Goal: Task Accomplishment & Management: Manage account settings

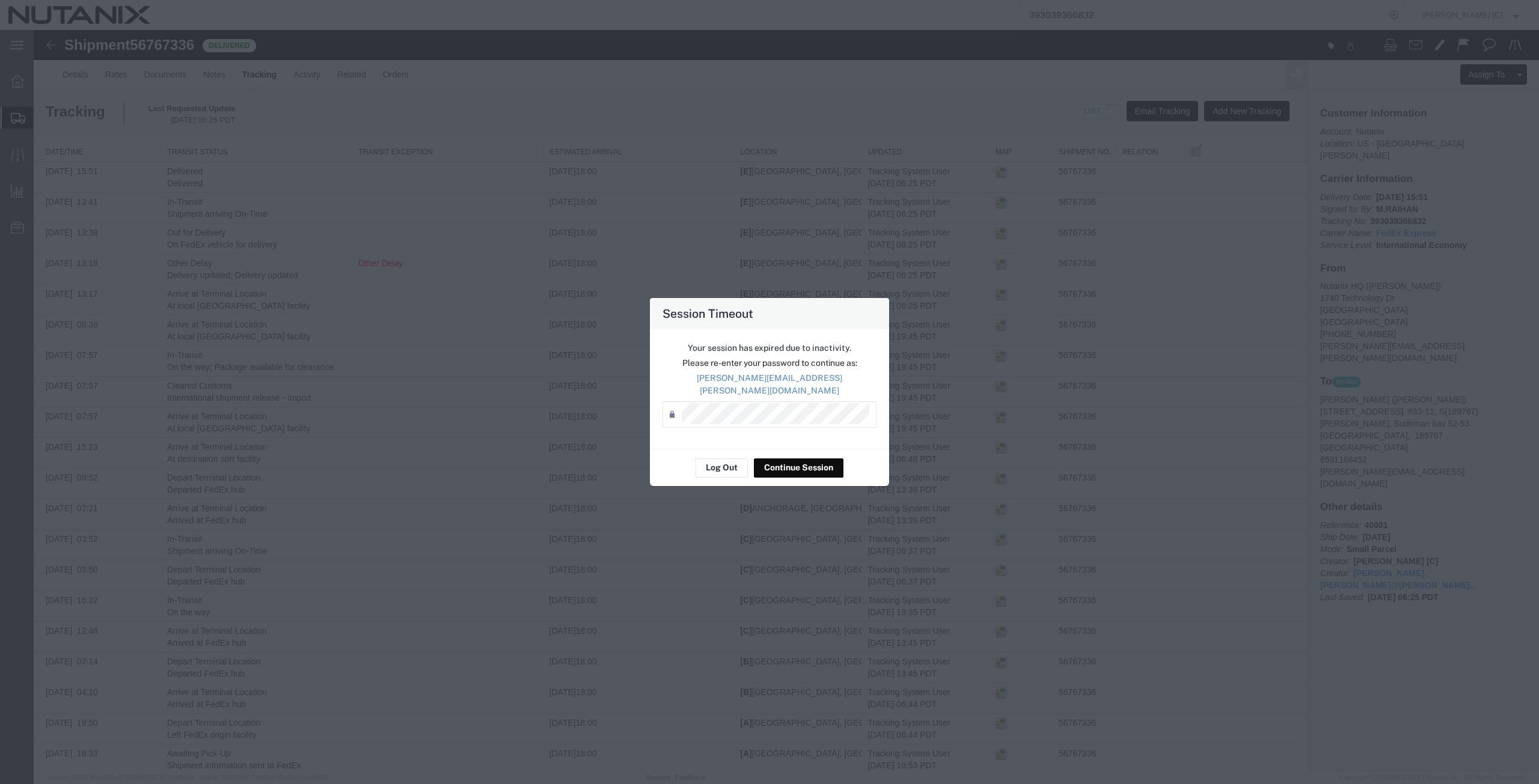
scroll to position [77, 0]
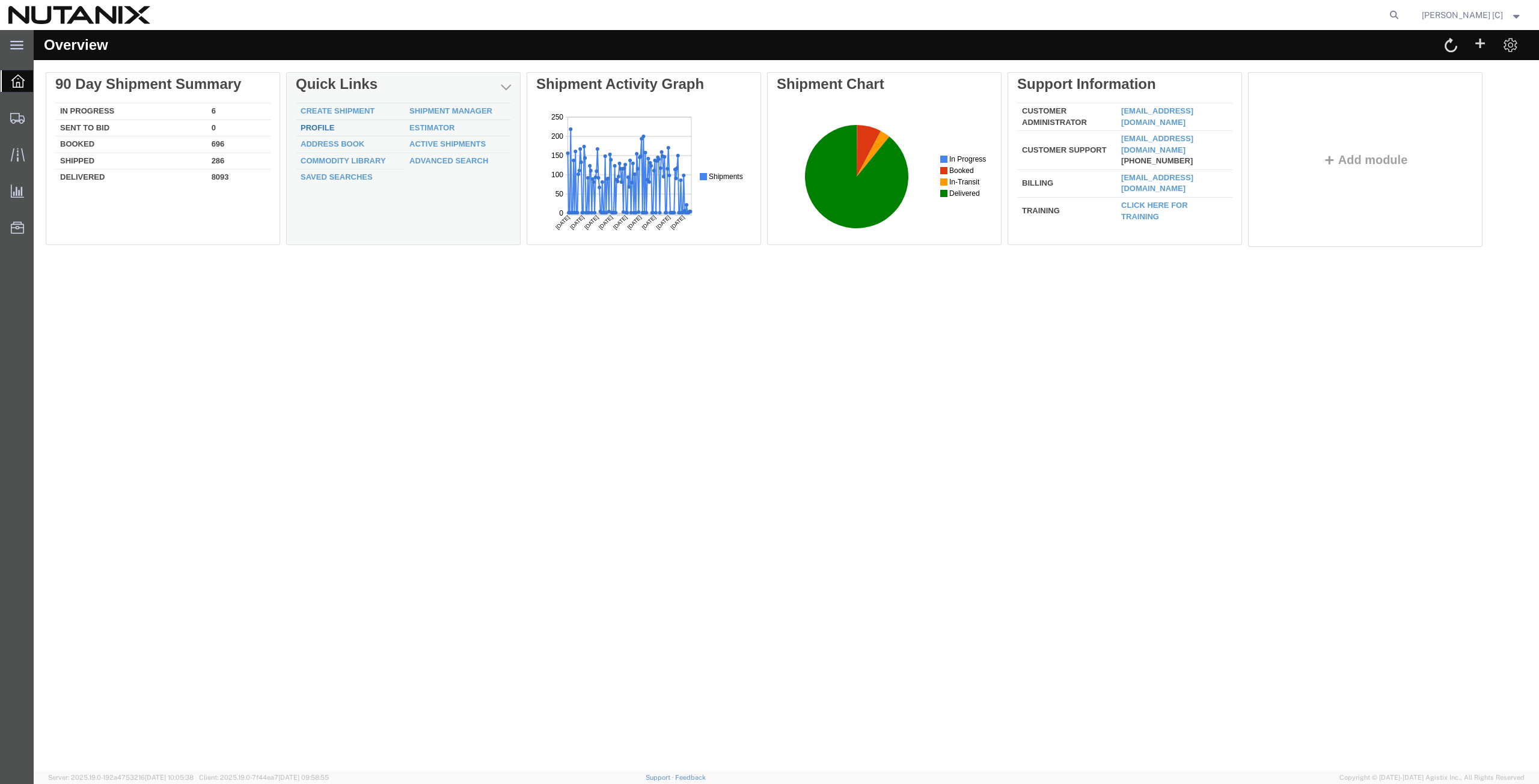
click at [316, 126] on link "Profile" at bounding box center [318, 127] width 34 height 9
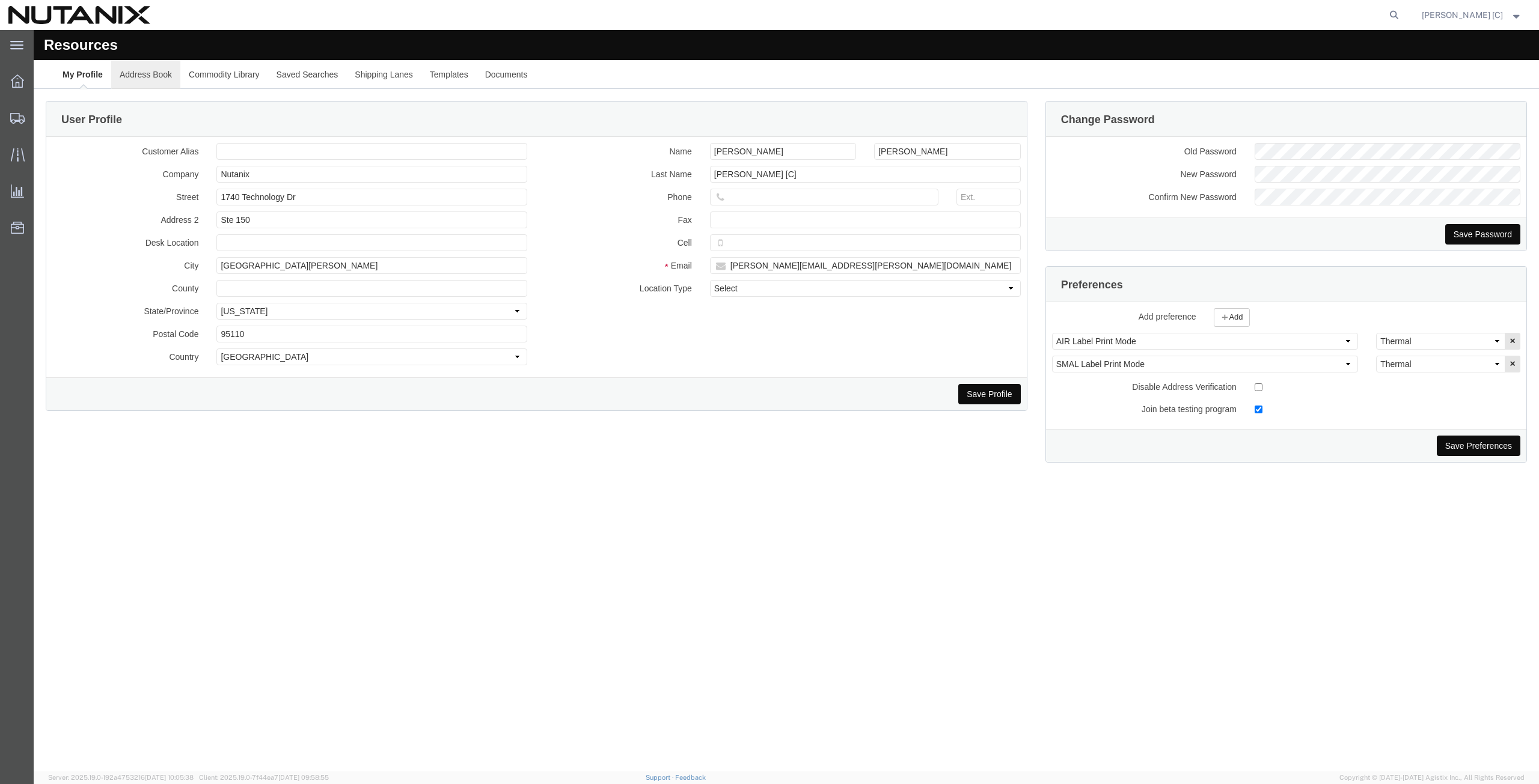
click at [153, 77] on link "Address Book" at bounding box center [146, 75] width 69 height 28
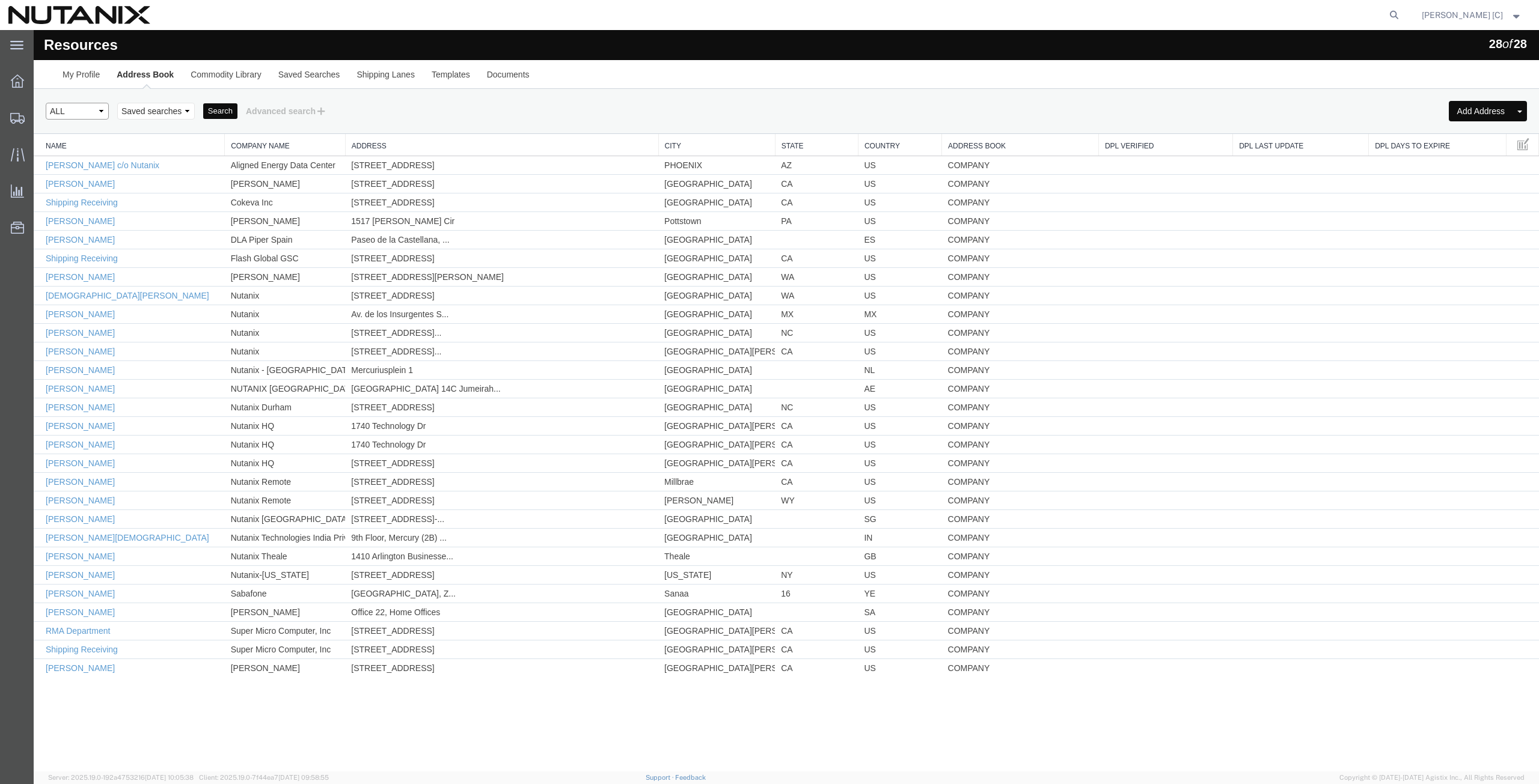
click at [105, 109] on select "Select type ALL COMPANY LOCATION OTHER PERSONAL SHARED" at bounding box center [77, 110] width 63 height 17
click at [45, 102] on select "Select type ALL COMPANY LOCATION OTHER PERSONAL SHARED" at bounding box center [77, 110] width 63 height 17
click at [101, 110] on select "Select type ALL COMPANY LOCATION OTHER PERSONAL SHARED" at bounding box center [77, 110] width 63 height 17
click at [45, 102] on select "Select type ALL COMPANY LOCATION OTHER PERSONAL SHARED" at bounding box center [77, 110] width 63 height 17
click at [101, 135] on th "Name" at bounding box center [129, 145] width 191 height 22
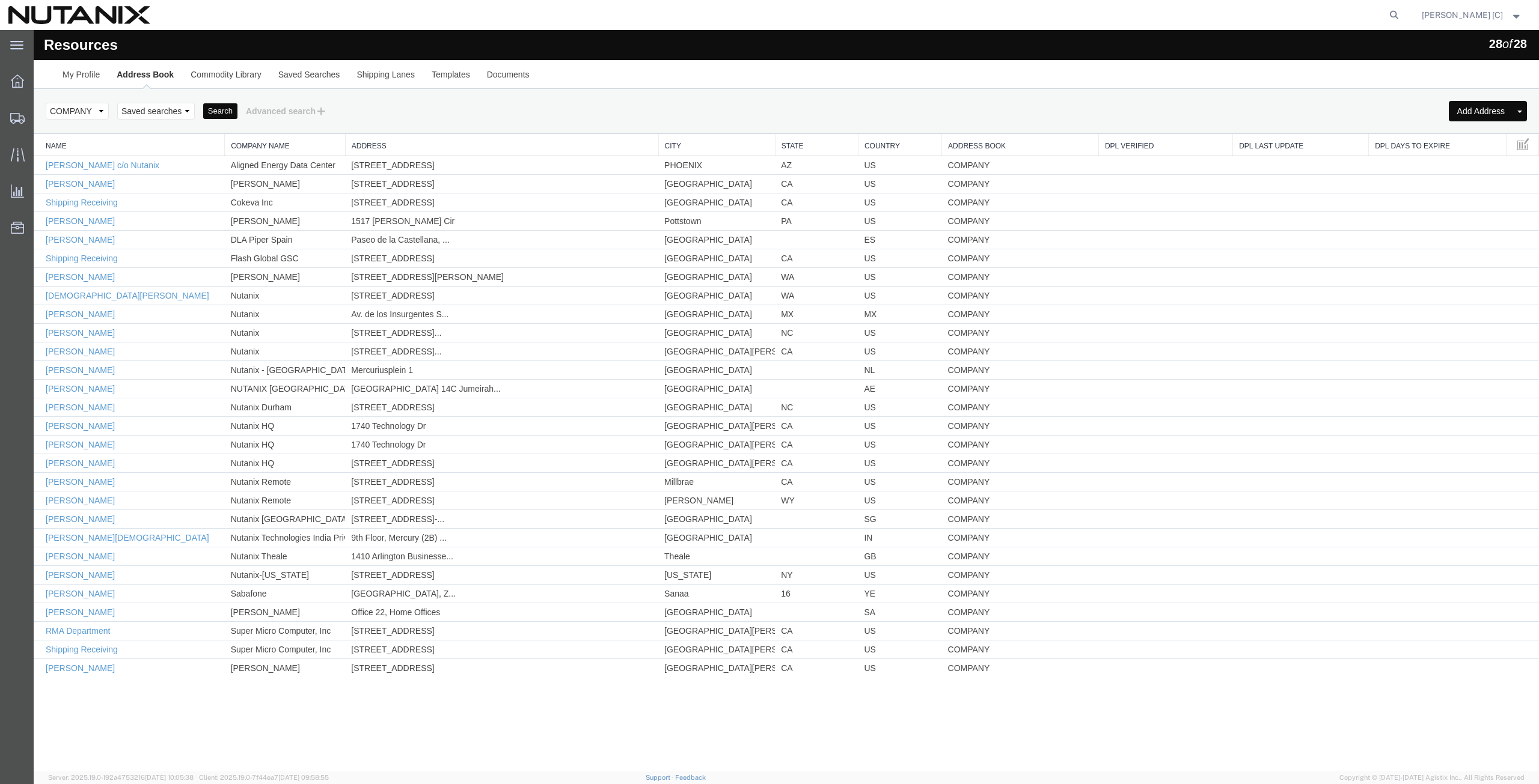
click at [210, 102] on div "Select type ALL COMPANY LOCATION OTHER PERSONAL SHARED Saved searches Search Ad…" at bounding box center [786, 110] width 1481 height 20
click at [214, 107] on button "Search" at bounding box center [220, 111] width 34 height 16
click at [101, 112] on select "Select type ALL COMPANY LOCATION OTHER PERSONAL SHARED" at bounding box center [77, 110] width 63 height 17
select select "PERSONAL"
click at [45, 102] on select "Select type ALL COMPANY LOCATION OTHER PERSONAL SHARED" at bounding box center [77, 110] width 63 height 17
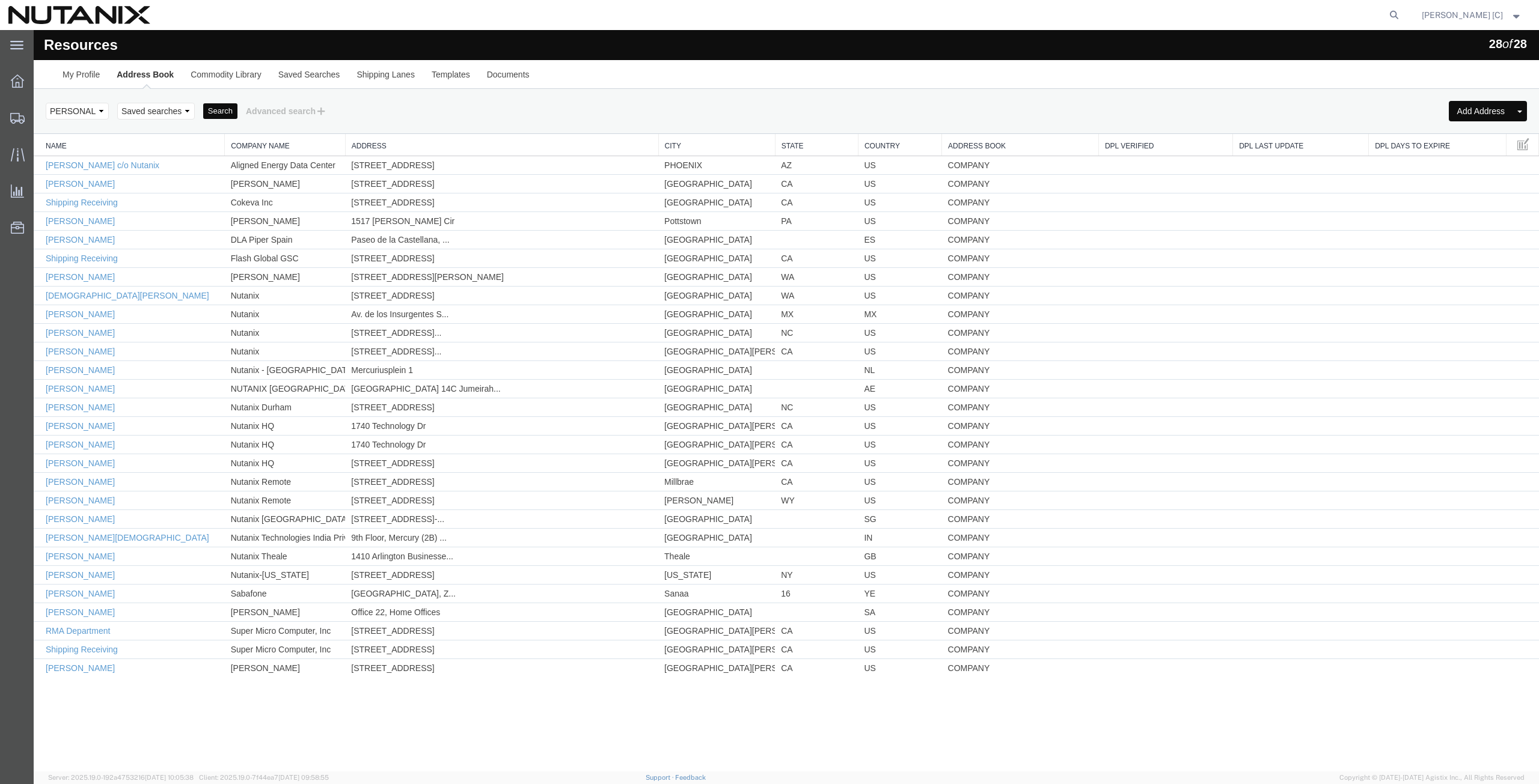
click at [210, 106] on button "Search" at bounding box center [220, 111] width 34 height 16
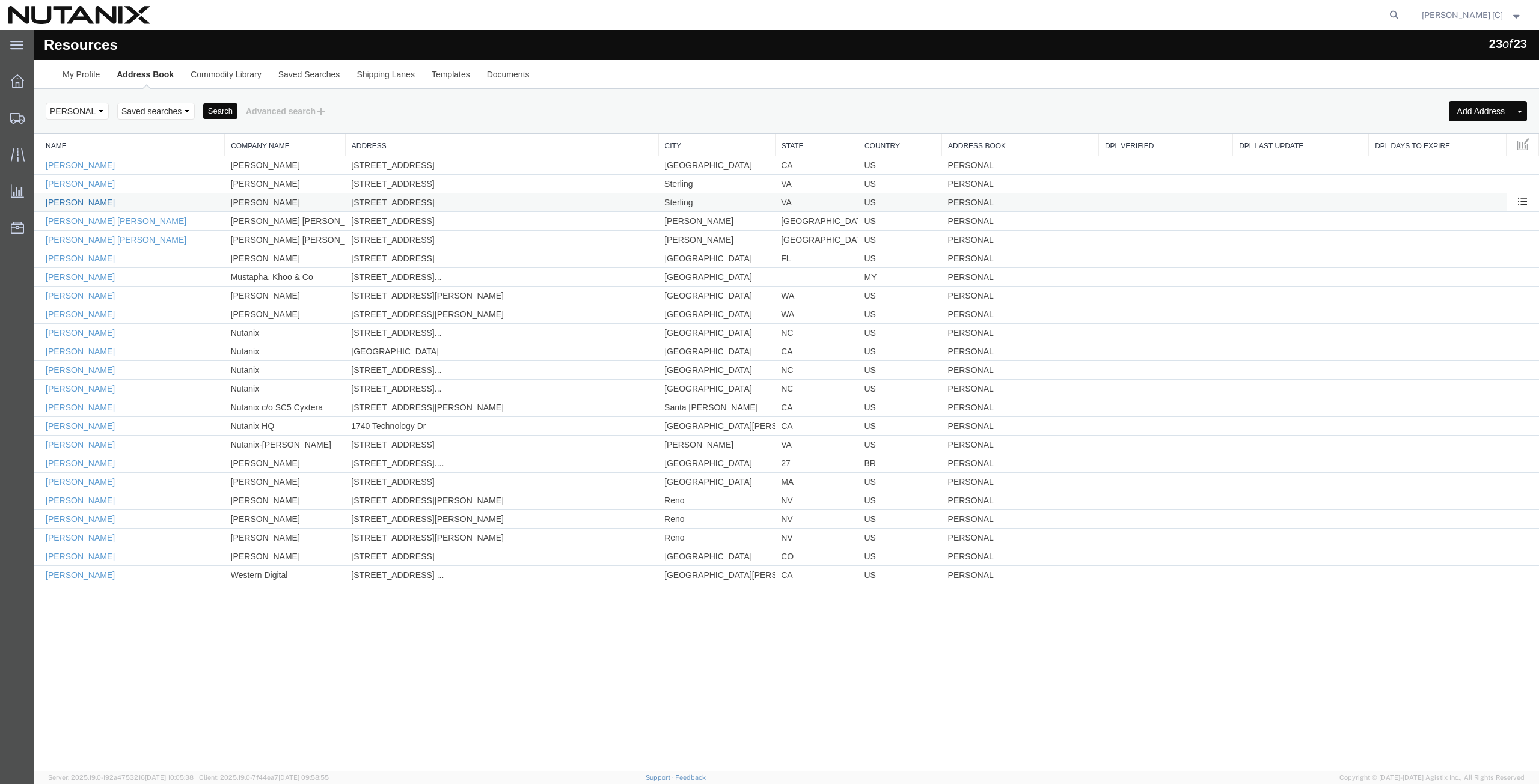
click at [85, 202] on link "Jennifer Gentry" at bounding box center [80, 202] width 69 height 10
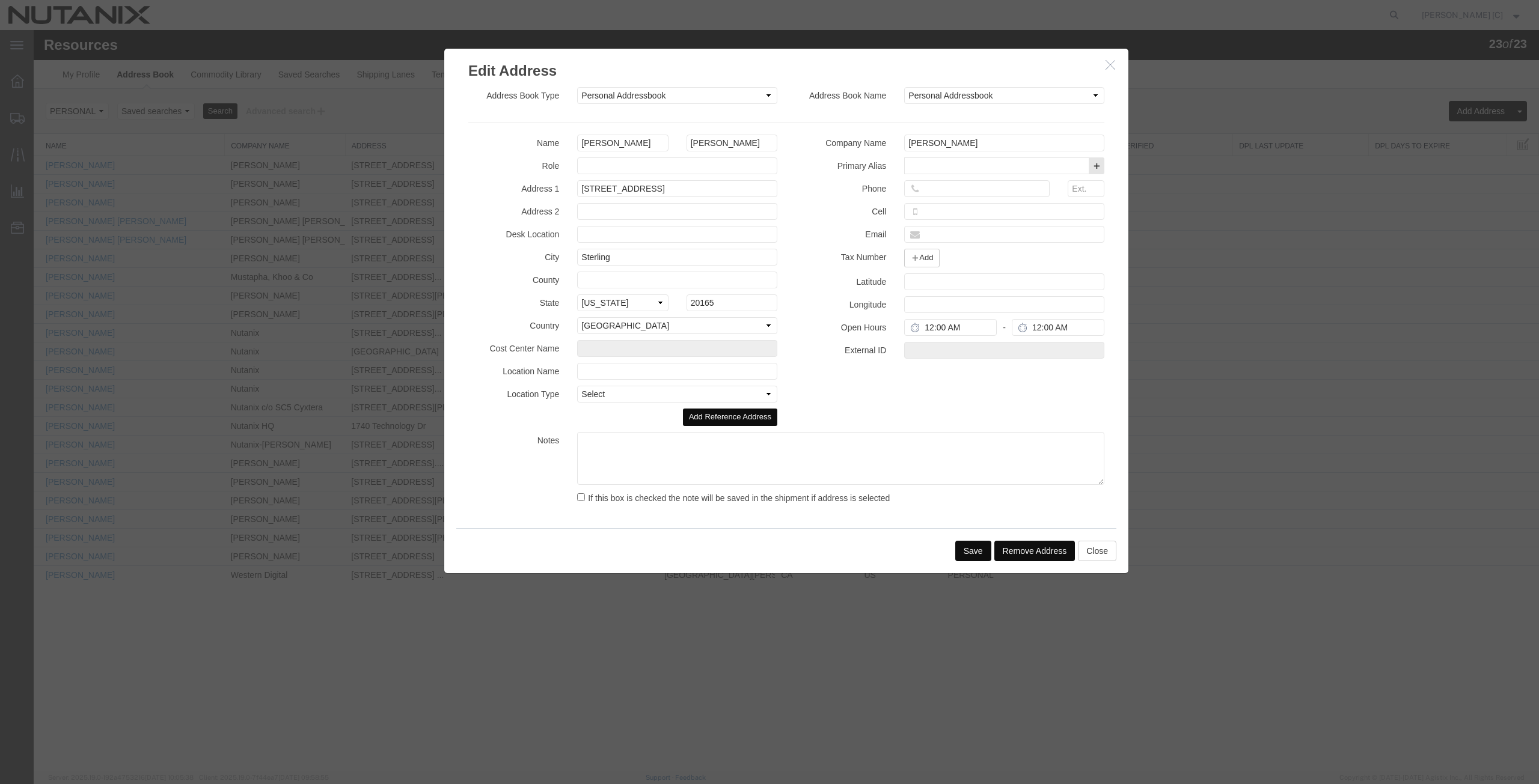
click at [1008, 553] on button "Remove Address" at bounding box center [1034, 551] width 81 height 20
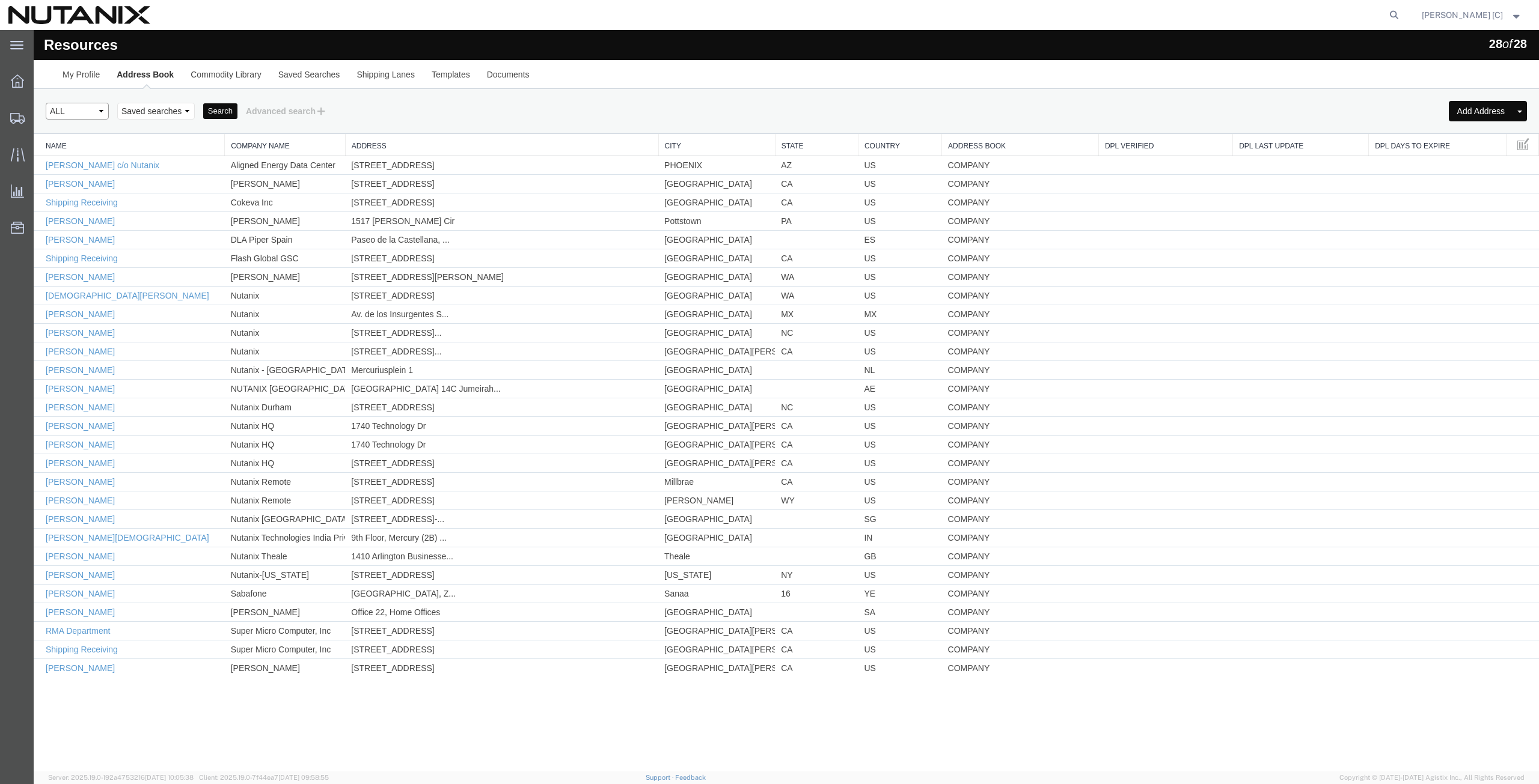
click at [104, 114] on select "Select type ALL COMPANY LOCATION OTHER PERSONAL SHARED" at bounding box center [77, 110] width 63 height 17
select select "PERSONAL"
click at [45, 102] on select "Select type ALL COMPANY LOCATION OTHER PERSONAL SHARED" at bounding box center [77, 110] width 63 height 17
click at [214, 110] on button "Search" at bounding box center [220, 111] width 34 height 16
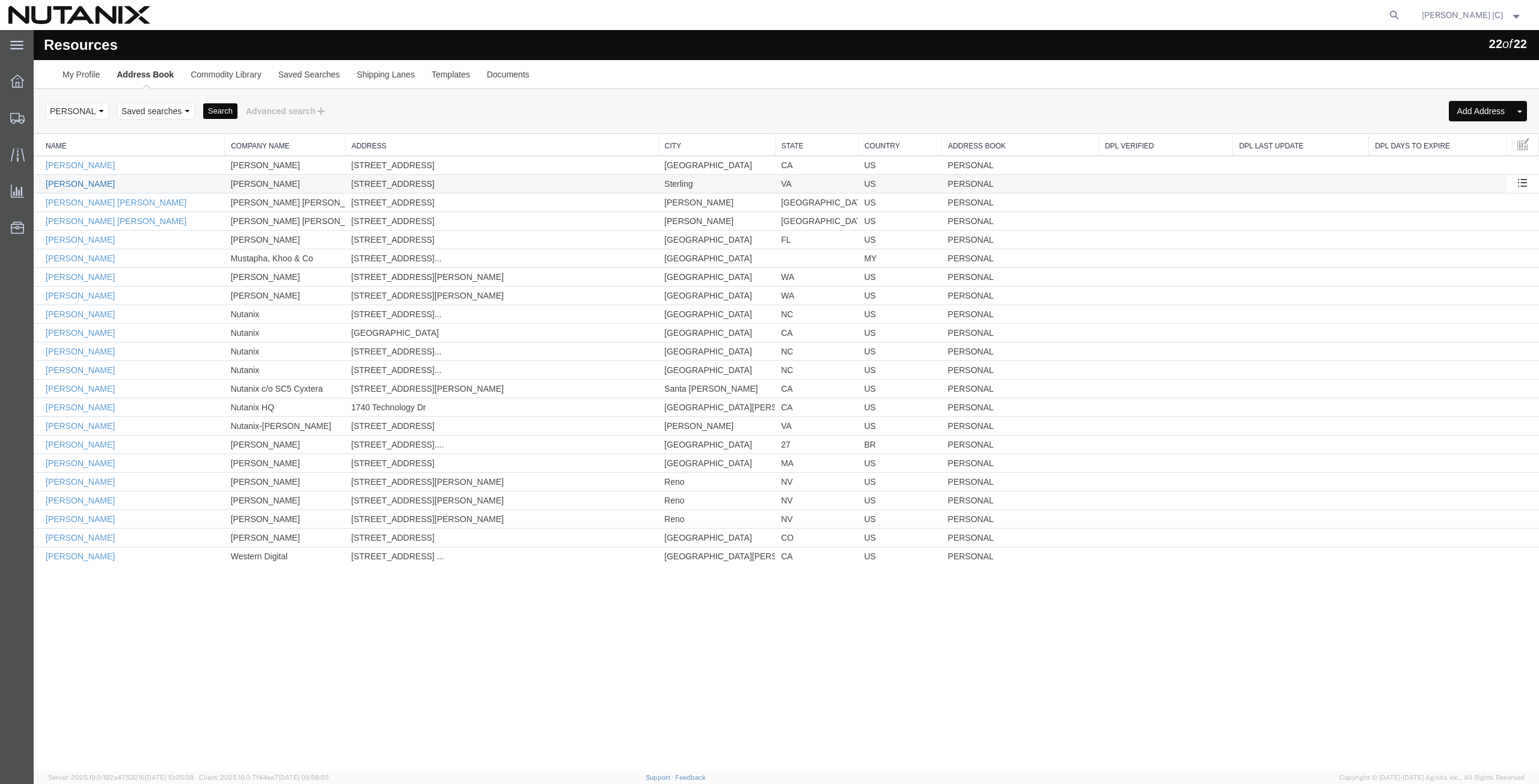
click at [80, 184] on link "Jennifer Gentry" at bounding box center [80, 183] width 69 height 10
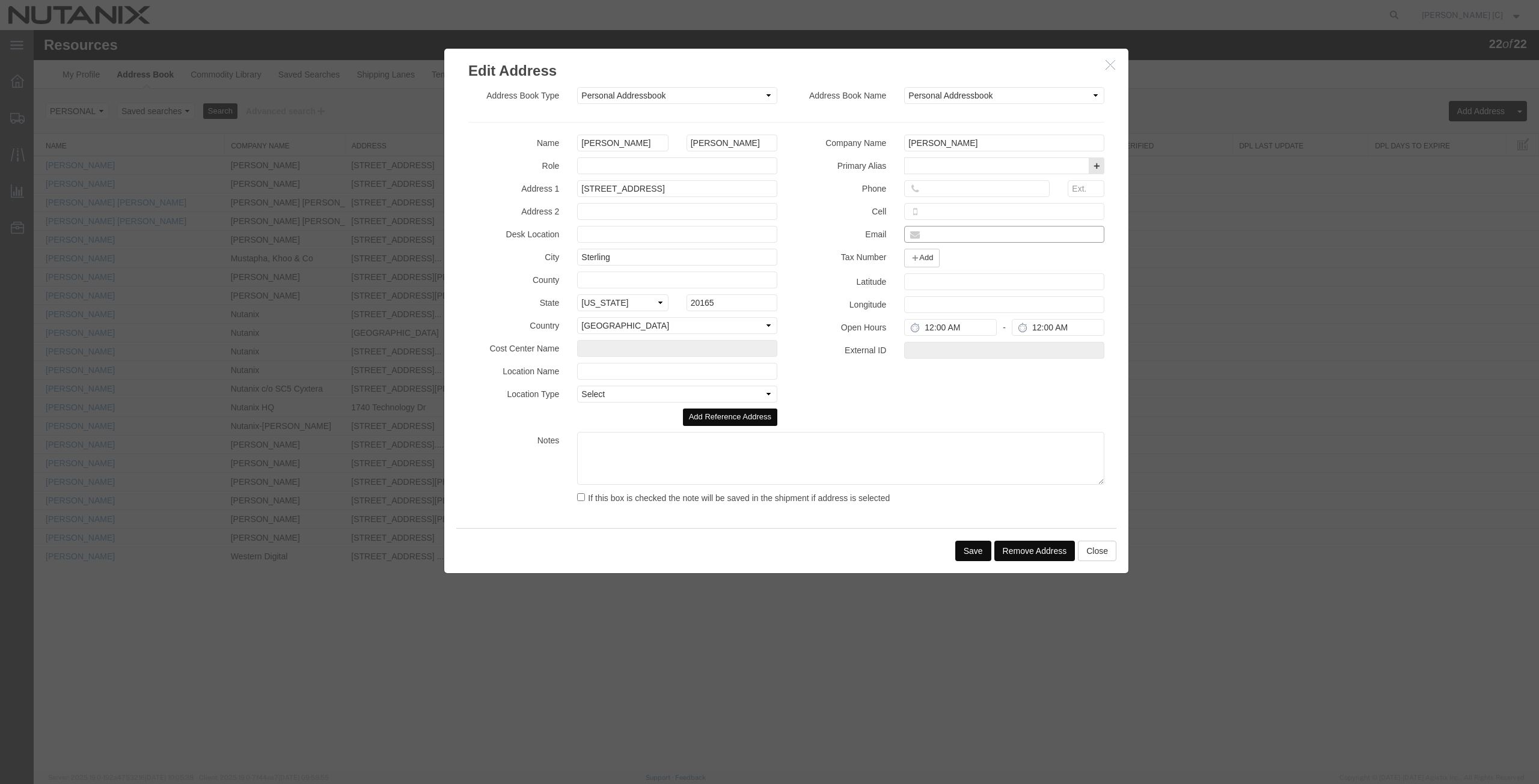
click at [929, 234] on input "text" at bounding box center [1004, 234] width 200 height 17
paste input "jennifer.gentry@nutanix.com"
type input "jennifer.gentry@nutanix.com"
click at [932, 190] on input "tel" at bounding box center [976, 189] width 145 height 17
paste input "(707) 6869695"
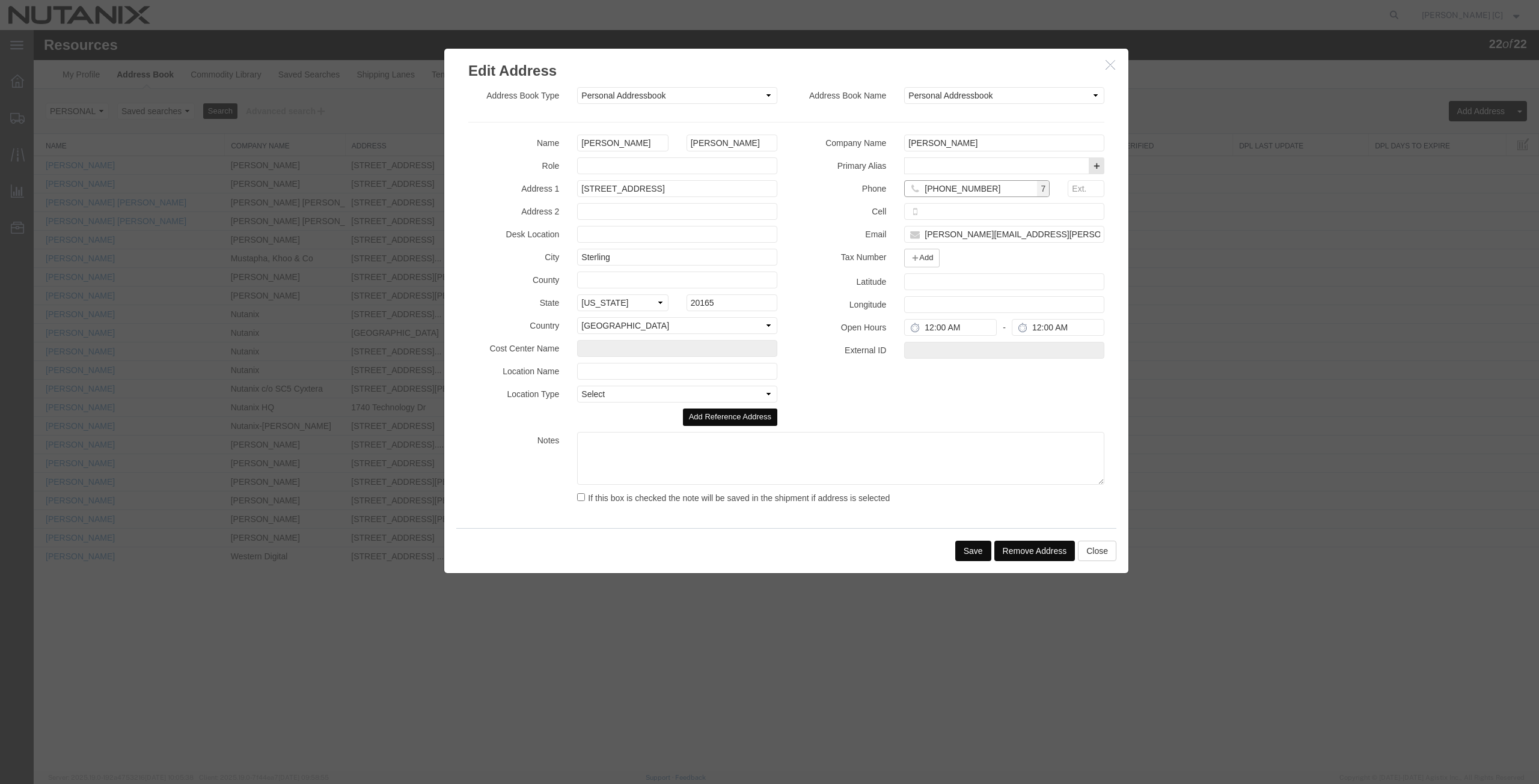
type input "(707) 6869695"
click at [976, 547] on button "Save" at bounding box center [973, 551] width 36 height 20
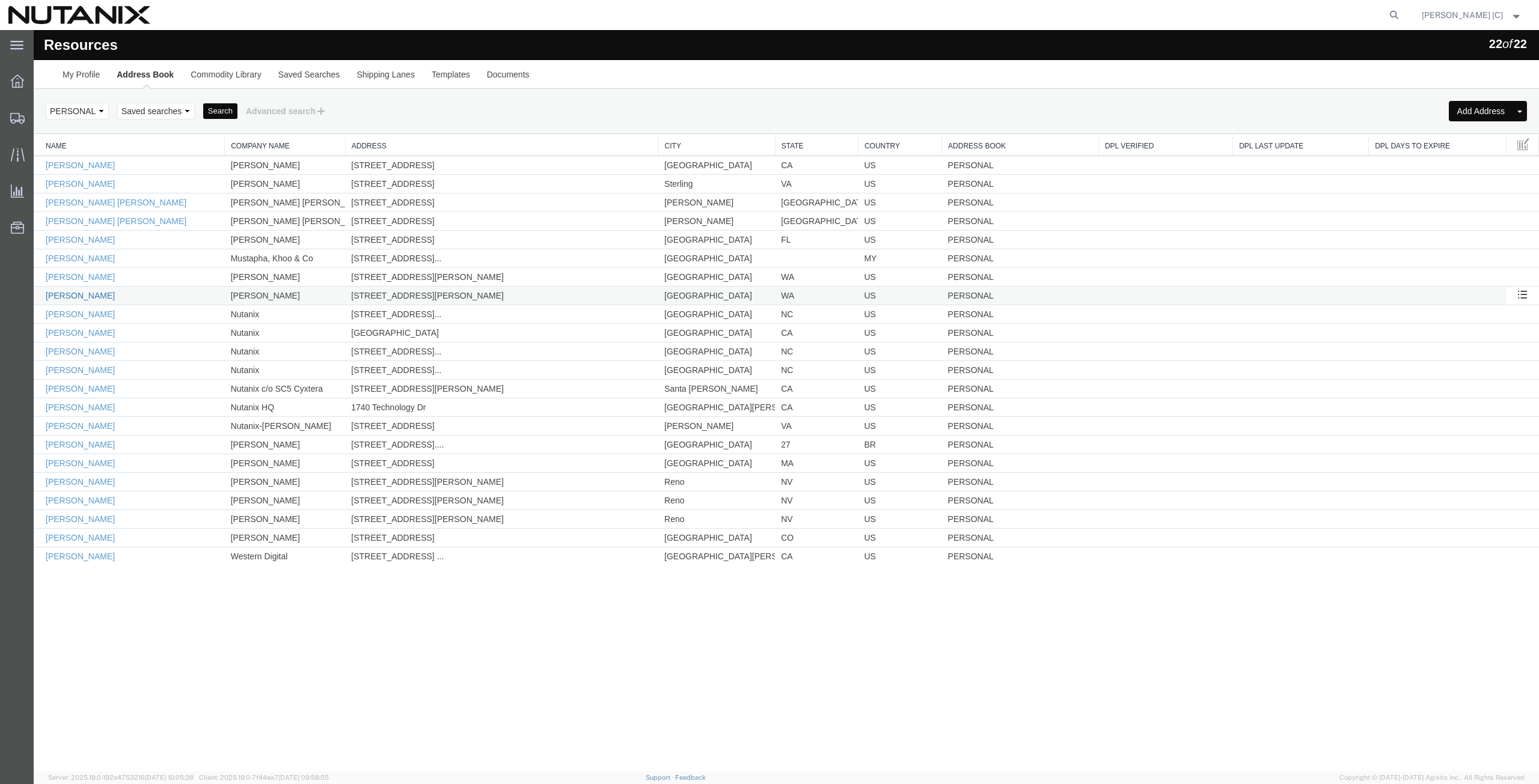
click at [83, 299] on link "Nikki Archer" at bounding box center [80, 295] width 69 height 10
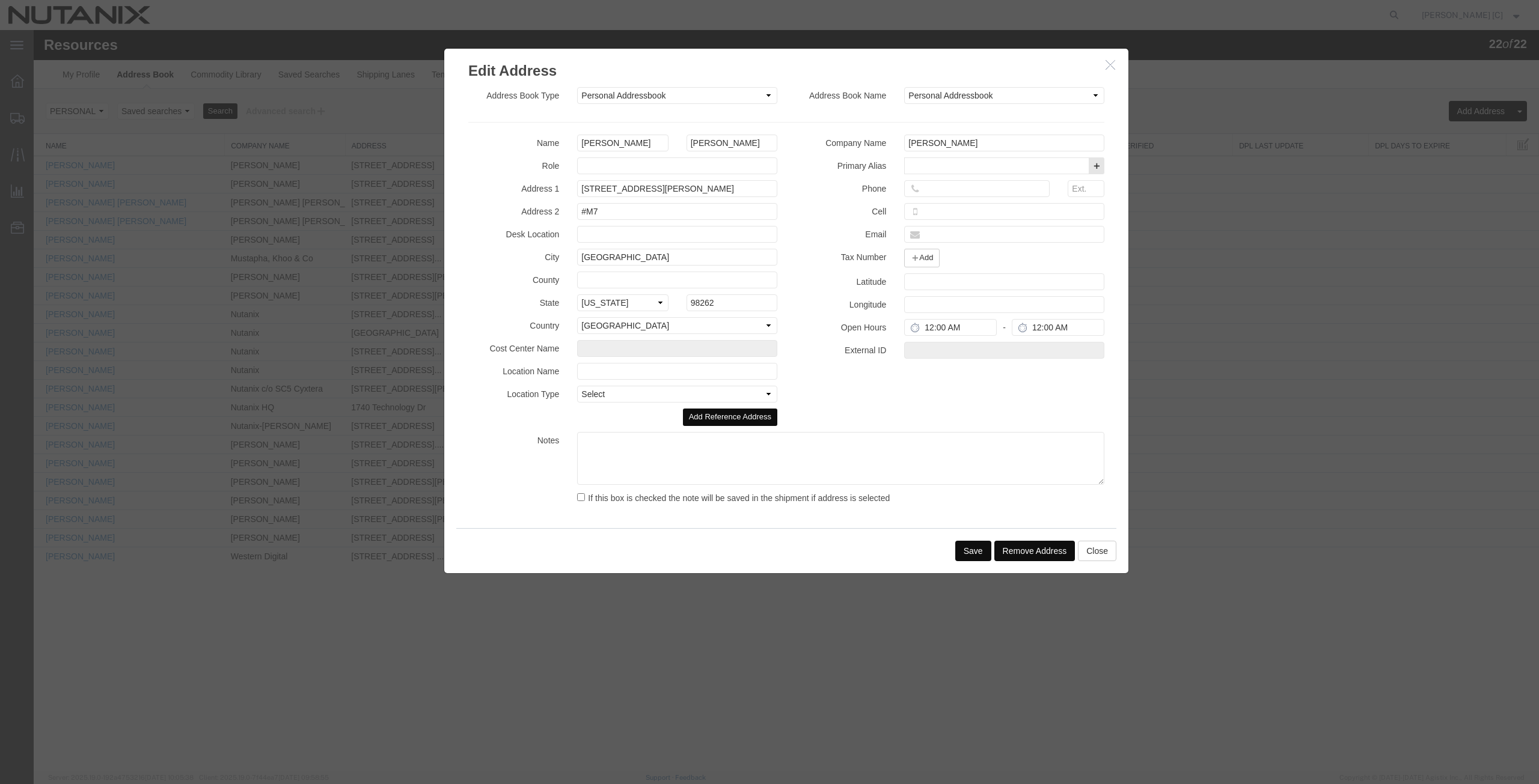
click at [1033, 553] on button "Remove Address" at bounding box center [1034, 551] width 81 height 20
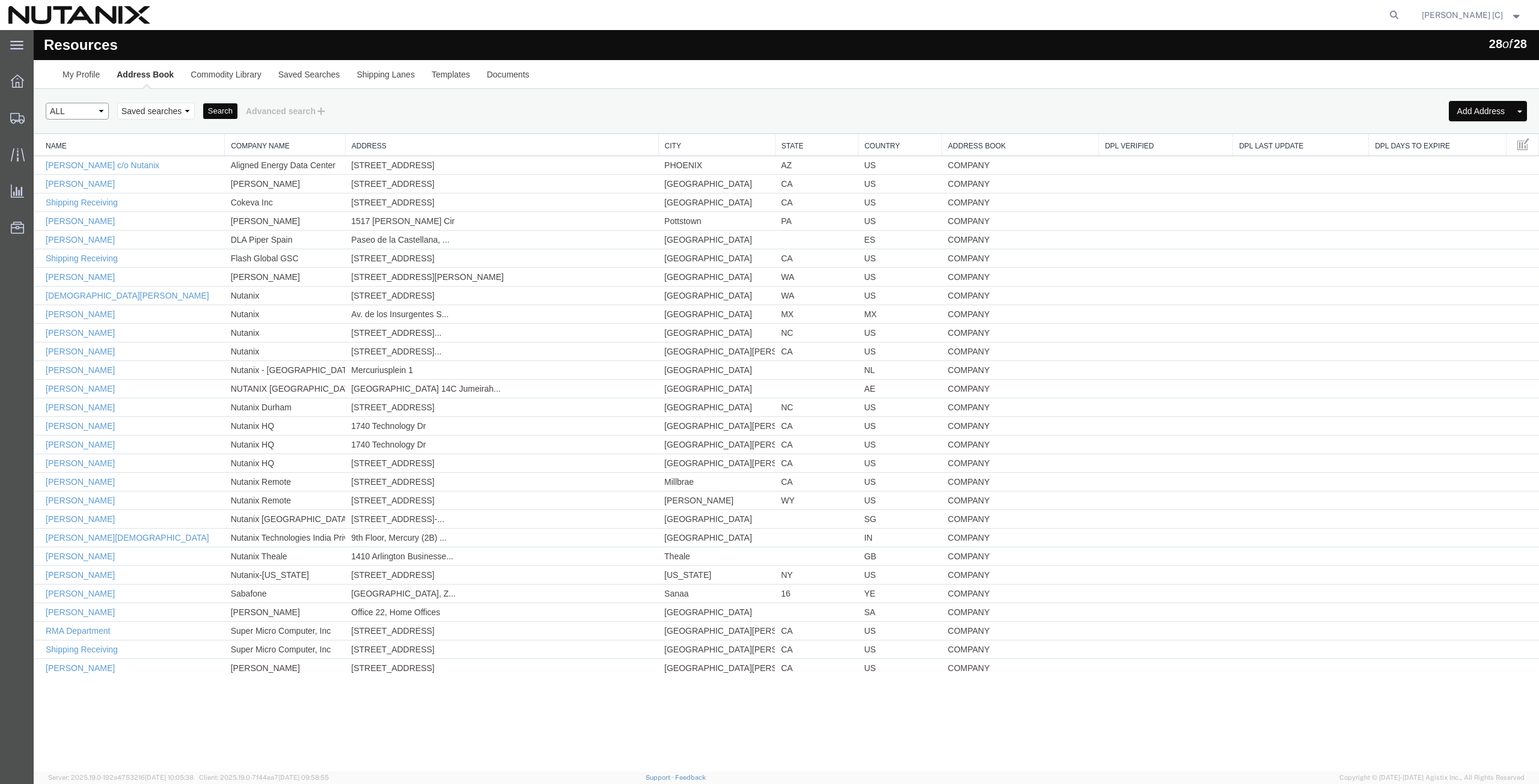
click at [103, 114] on select "Select type ALL COMPANY LOCATION OTHER PERSONAL SHARED" at bounding box center [77, 110] width 63 height 17
select select "PERSONAL"
click at [45, 102] on select "Select type ALL COMPANY LOCATION OTHER PERSONAL SHARED" at bounding box center [77, 110] width 63 height 17
click at [215, 107] on button "Search" at bounding box center [220, 111] width 34 height 16
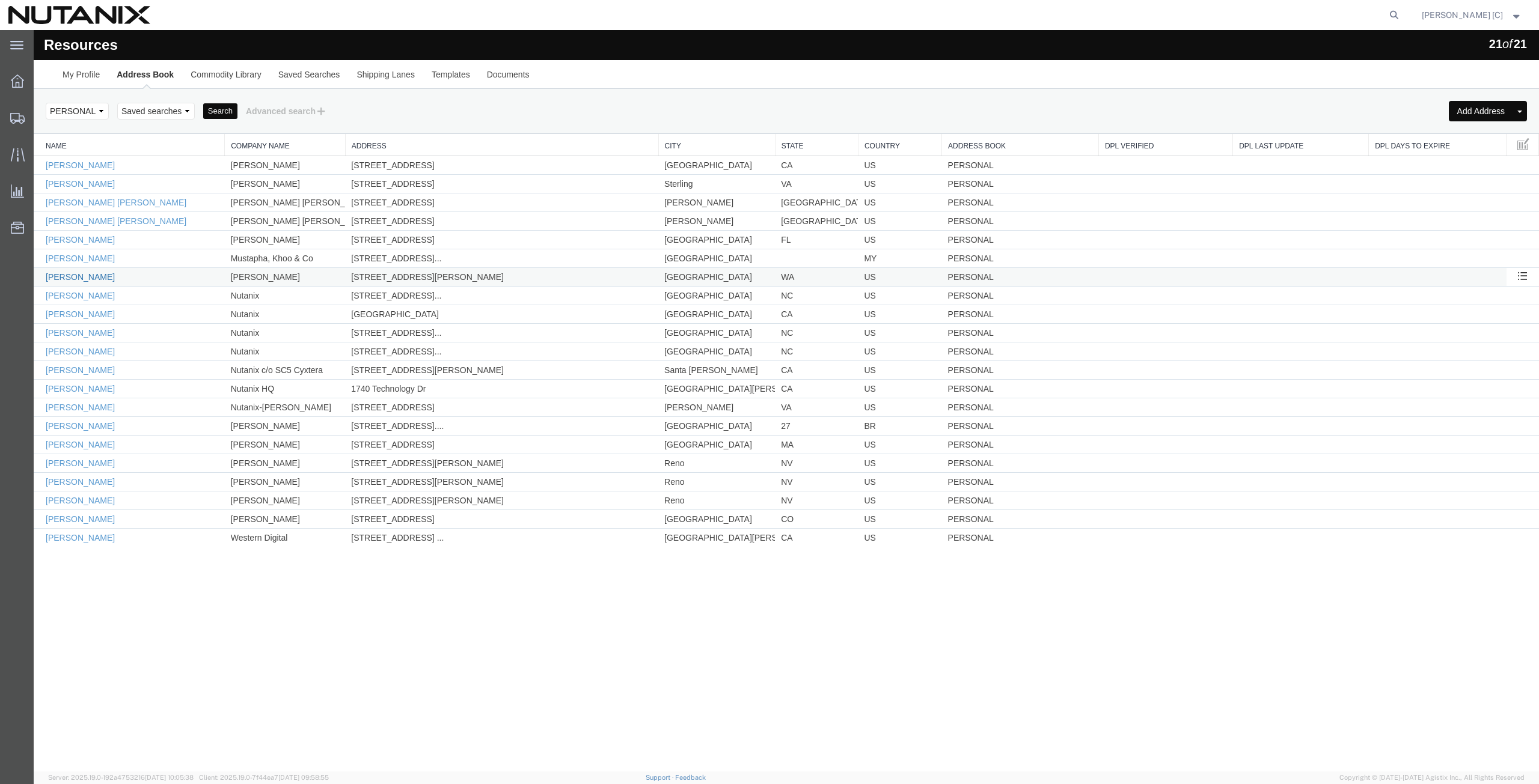
click at [88, 277] on link "Nikki Archer" at bounding box center [80, 277] width 69 height 10
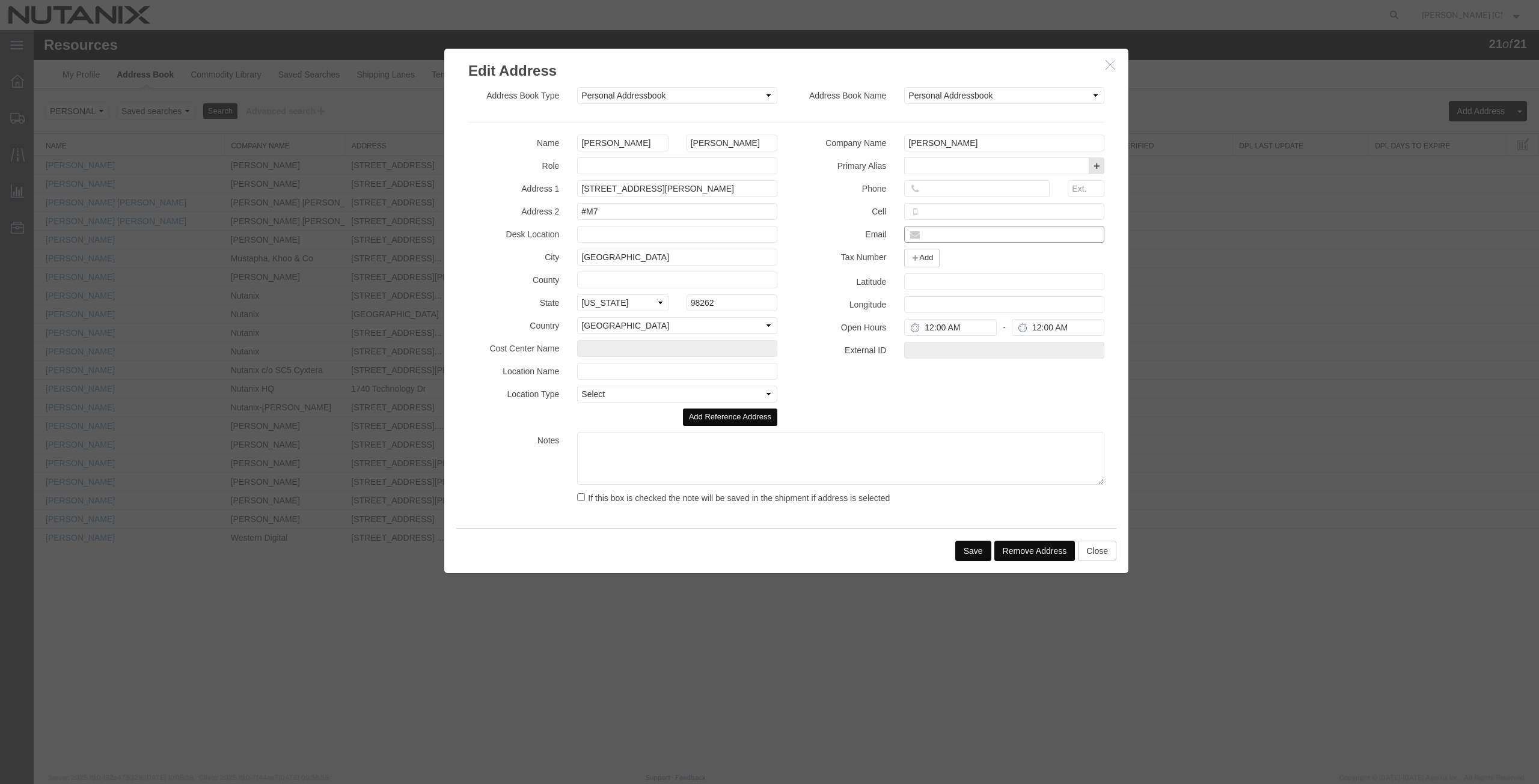
click at [938, 232] on input "text" at bounding box center [1004, 234] width 200 height 17
paste input "nikki.archer@nutanix.com"
type input "nikki.archer@nutanix.com"
click at [937, 188] on input "tel" at bounding box center [976, 189] width 145 height 17
paste input "(408) 6739250 x15076"
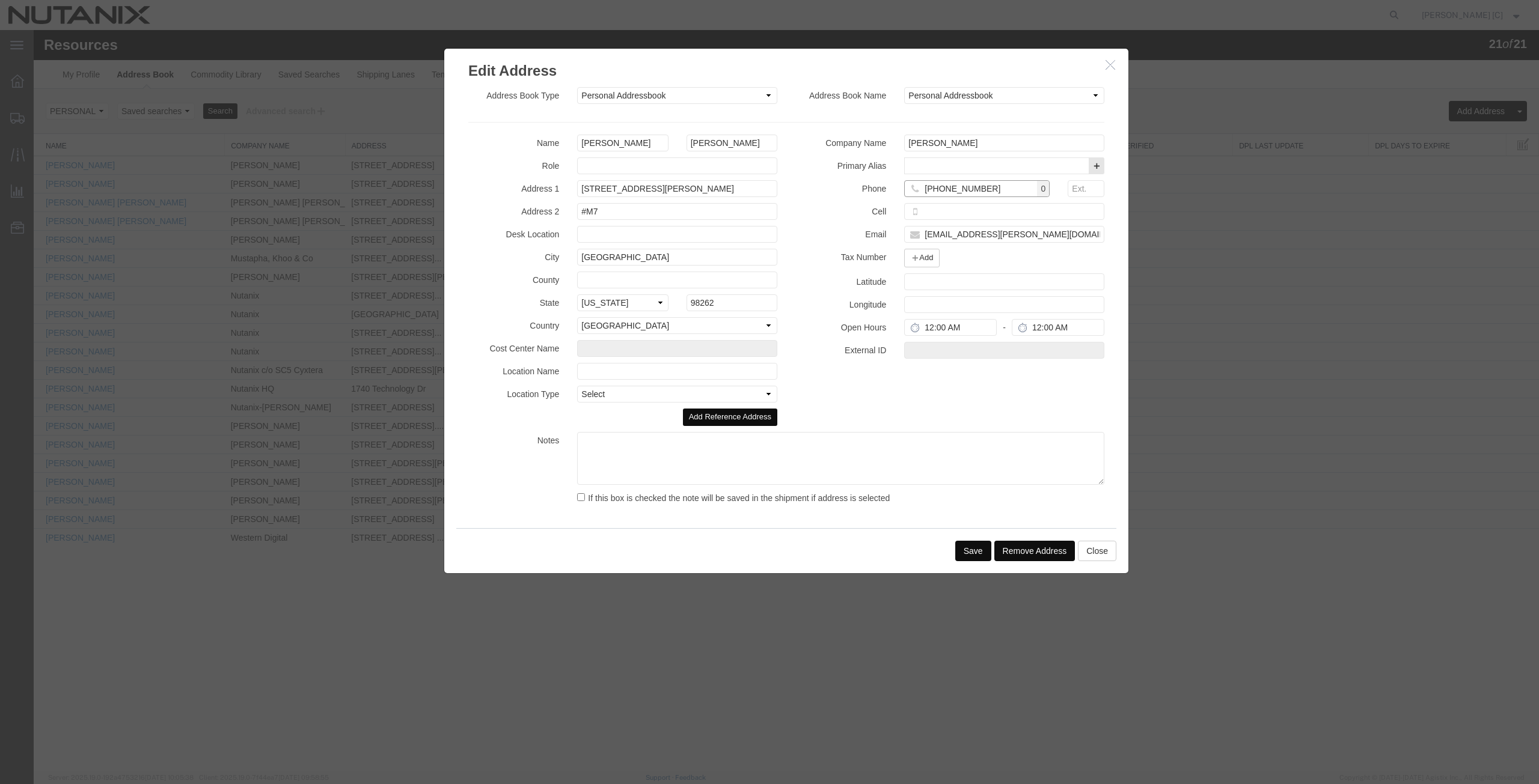
drag, startPoint x: 1015, startPoint y: 191, endPoint x: 986, endPoint y: 191, distance: 29.0
click at [986, 191] on input "(408) 6739250 x15076" at bounding box center [976, 189] width 145 height 17
type input "(408) 6739250 x"
click at [1088, 193] on input "text" at bounding box center [1085, 189] width 36 height 17
paste input "15076"
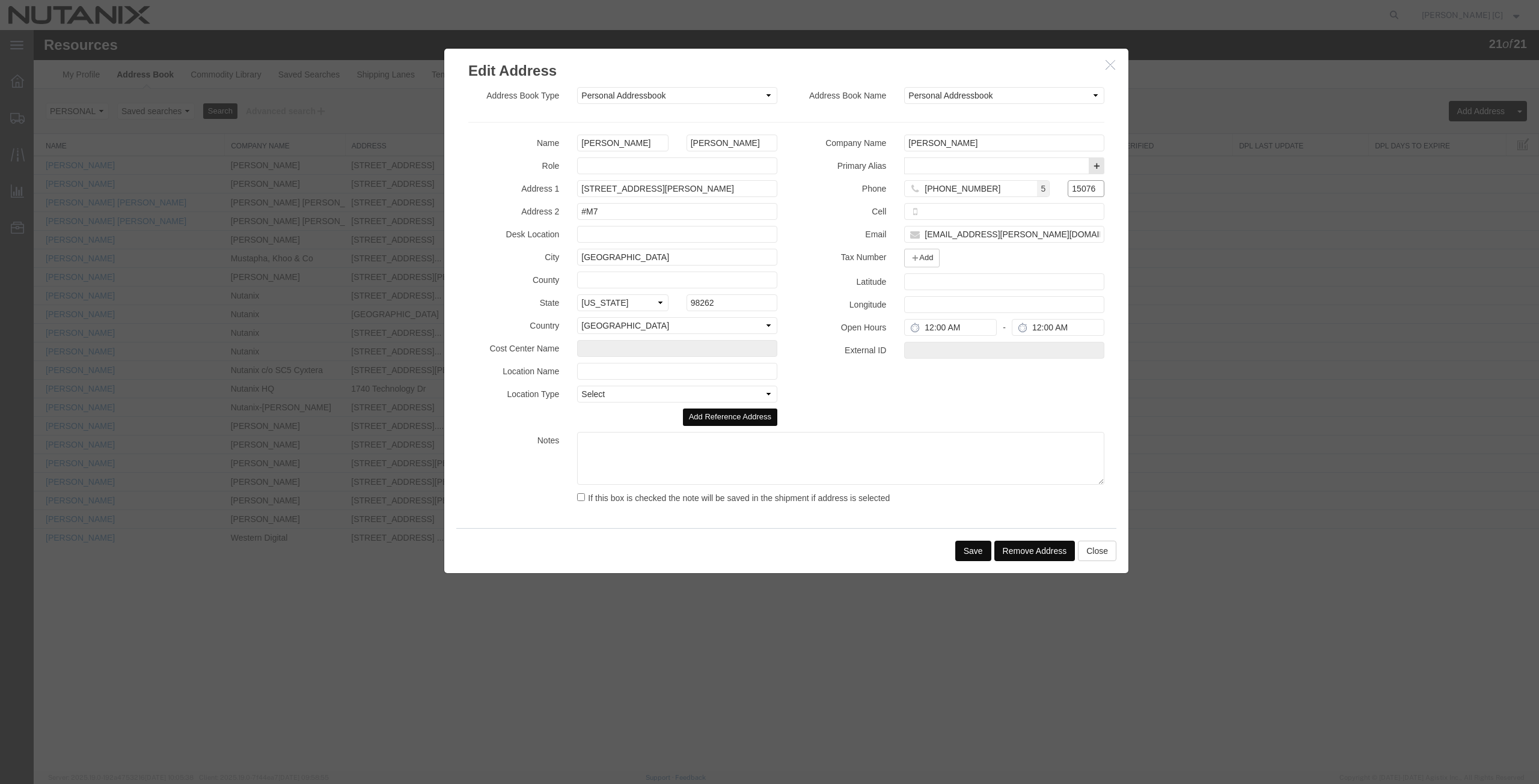
scroll to position [0, 4]
type input "15076"
click at [996, 191] on input "(408) 6739250 x" at bounding box center [976, 189] width 145 height 17
click at [960, 188] on input "(408) 6739250" at bounding box center [976, 189] width 145 height 17
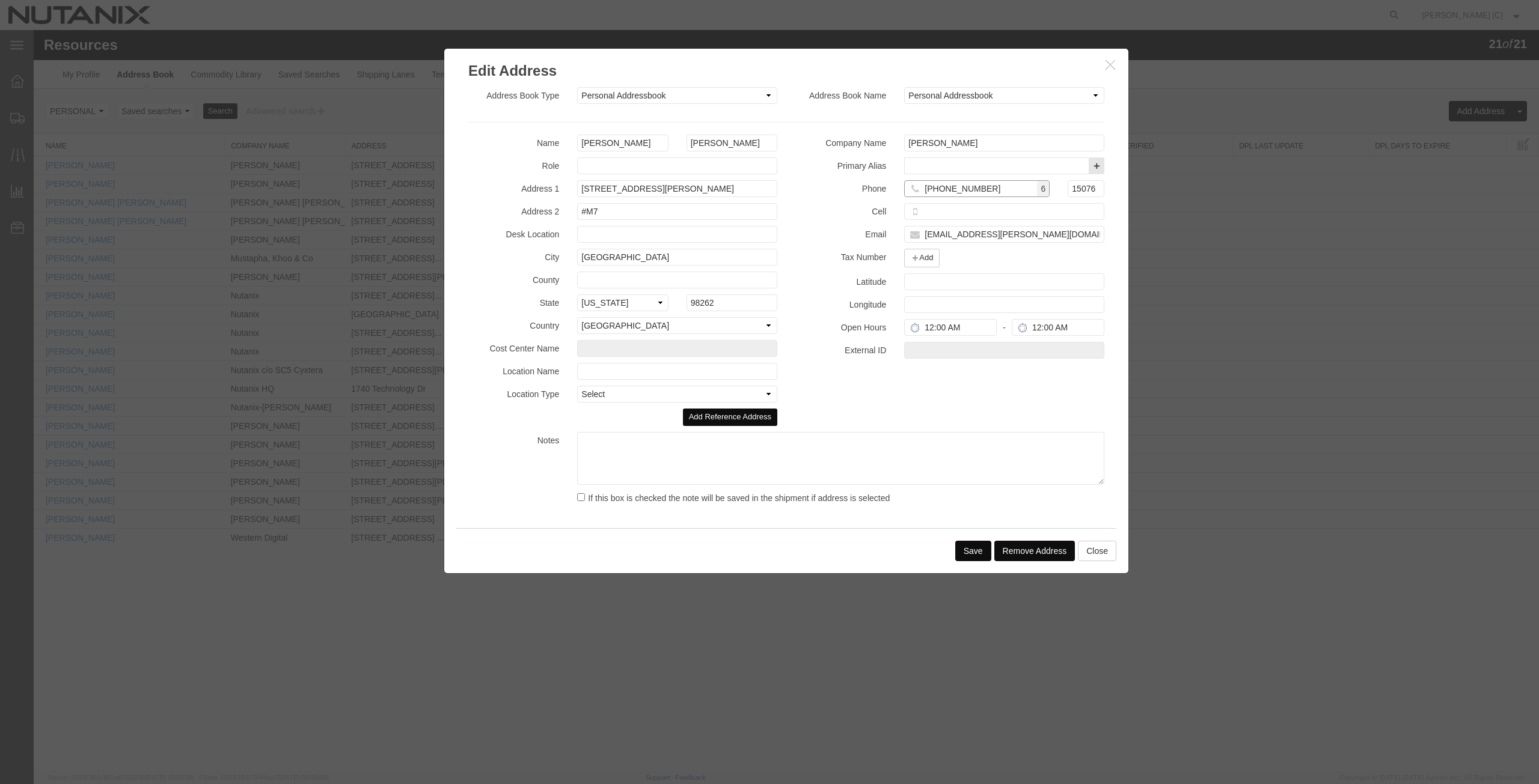
type input "(408) 673-9250"
click at [977, 553] on button "Save" at bounding box center [973, 551] width 36 height 20
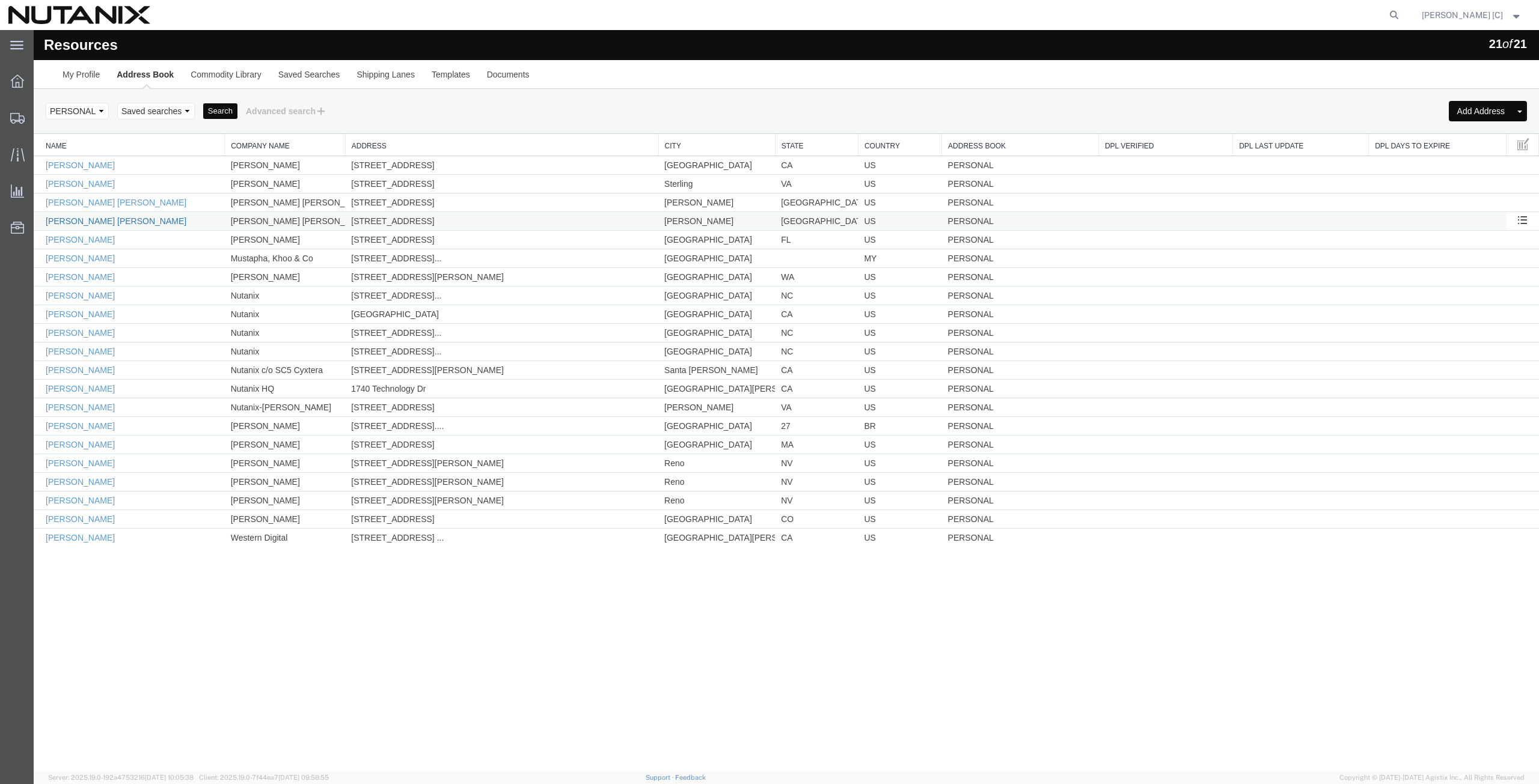
click at [60, 220] on link "JoJo Baca Carroll" at bounding box center [116, 221] width 141 height 10
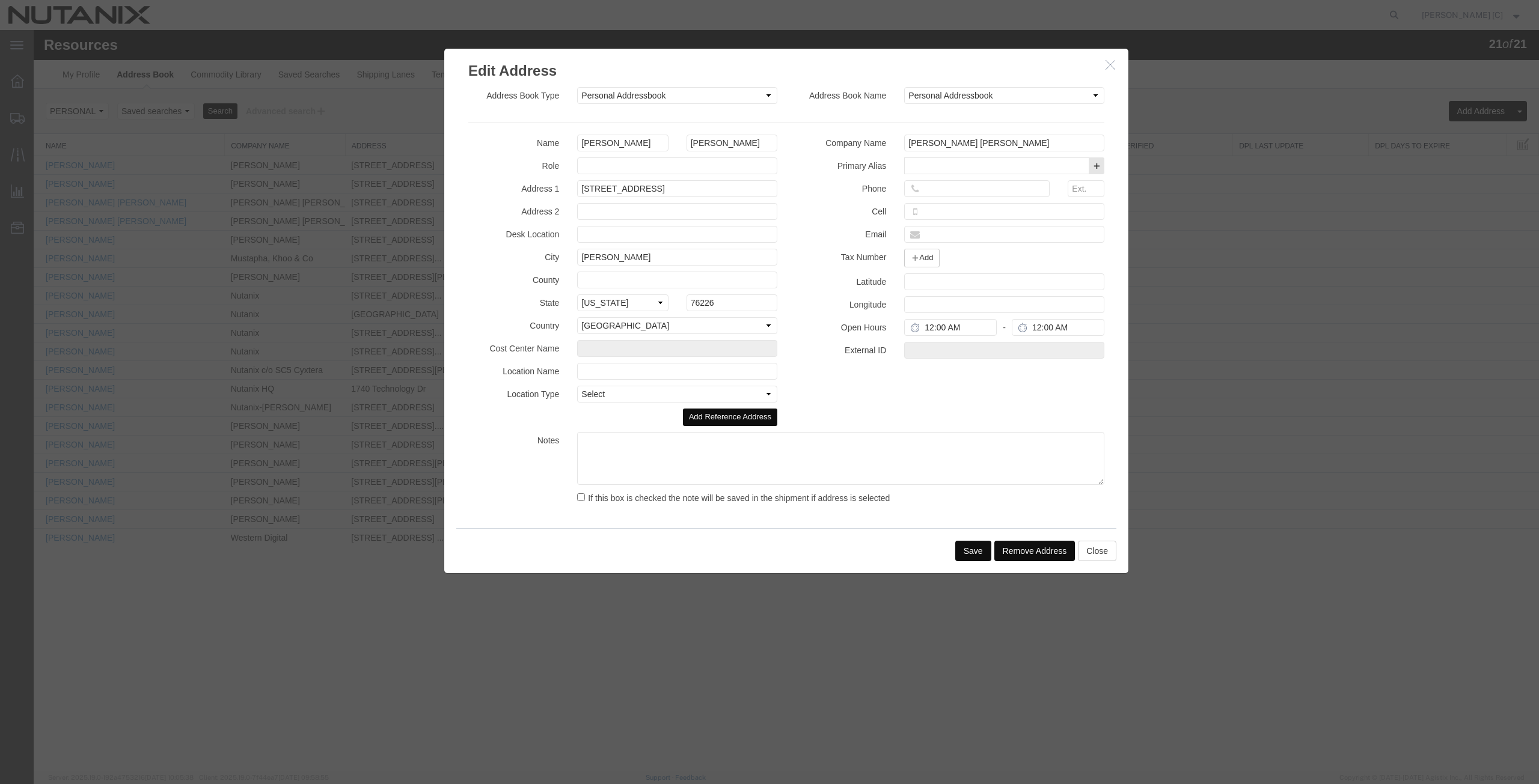
click at [1025, 553] on button "Remove Address" at bounding box center [1034, 551] width 81 height 20
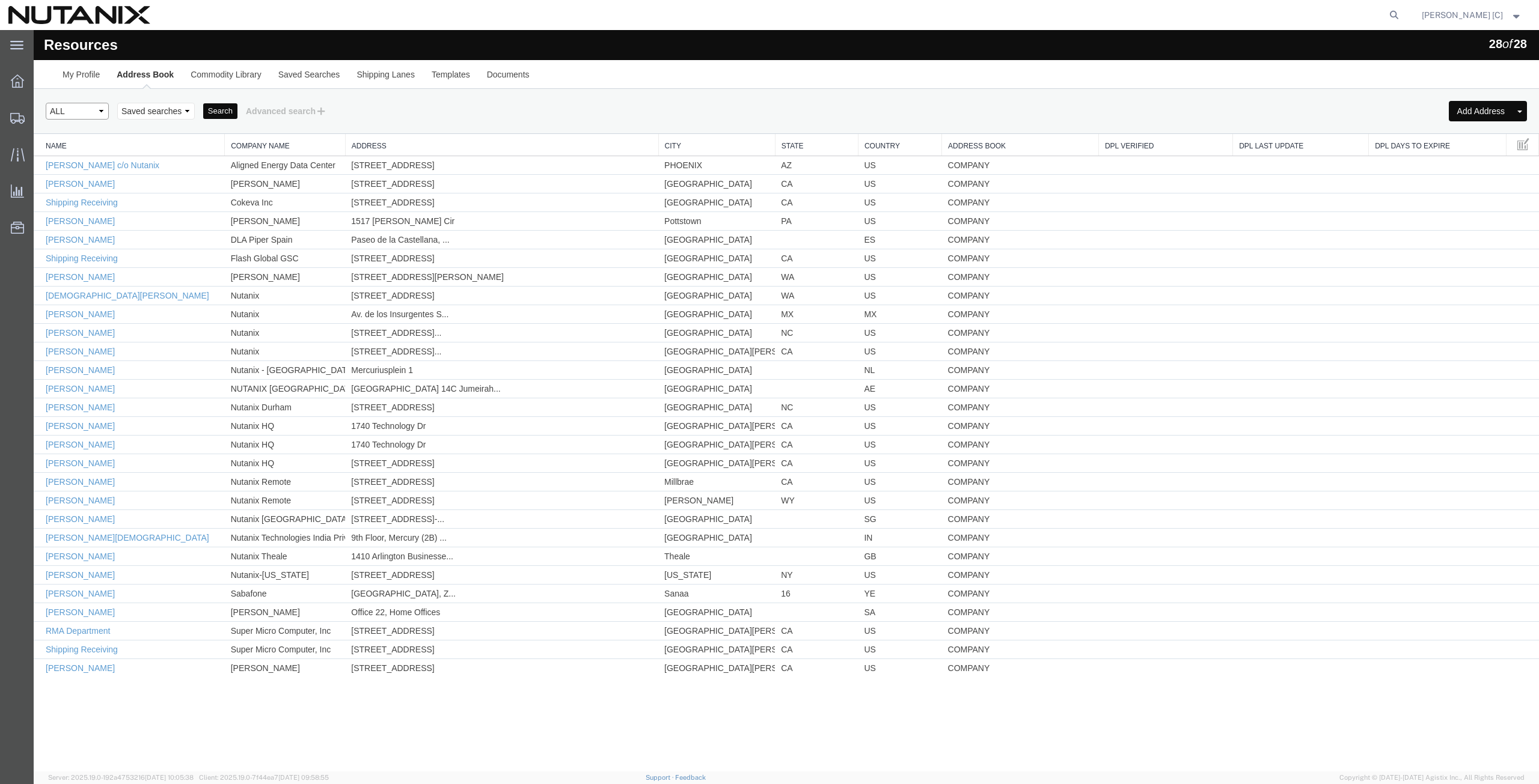
click at [101, 110] on select "Select type ALL COMPANY LOCATION OTHER PERSONAL SHARED" at bounding box center [77, 110] width 63 height 17
select select "PERSONAL"
click at [45, 102] on select "Select type ALL COMPANY LOCATION OTHER PERSONAL SHARED" at bounding box center [77, 110] width 63 height 17
click at [223, 107] on button "Search" at bounding box center [220, 111] width 34 height 16
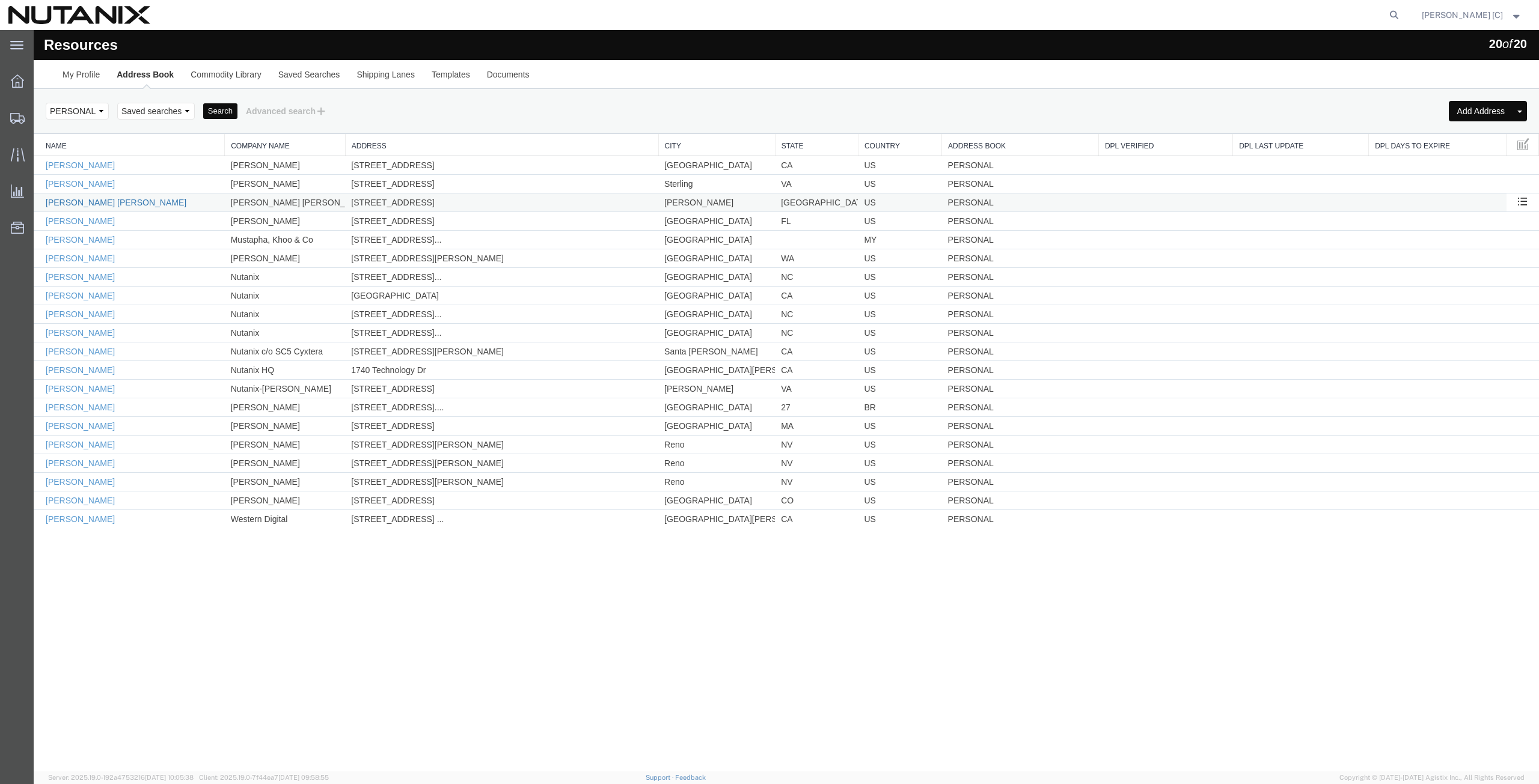
click at [86, 202] on link "JoJo Baca Carroll" at bounding box center [116, 202] width 141 height 10
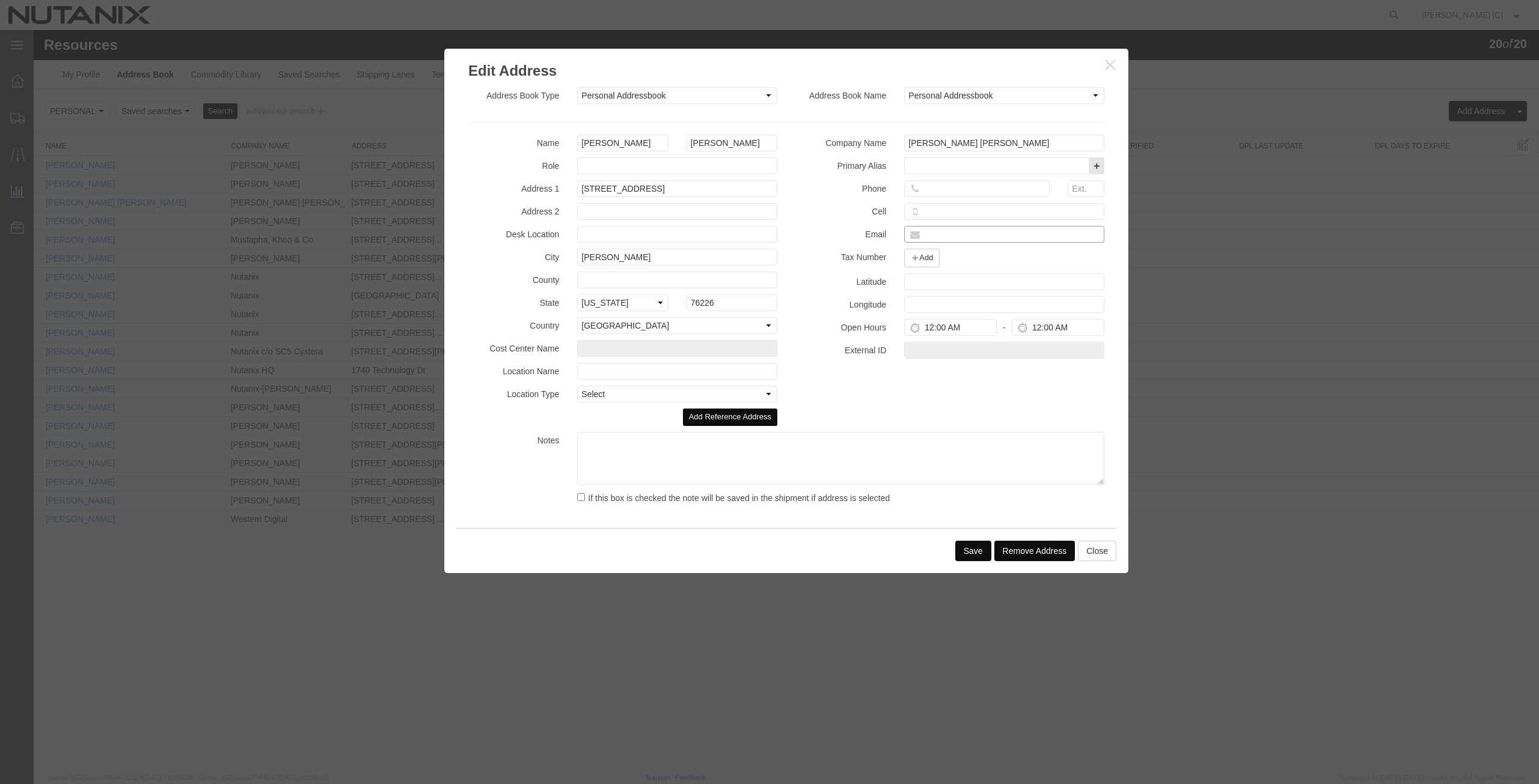
click at [939, 230] on input "text" at bounding box center [1004, 234] width 200 height 17
paste input "jojo.bacacarroll@nutanix.com"
type input "jojo.bacacarroll@nutanix.com"
click at [921, 185] on input "tel" at bounding box center [976, 189] width 145 height 17
paste input "(408) 7595723"
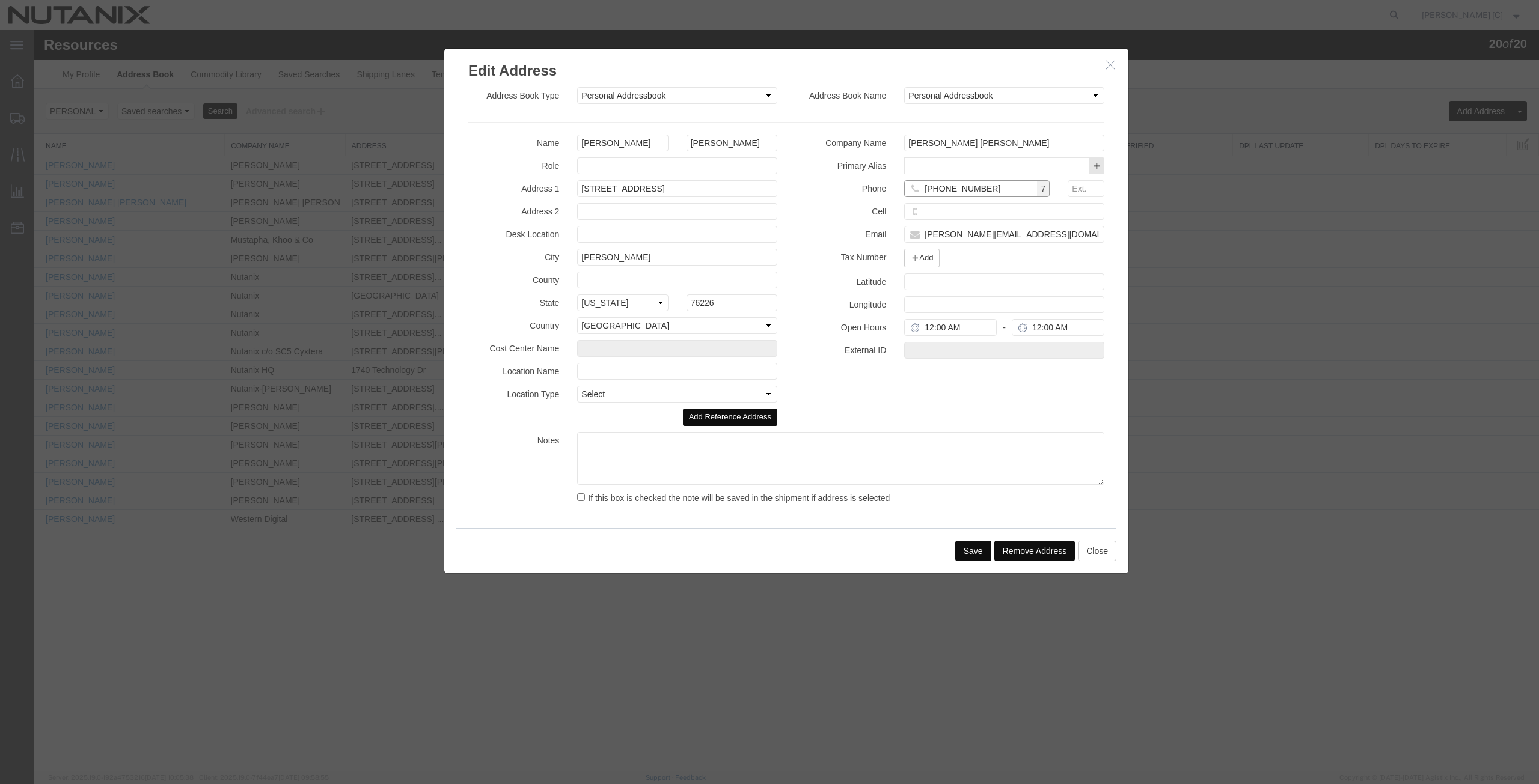
type input "(408) 7595723"
click at [976, 554] on button "Save" at bounding box center [973, 551] width 36 height 20
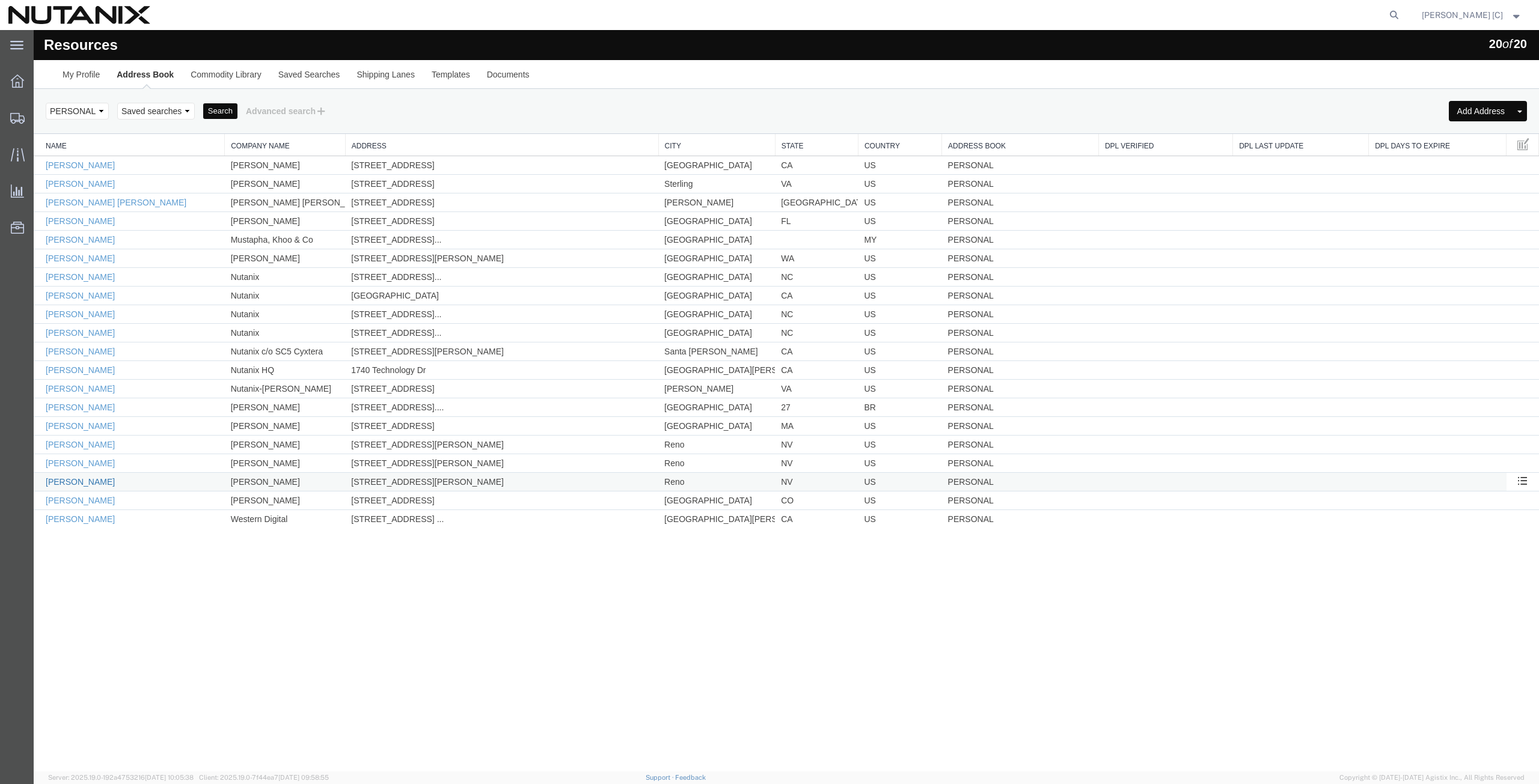
click at [93, 483] on link "Suzan Bruschini" at bounding box center [80, 481] width 69 height 10
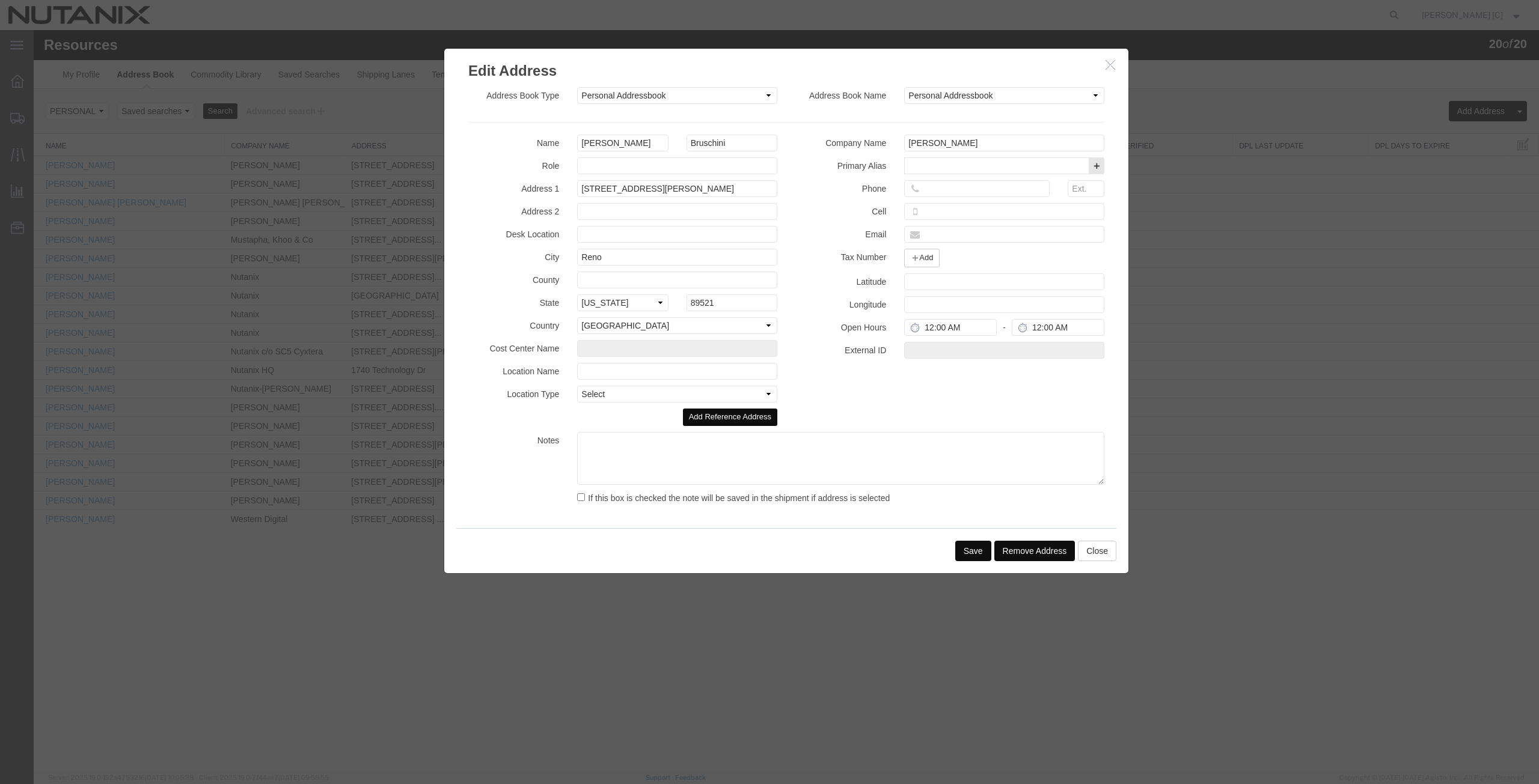
click at [1026, 552] on button "Remove Address" at bounding box center [1034, 551] width 81 height 20
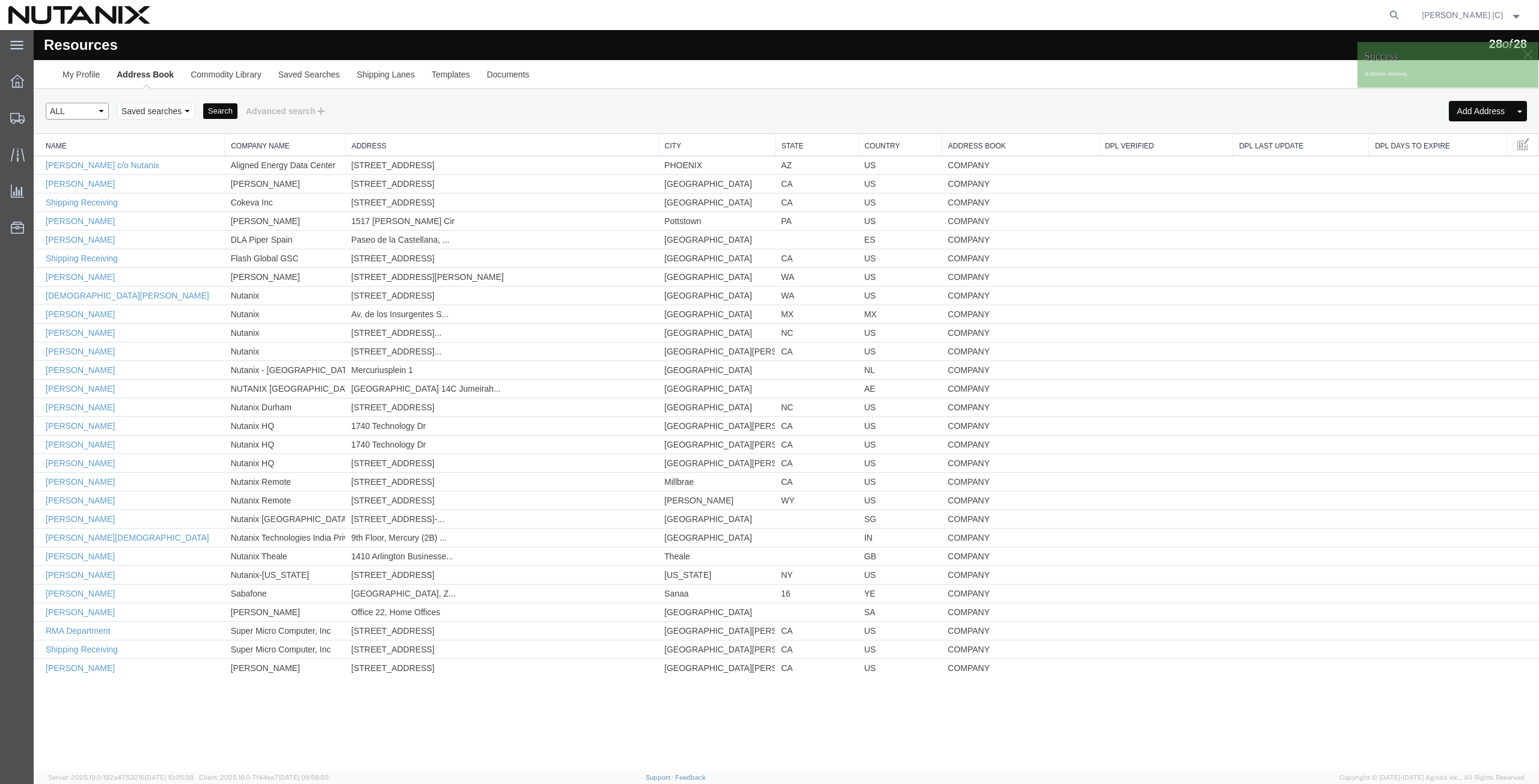
click at [102, 116] on select "Select type ALL COMPANY LOCATION OTHER PERSONAL SHARED" at bounding box center [77, 110] width 63 height 17
select select "PERSONAL"
click at [45, 102] on select "Select type ALL COMPANY LOCATION OTHER PERSONAL SHARED" at bounding box center [77, 110] width 63 height 17
click at [222, 116] on button "Search" at bounding box center [220, 111] width 34 height 16
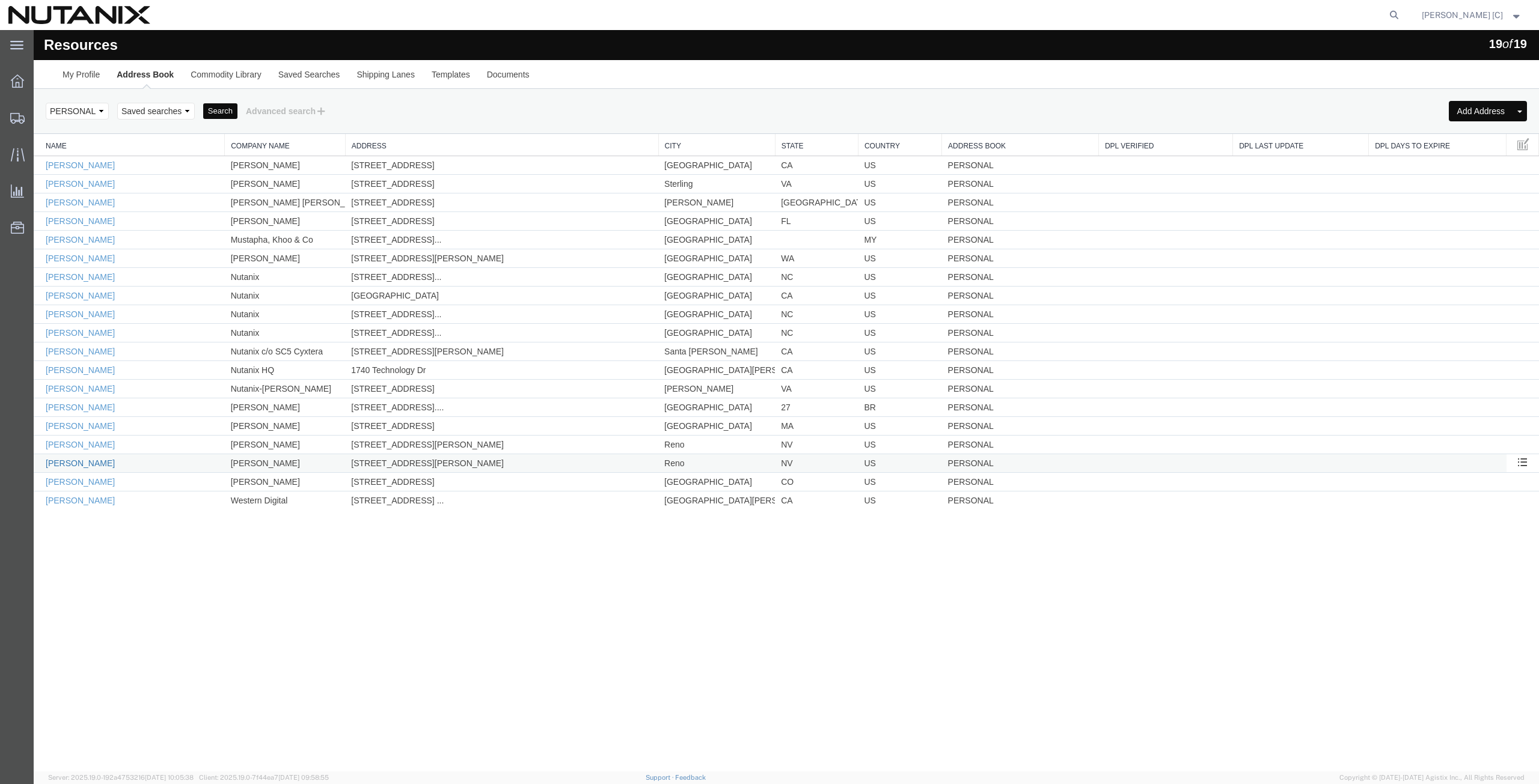
click at [101, 464] on link "Suzan Bruschini" at bounding box center [80, 463] width 69 height 10
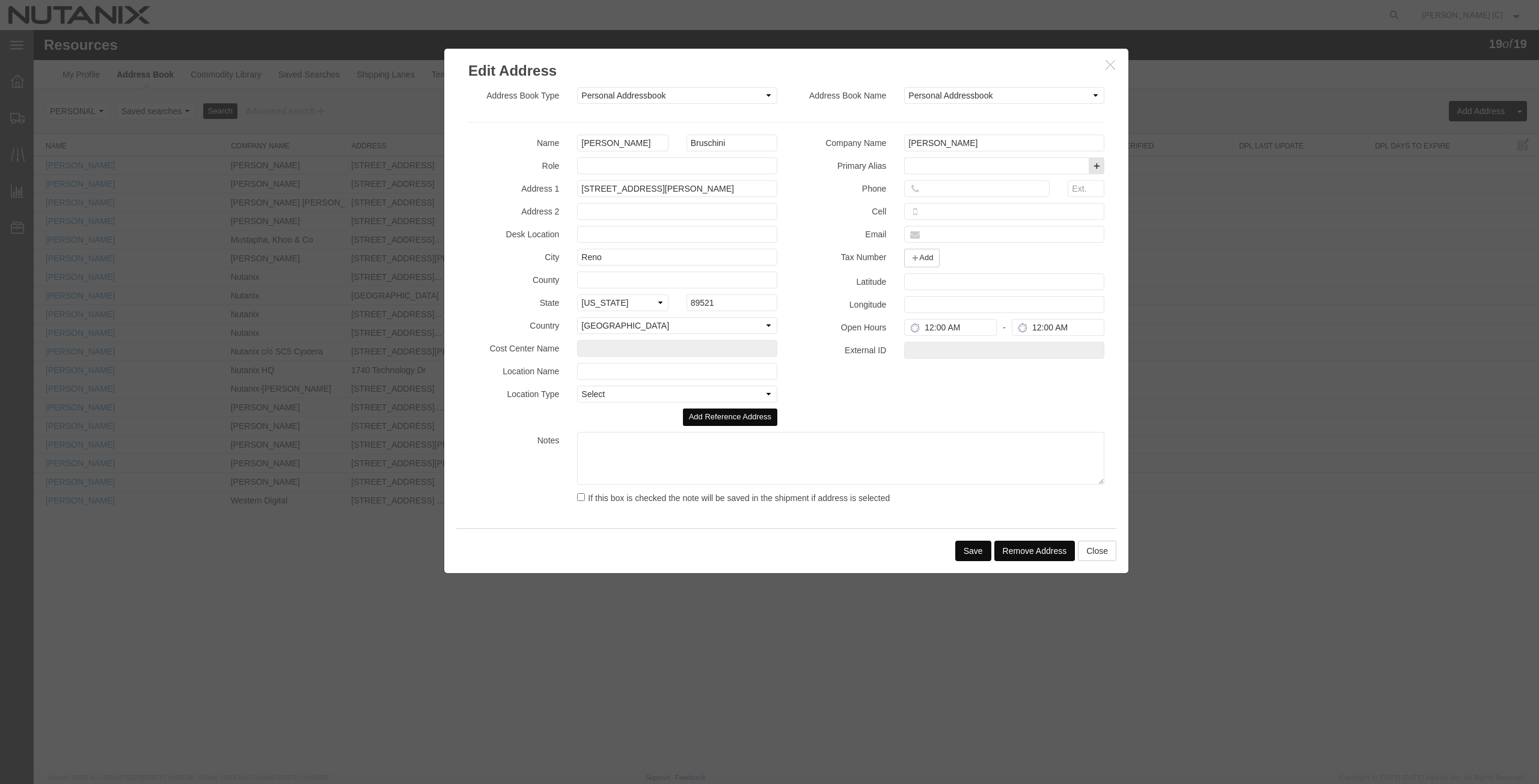
click at [1041, 553] on button "Remove Address" at bounding box center [1034, 551] width 81 height 20
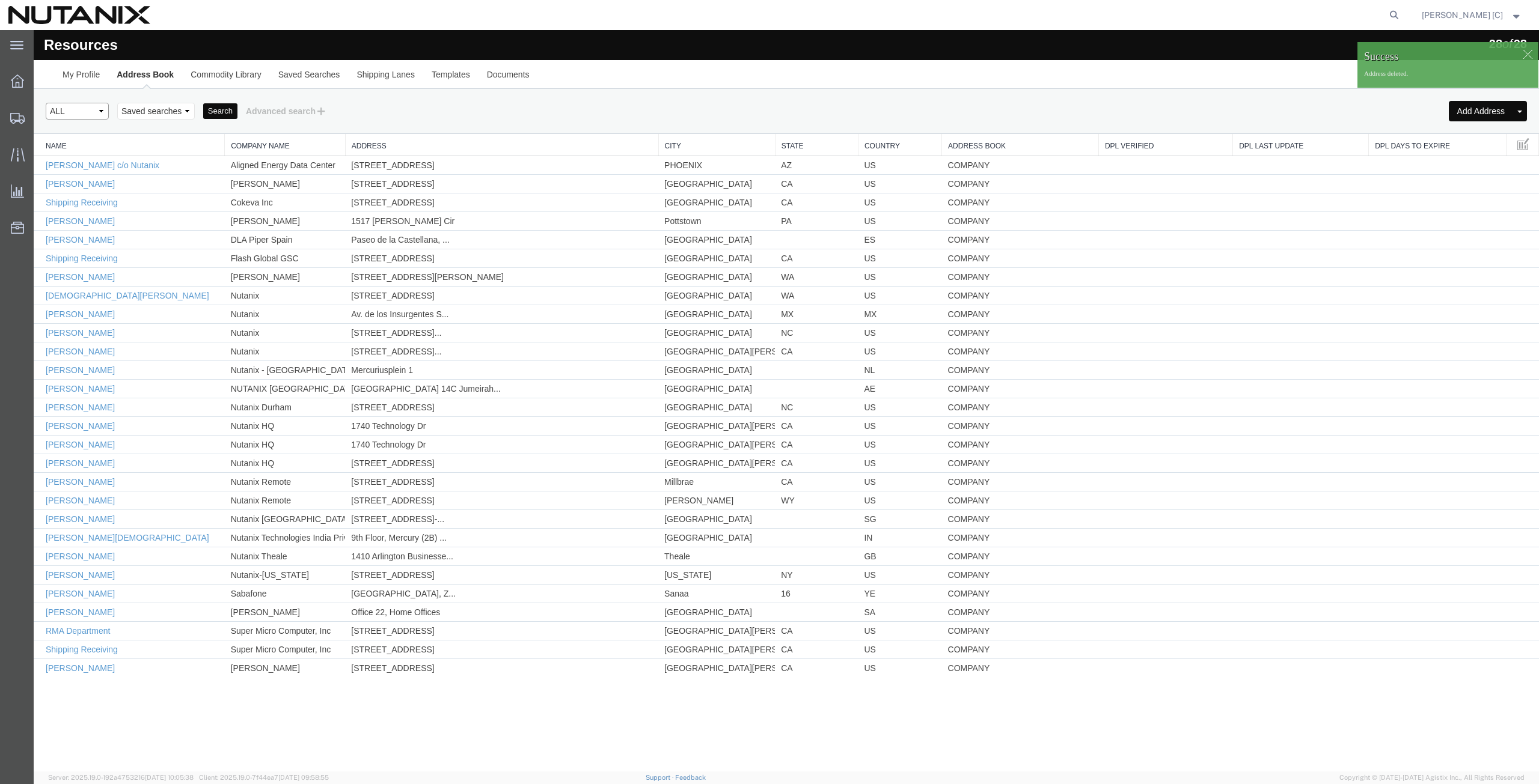
click at [97, 114] on select "Select type ALL COMPANY LOCATION OTHER PERSONAL SHARED" at bounding box center [77, 110] width 63 height 17
select select "PERSONAL"
click at [45, 102] on select "Select type ALL COMPANY LOCATION OTHER PERSONAL SHARED" at bounding box center [77, 110] width 63 height 17
click at [210, 107] on button "Search" at bounding box center [220, 111] width 34 height 16
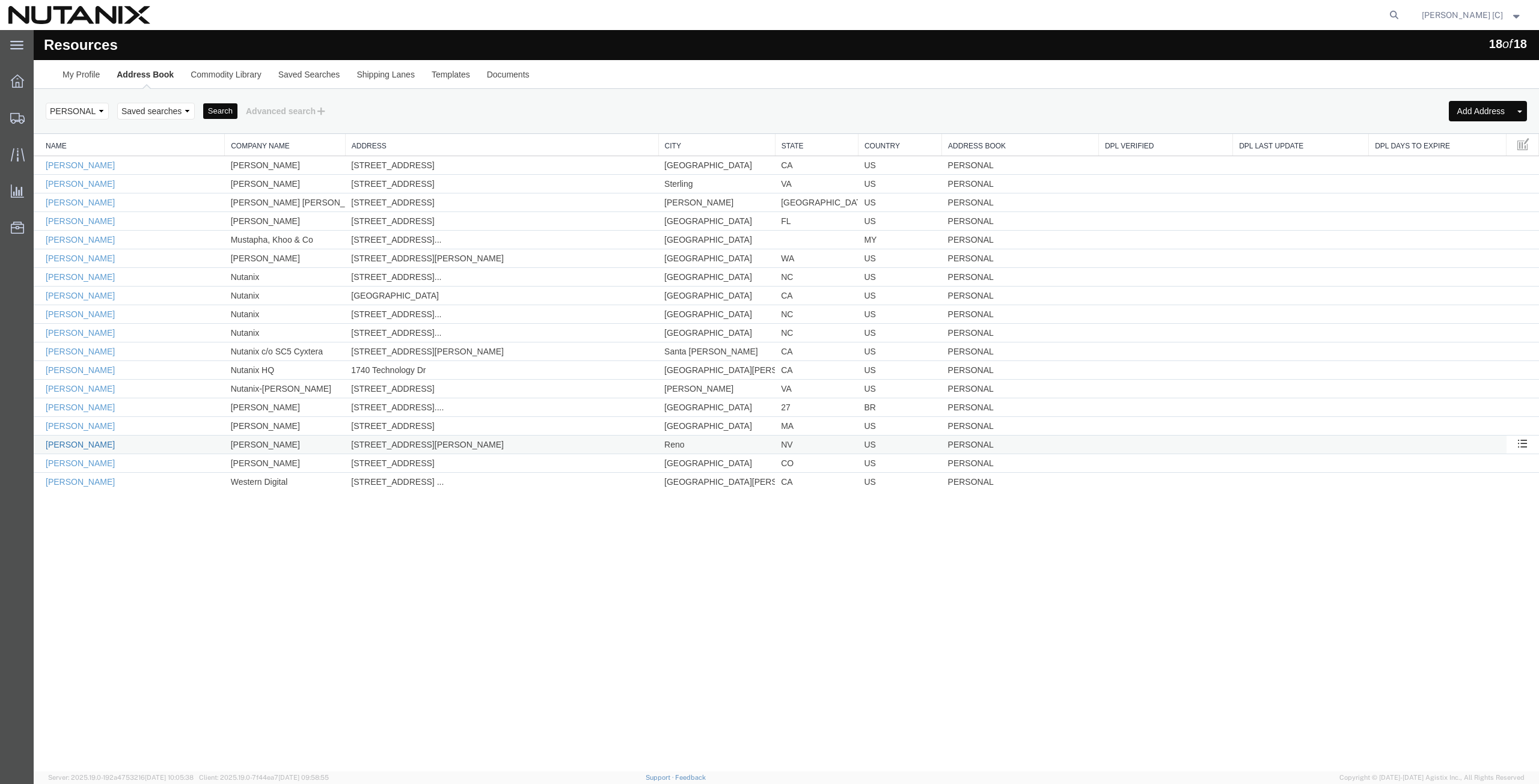
click at [89, 441] on link "Suzan Bruschini" at bounding box center [80, 444] width 69 height 10
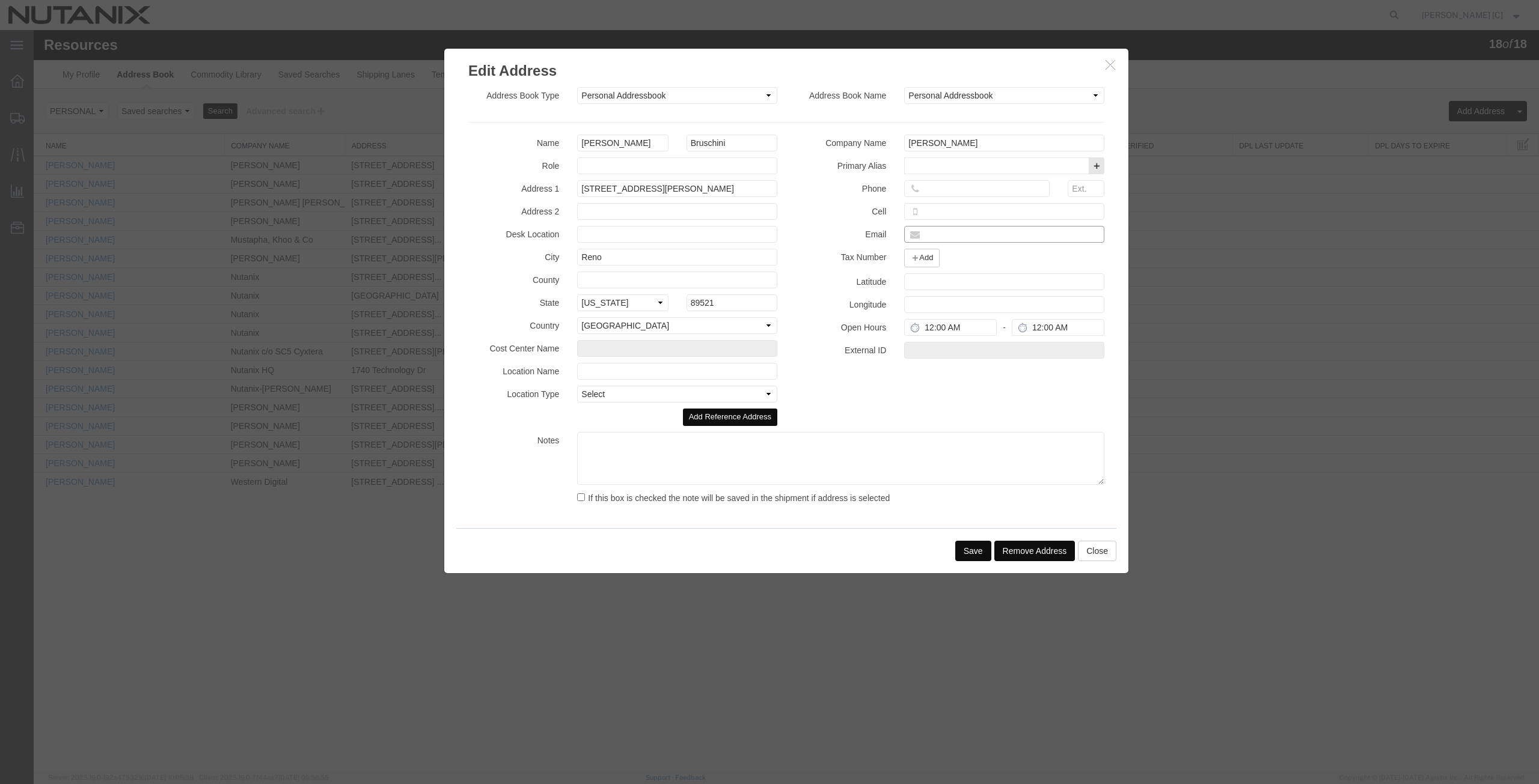
click at [946, 233] on input "text" at bounding box center [1004, 234] width 200 height 17
paste input "suzan.bruschini@nutanix.com"
type input "suzan.bruschini@nutanix.com"
click at [921, 186] on input "tel" at bounding box center [976, 189] width 145 height 17
paste input "(408) 7281471"
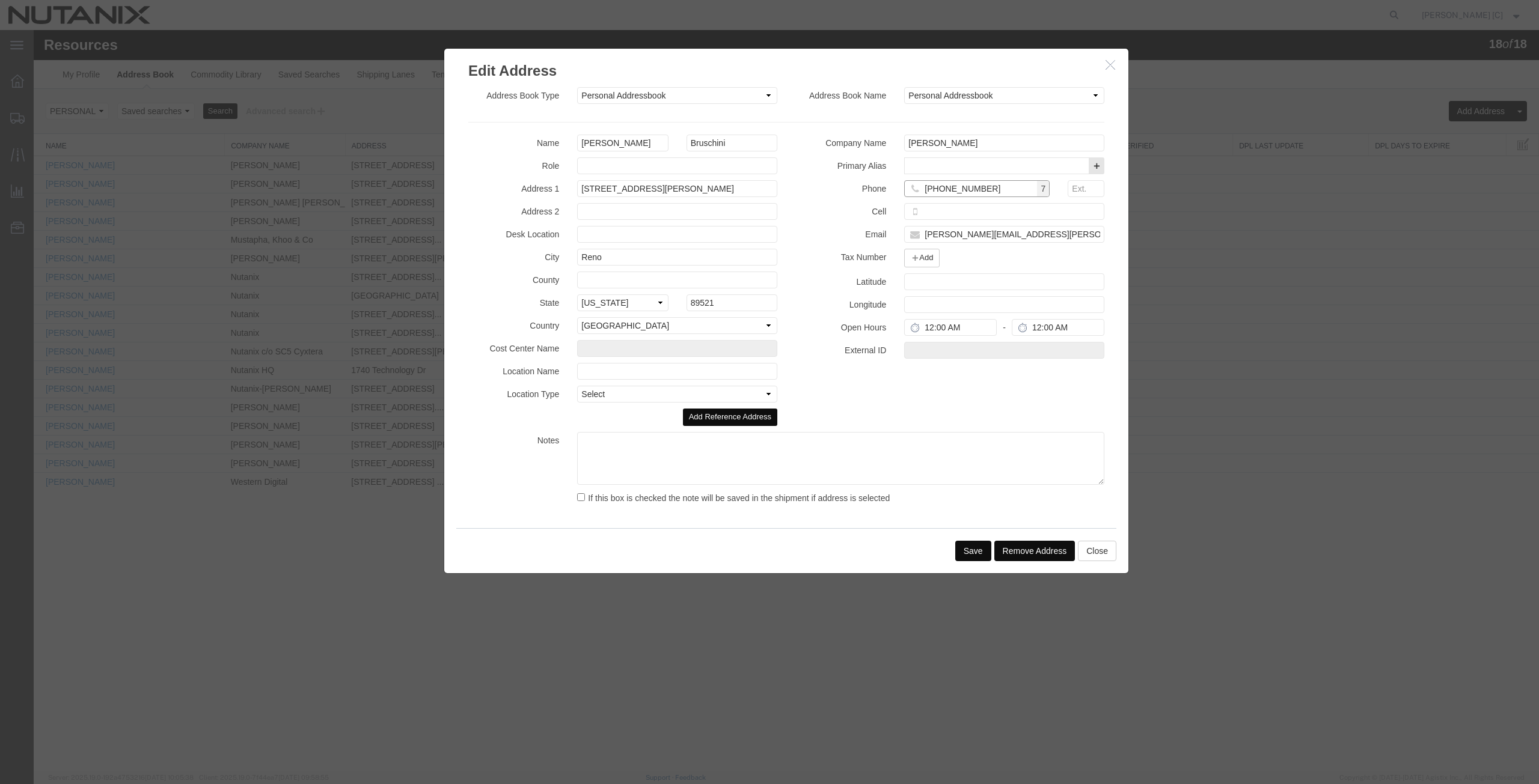
type input "(408) 7281471"
click at [978, 547] on button "Save" at bounding box center [973, 551] width 36 height 20
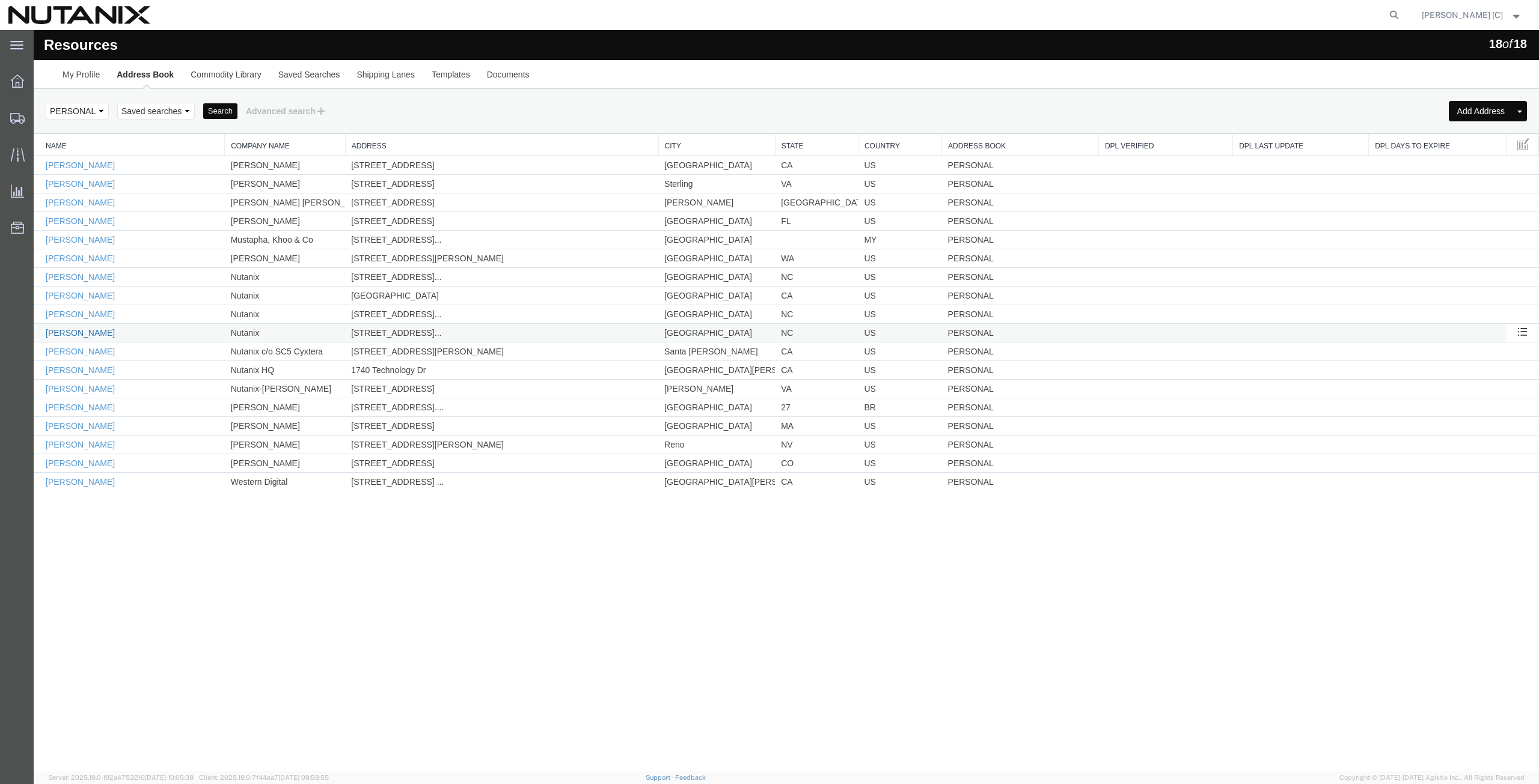
click at [69, 334] on link "Wes Schobel" at bounding box center [80, 333] width 69 height 10
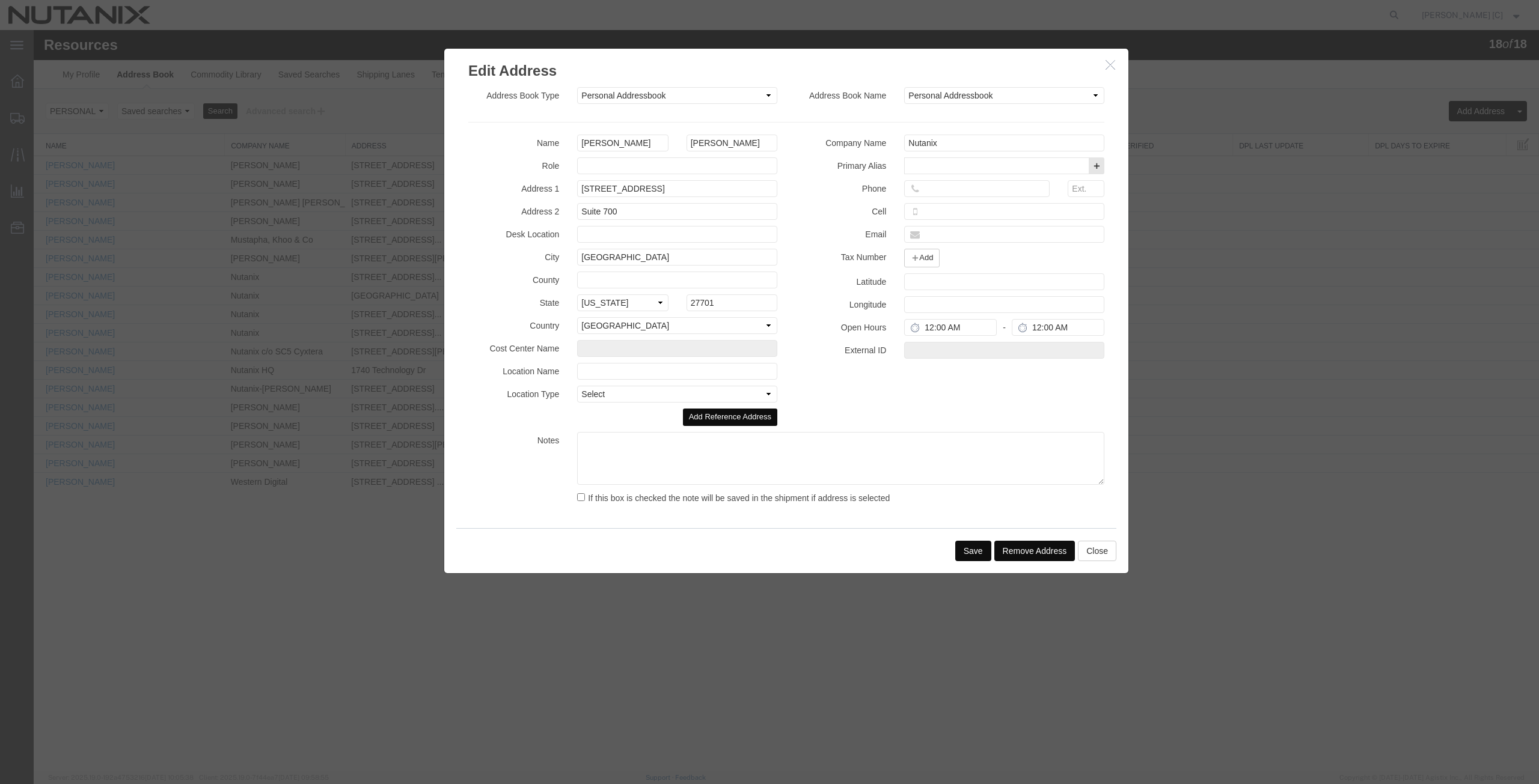
click at [1017, 553] on button "Remove Address" at bounding box center [1034, 551] width 81 height 20
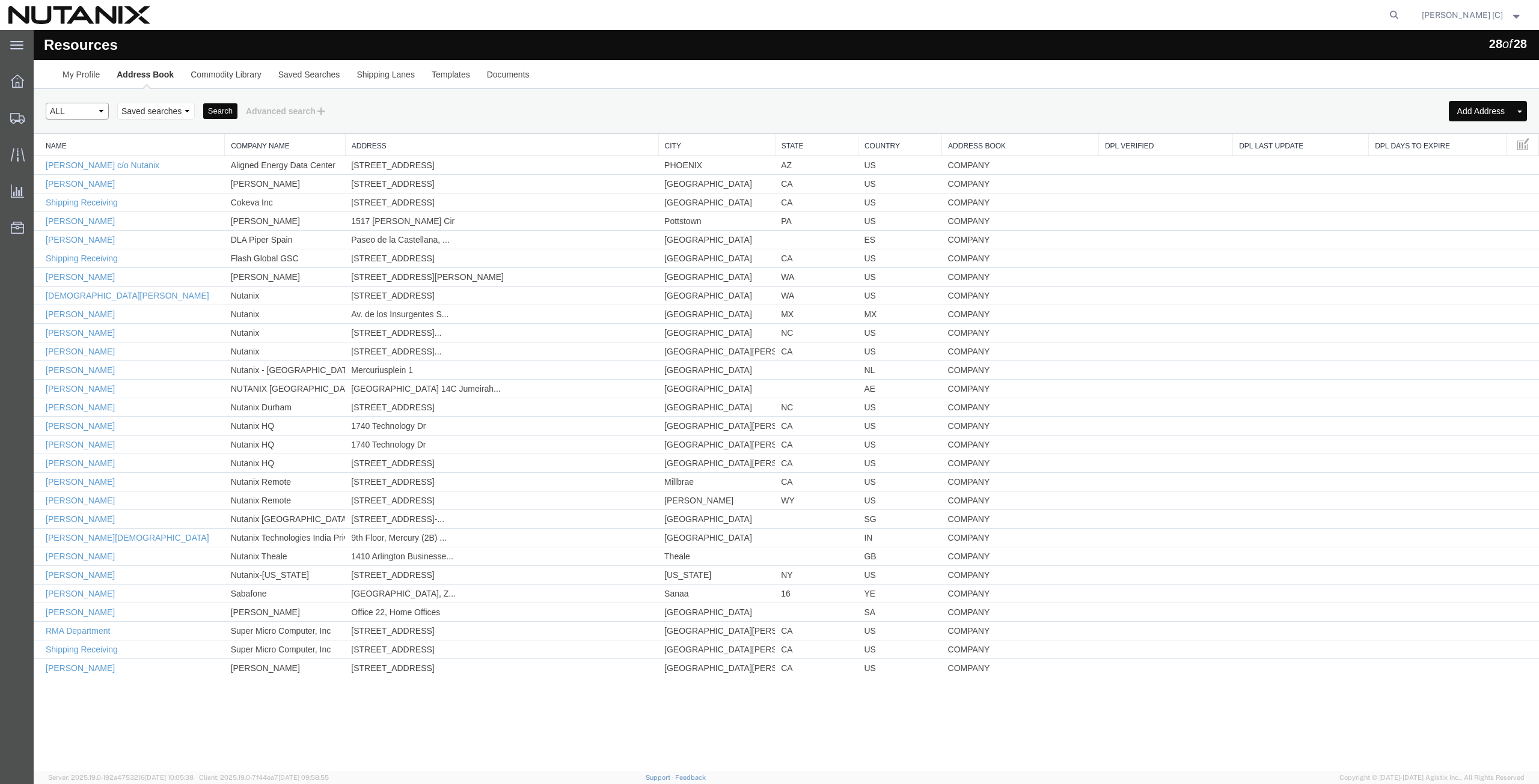
click at [101, 109] on select "Select type ALL COMPANY LOCATION OTHER PERSONAL SHARED" at bounding box center [77, 110] width 63 height 17
select select "PERSONAL"
click at [45, 102] on select "Select type ALL COMPANY LOCATION OTHER PERSONAL SHARED" at bounding box center [77, 110] width 63 height 17
click at [215, 108] on button "Search" at bounding box center [220, 111] width 34 height 16
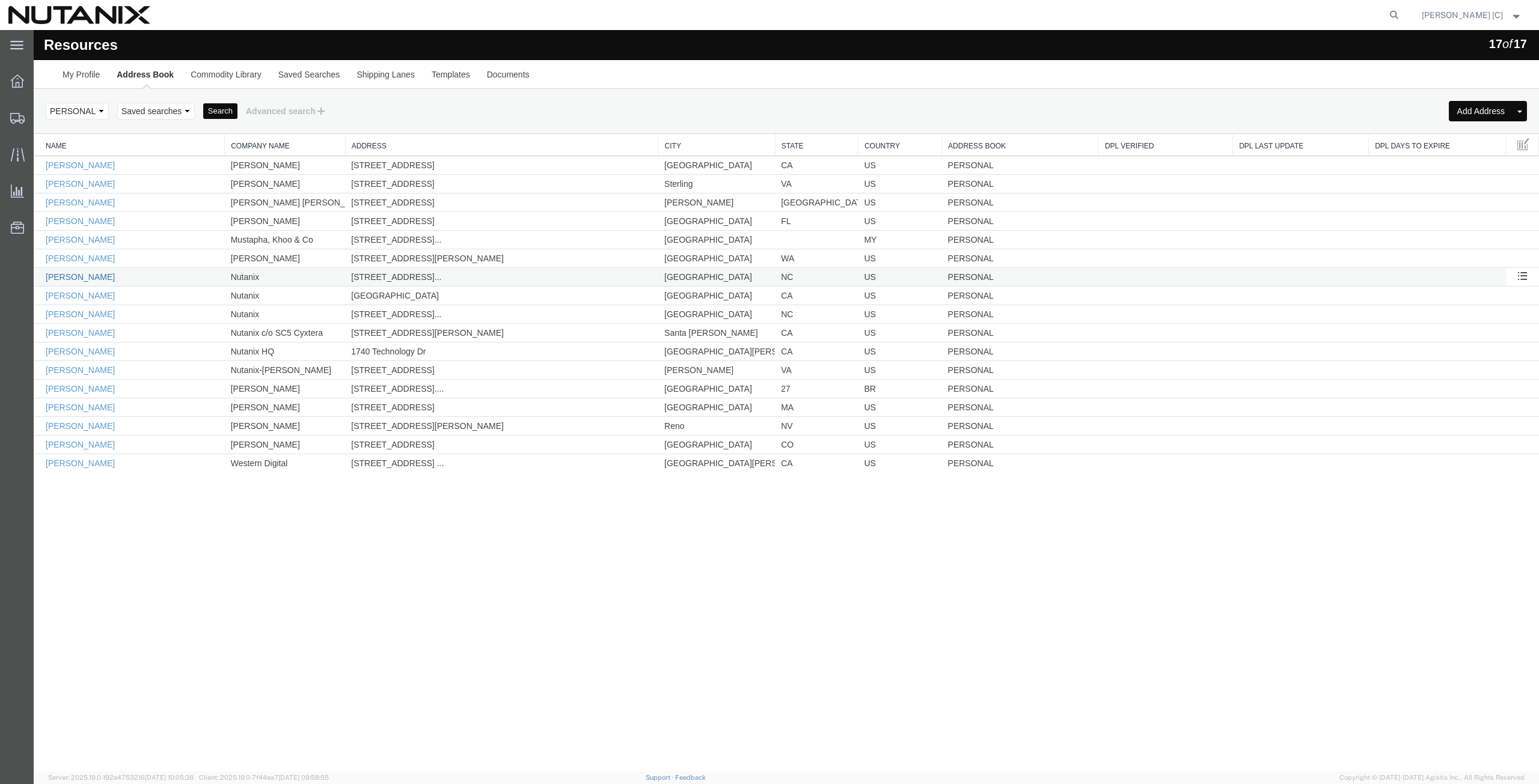
click at [89, 279] on link "Joseph Walden" at bounding box center [80, 277] width 69 height 10
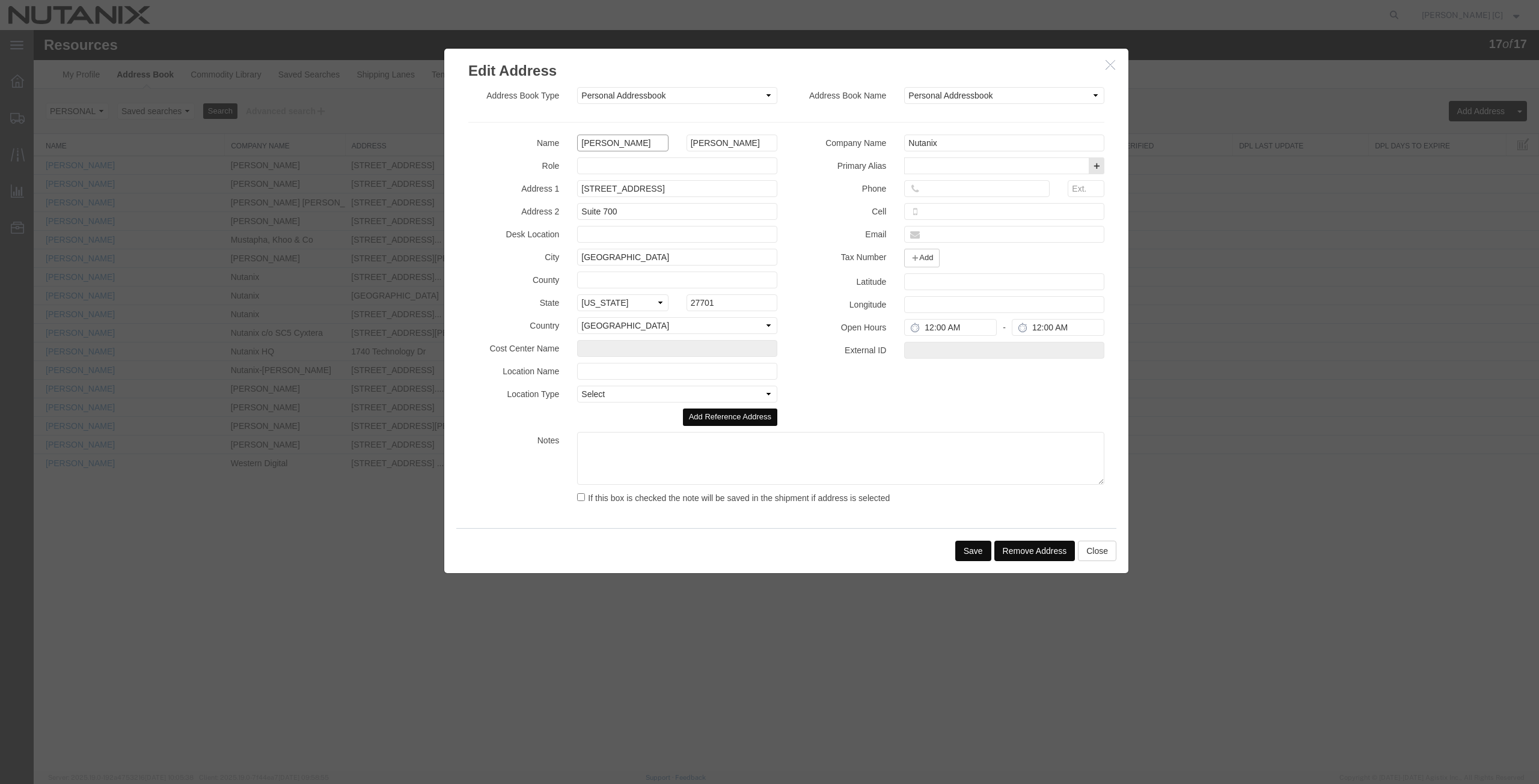
drag, startPoint x: 613, startPoint y: 136, endPoint x: 539, endPoint y: 141, distance: 74.2
click at [539, 141] on div "Name Joseph Walden" at bounding box center [622, 142] width 327 height 17
drag, startPoint x: 944, startPoint y: 146, endPoint x: 887, endPoint y: 138, distance: 57.6
click at [887, 138] on div "Company Name Nutanix" at bounding box center [949, 142] width 327 height 17
paste input "Joseph"
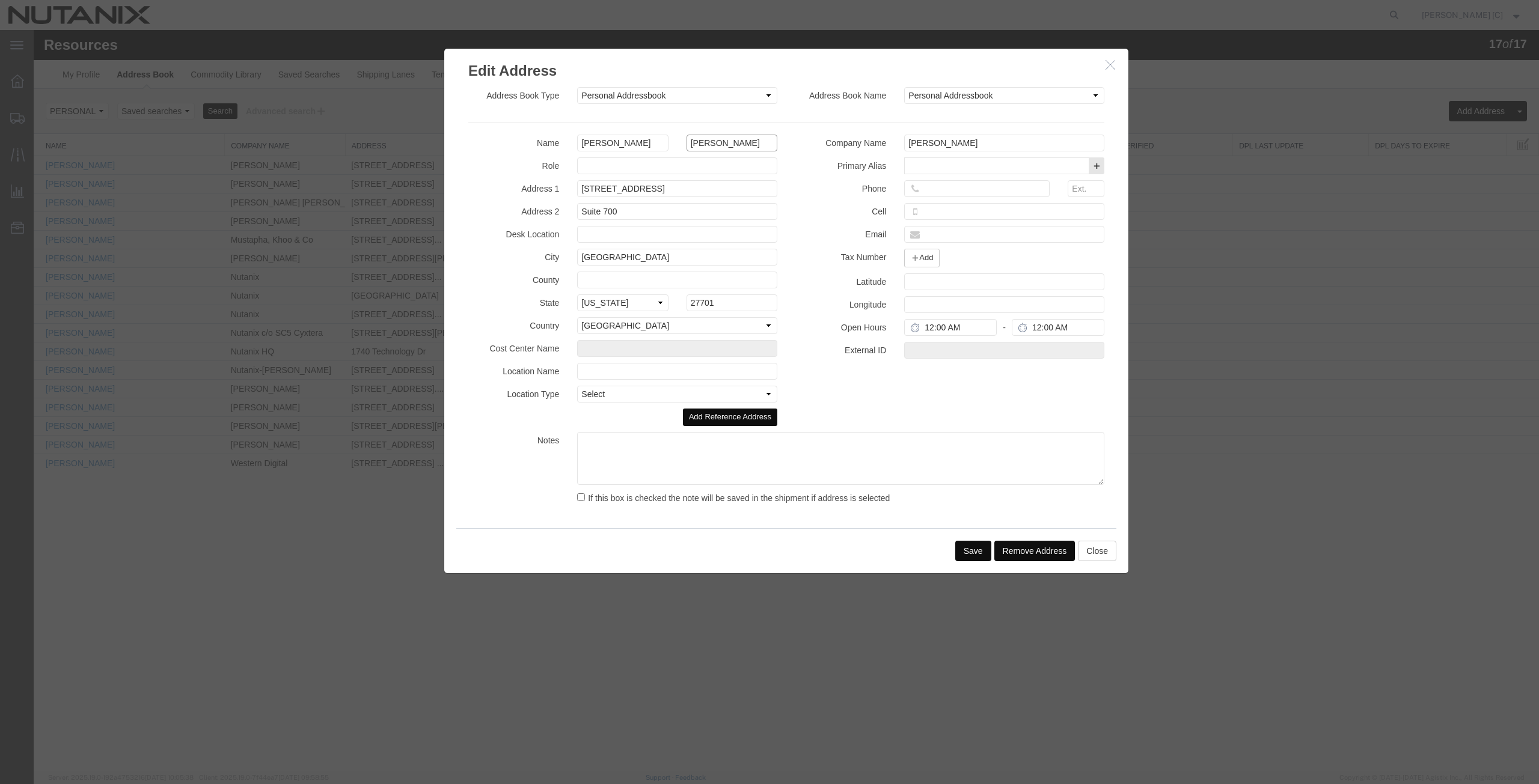
drag, startPoint x: 721, startPoint y: 146, endPoint x: 686, endPoint y: 148, distance: 35.1
click at [686, 148] on input "Walden" at bounding box center [732, 142] width 91 height 17
click at [939, 140] on input "Joseph" at bounding box center [1004, 142] width 200 height 17
paste input "Walden"
type input "Joseph Walden"
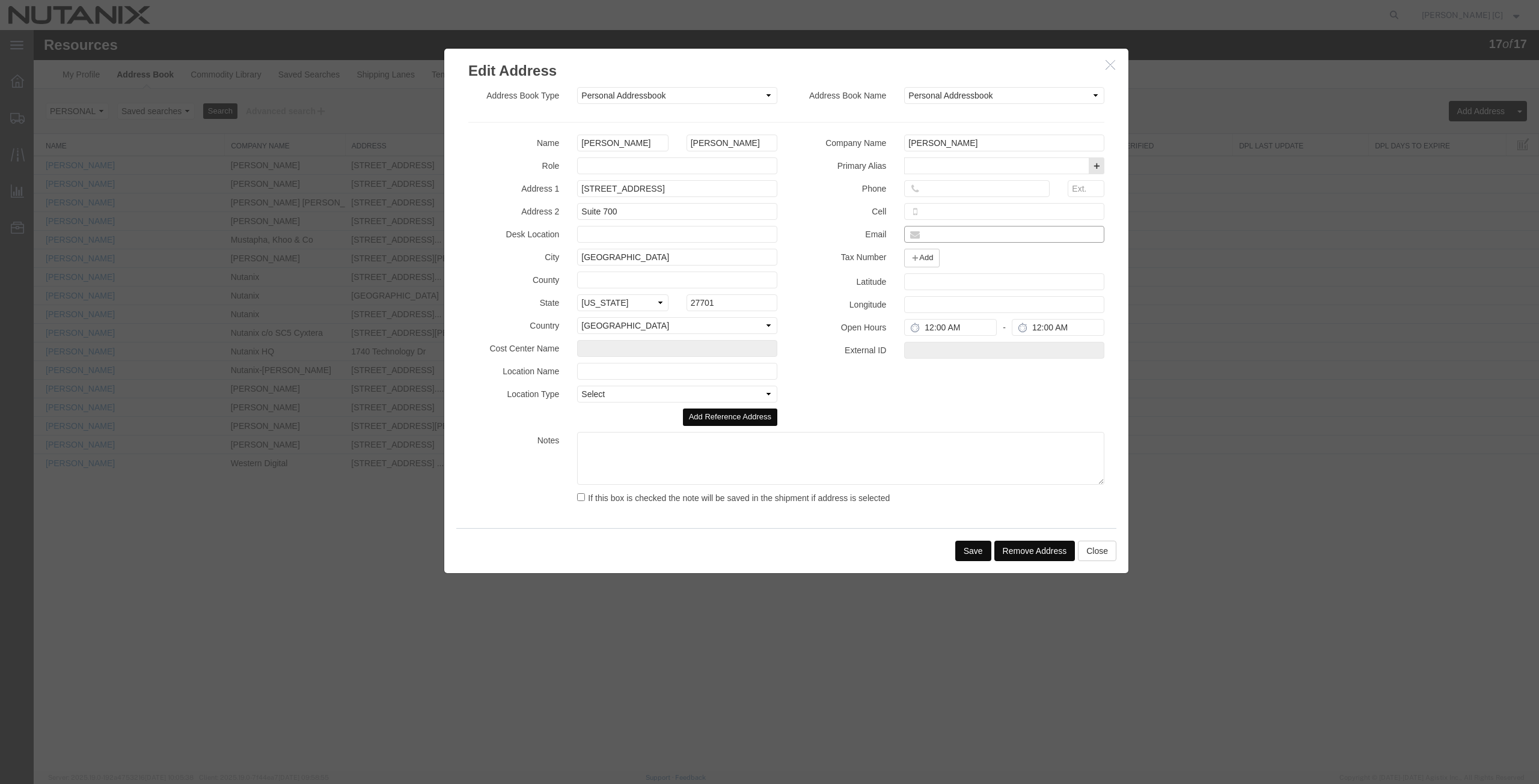
click at [927, 235] on input "text" at bounding box center [1004, 234] width 200 height 17
paste input "joseph.walden@nutanix.com"
type input "joseph.walden@nutanix.com"
click at [941, 190] on input "tel" at bounding box center [976, 189] width 145 height 17
paste input "(919) 4447004"
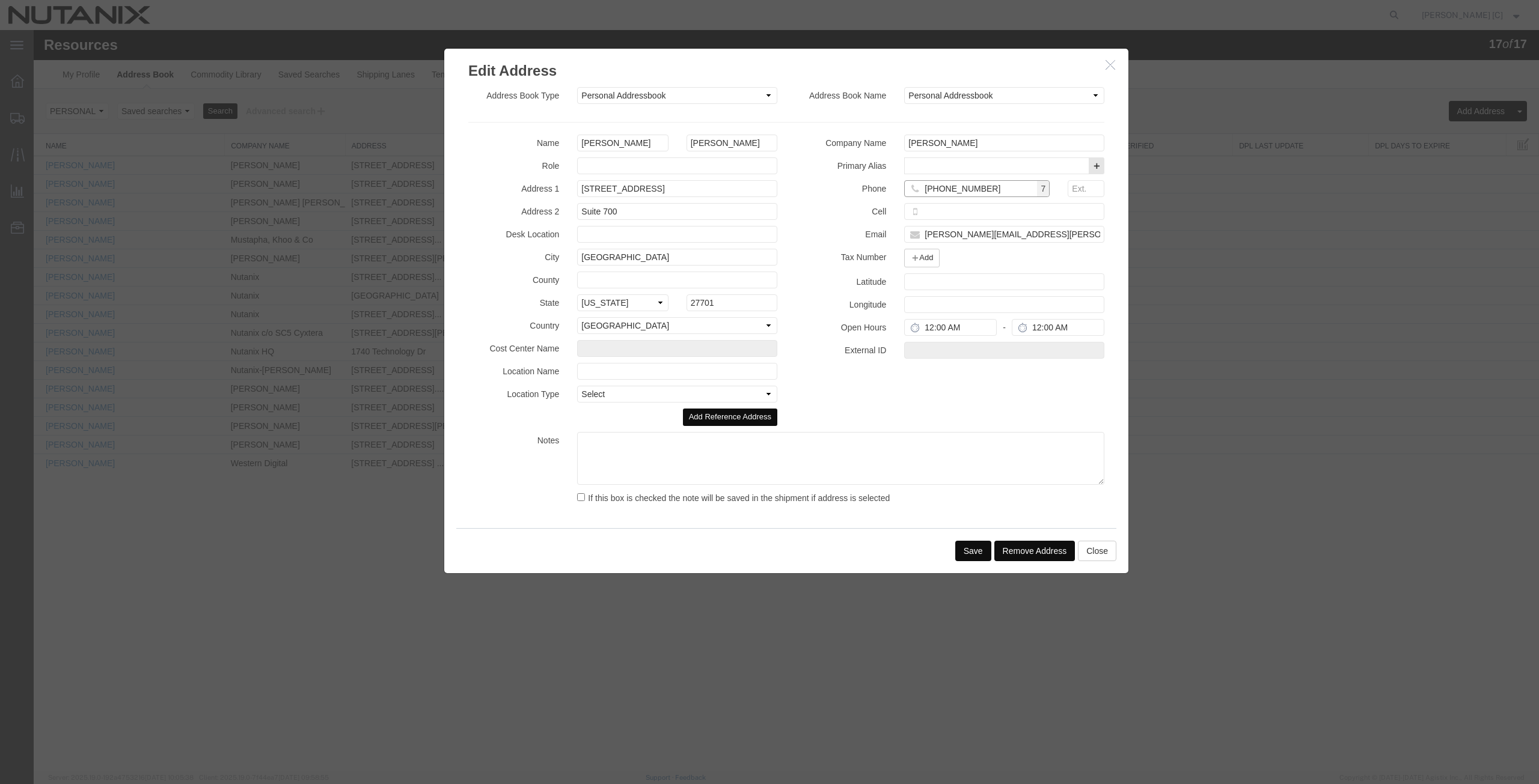
type input "(919) 4447004"
click at [976, 550] on button "Save" at bounding box center [973, 551] width 36 height 20
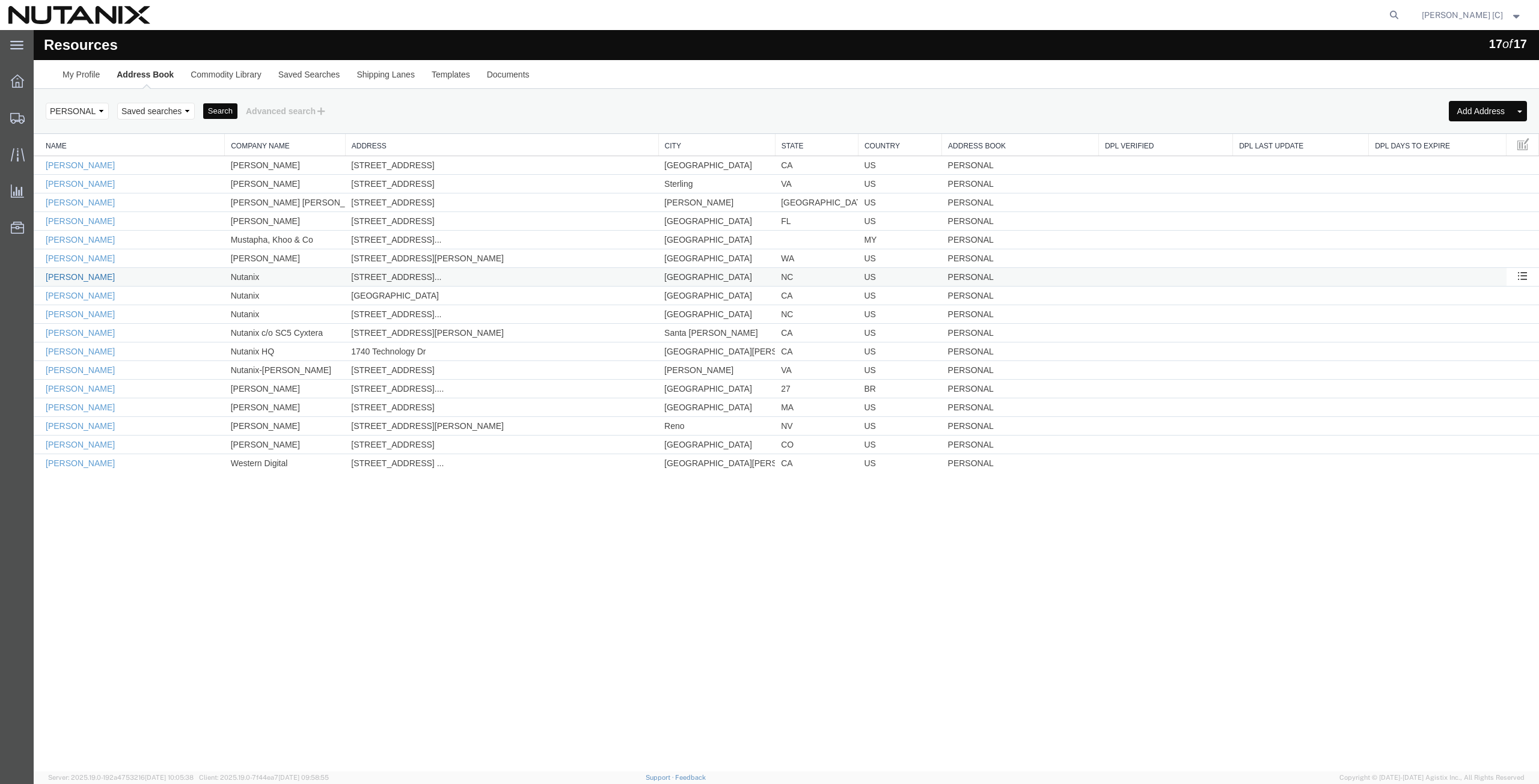
click at [77, 279] on link "Joseph Walden" at bounding box center [80, 277] width 69 height 10
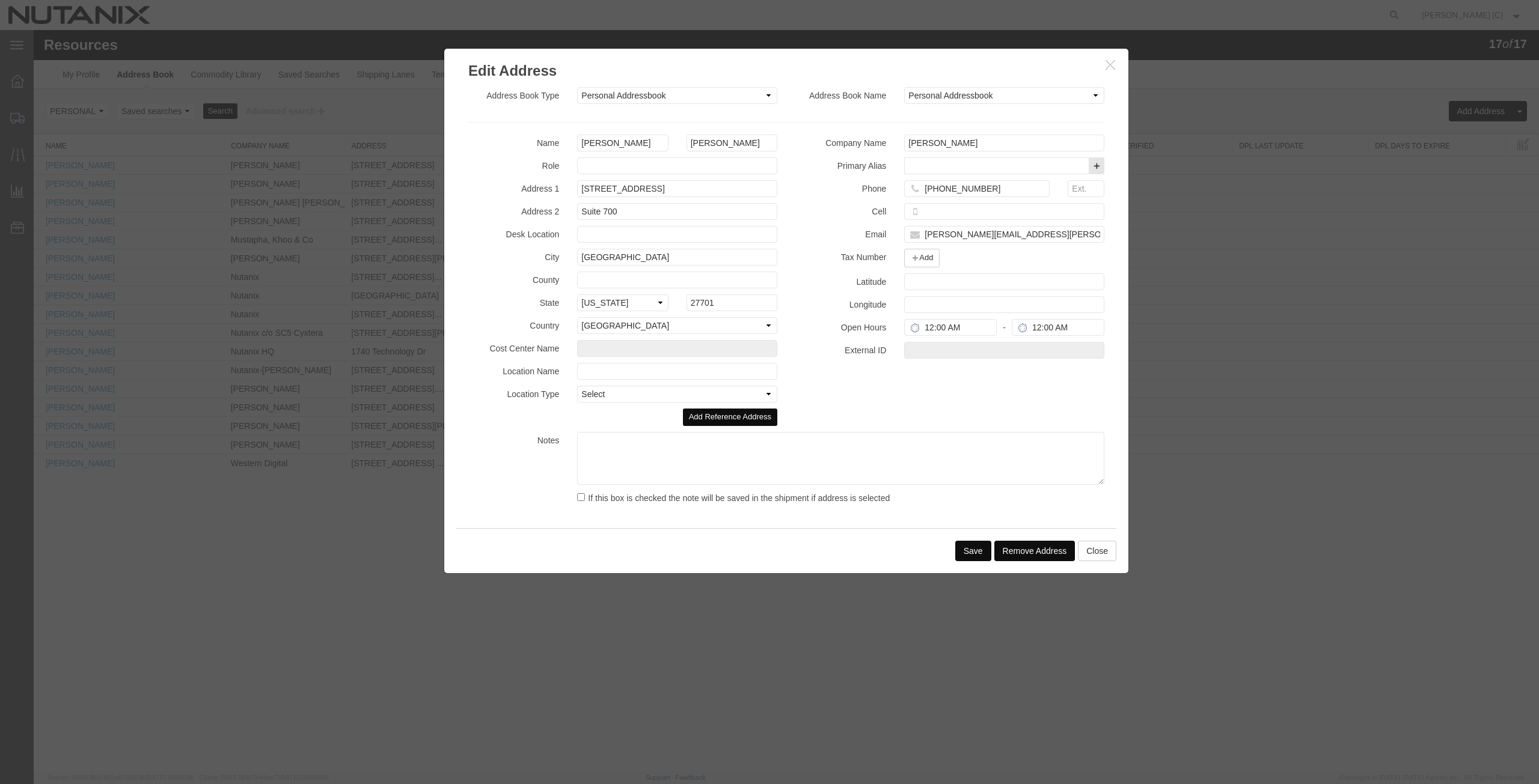
click at [971, 543] on button "Save" at bounding box center [973, 551] width 36 height 20
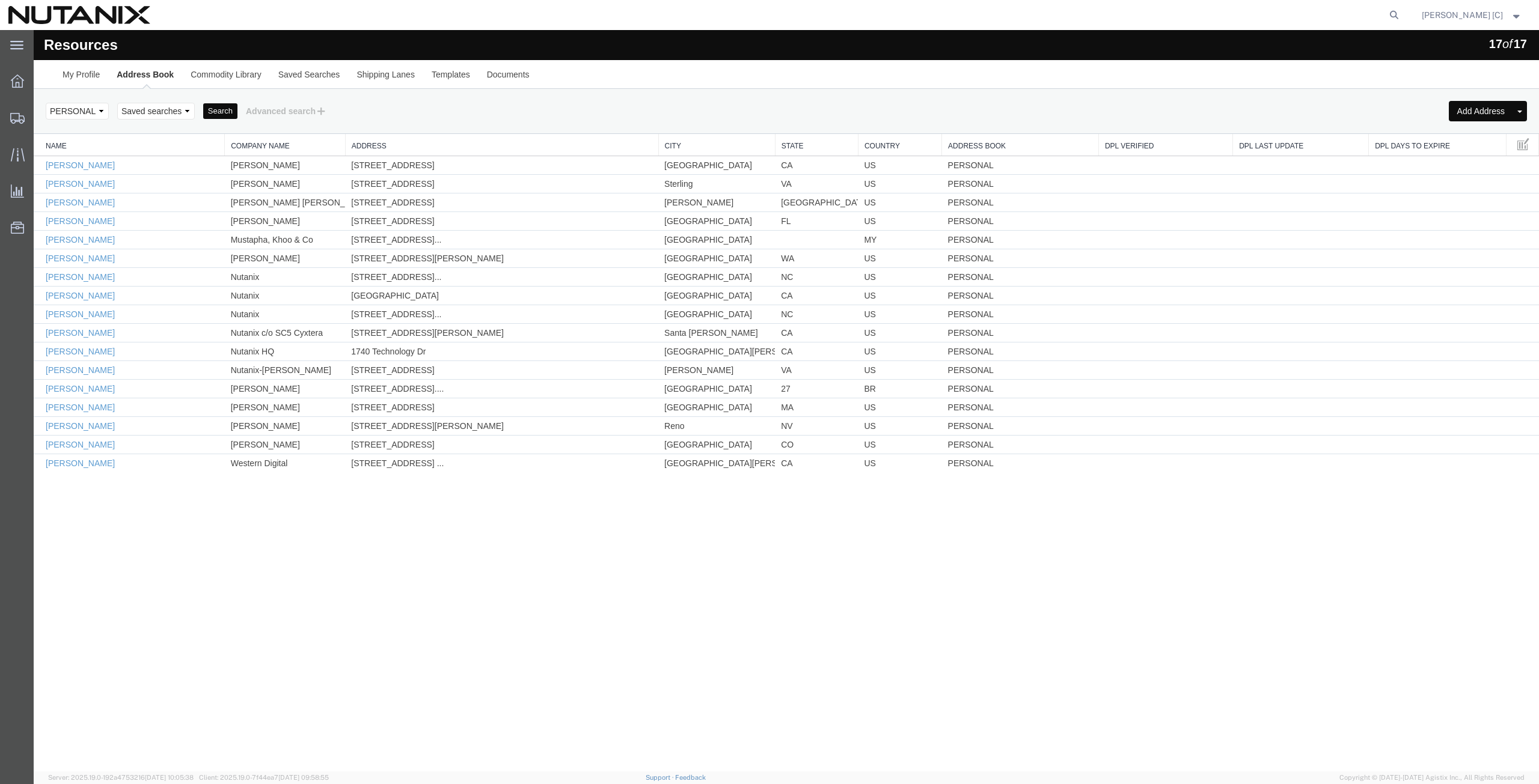
click at [220, 107] on button "Search" at bounding box center [220, 111] width 34 height 16
click at [77, 293] on link "Priya Roche" at bounding box center [80, 295] width 69 height 10
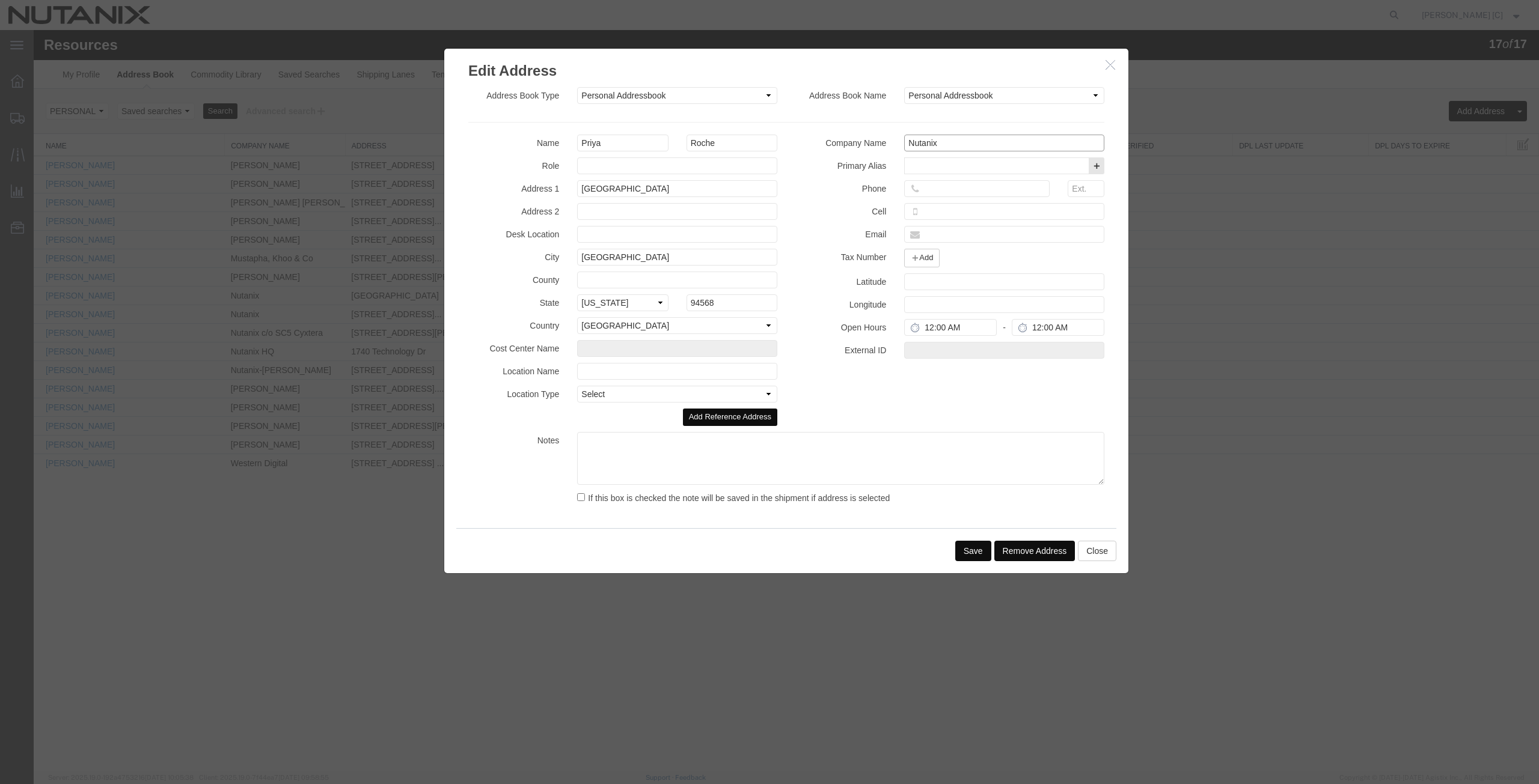
drag, startPoint x: 947, startPoint y: 143, endPoint x: 852, endPoint y: 143, distance: 95.0
click at [853, 143] on div "Company Name Nutanix" at bounding box center [949, 142] width 327 height 17
click at [931, 237] on input "text" at bounding box center [1004, 234] width 200 height 17
paste input "priya.roche@nutanix.com"
type input "priya.roche@nutanix.com"
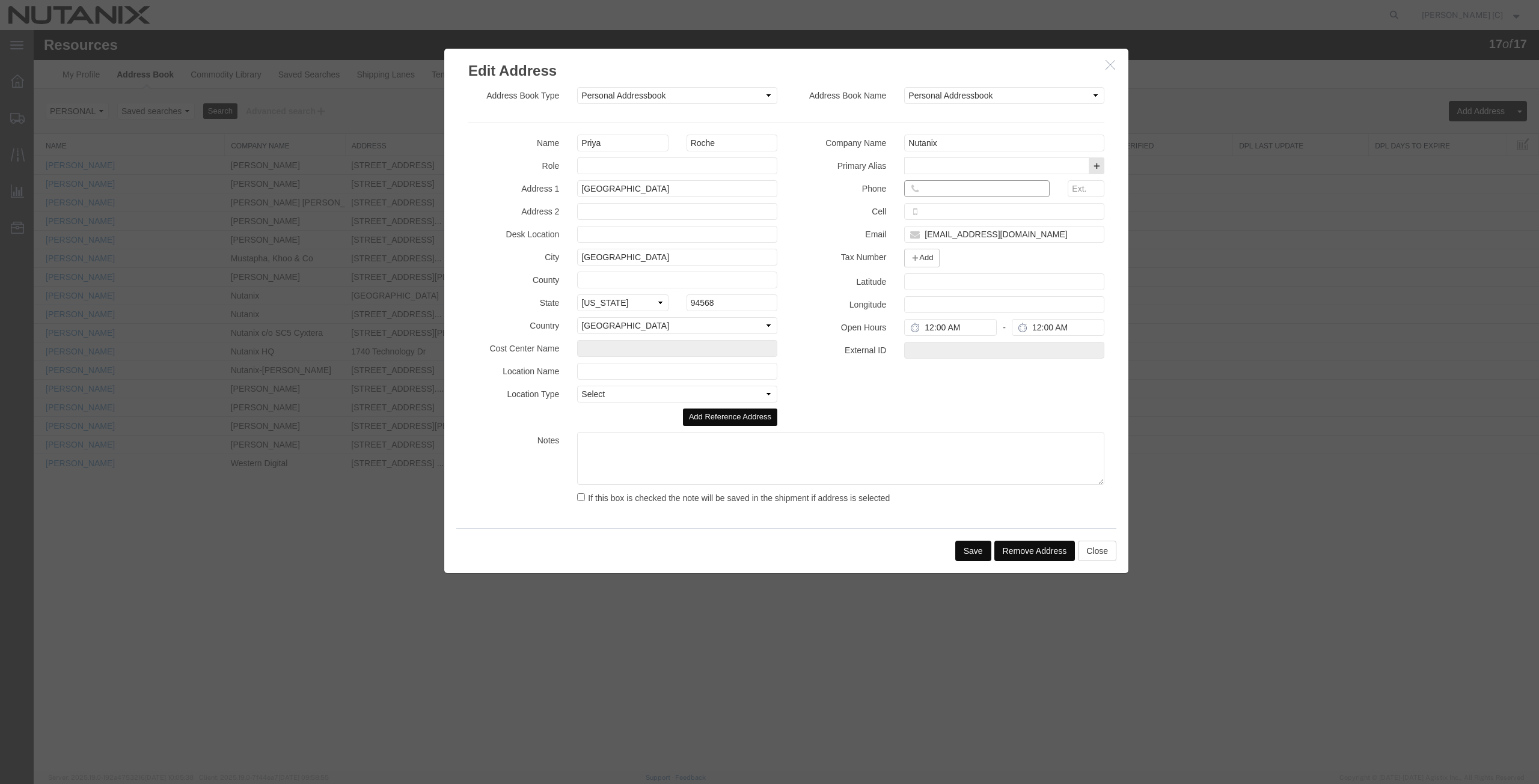
click at [927, 188] on input "tel" at bounding box center [976, 189] width 145 height 17
paste input "(408) 6062616"
type input "(408) 6062616"
drag, startPoint x: 944, startPoint y: 142, endPoint x: 736, endPoint y: 141, distance: 208.0
click at [736, 141] on div "Name Priya Roche Role Address 1 5726 Avellina Dr Address 2 Desk Location City D…" at bounding box center [786, 323] width 654 height 378
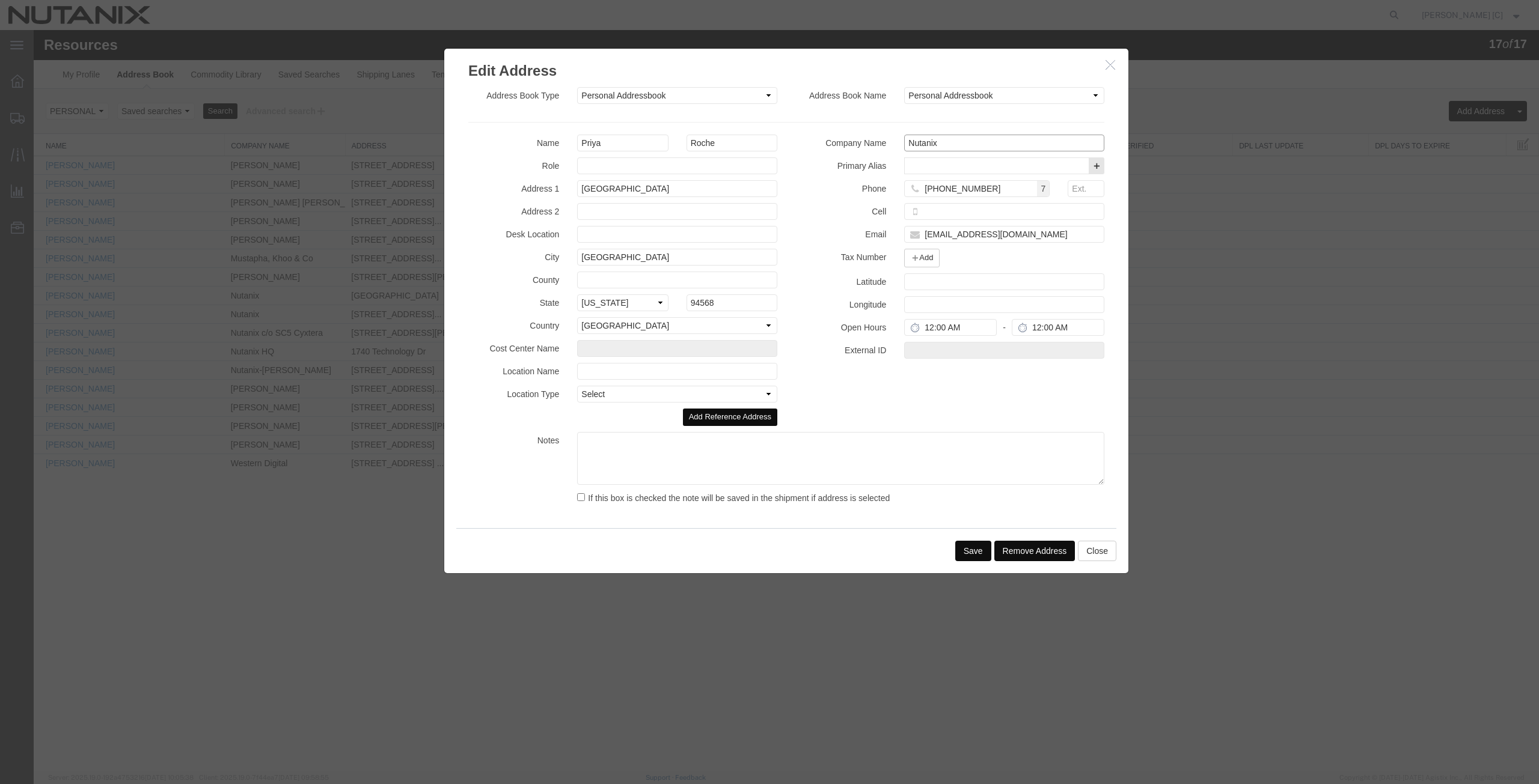
paste input "Priya Roche"
type input "Priya Roche"
click at [975, 550] on button "Save" at bounding box center [973, 551] width 36 height 20
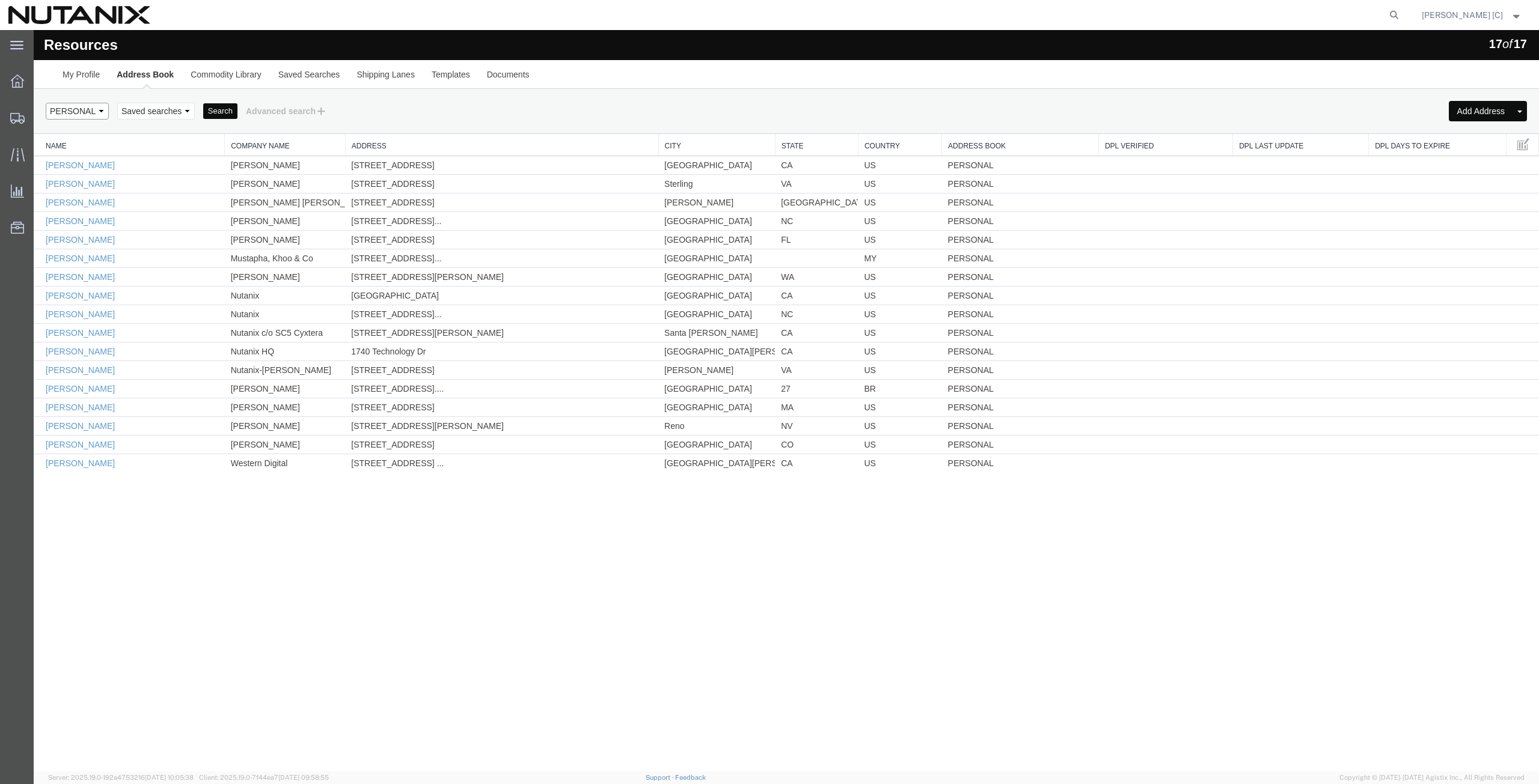
click at [101, 110] on select "Select type ALL COMPANY LOCATION OTHER PERSONAL SHARED" at bounding box center [77, 110] width 63 height 17
click at [104, 90] on div "Search Add Address Add Address Book Remove Addresses Select type ALL COMPANY LO…" at bounding box center [786, 111] width 1505 height 45
click at [211, 111] on button "Search" at bounding box center [220, 111] width 34 height 16
click at [443, 76] on link "Templates" at bounding box center [450, 75] width 55 height 28
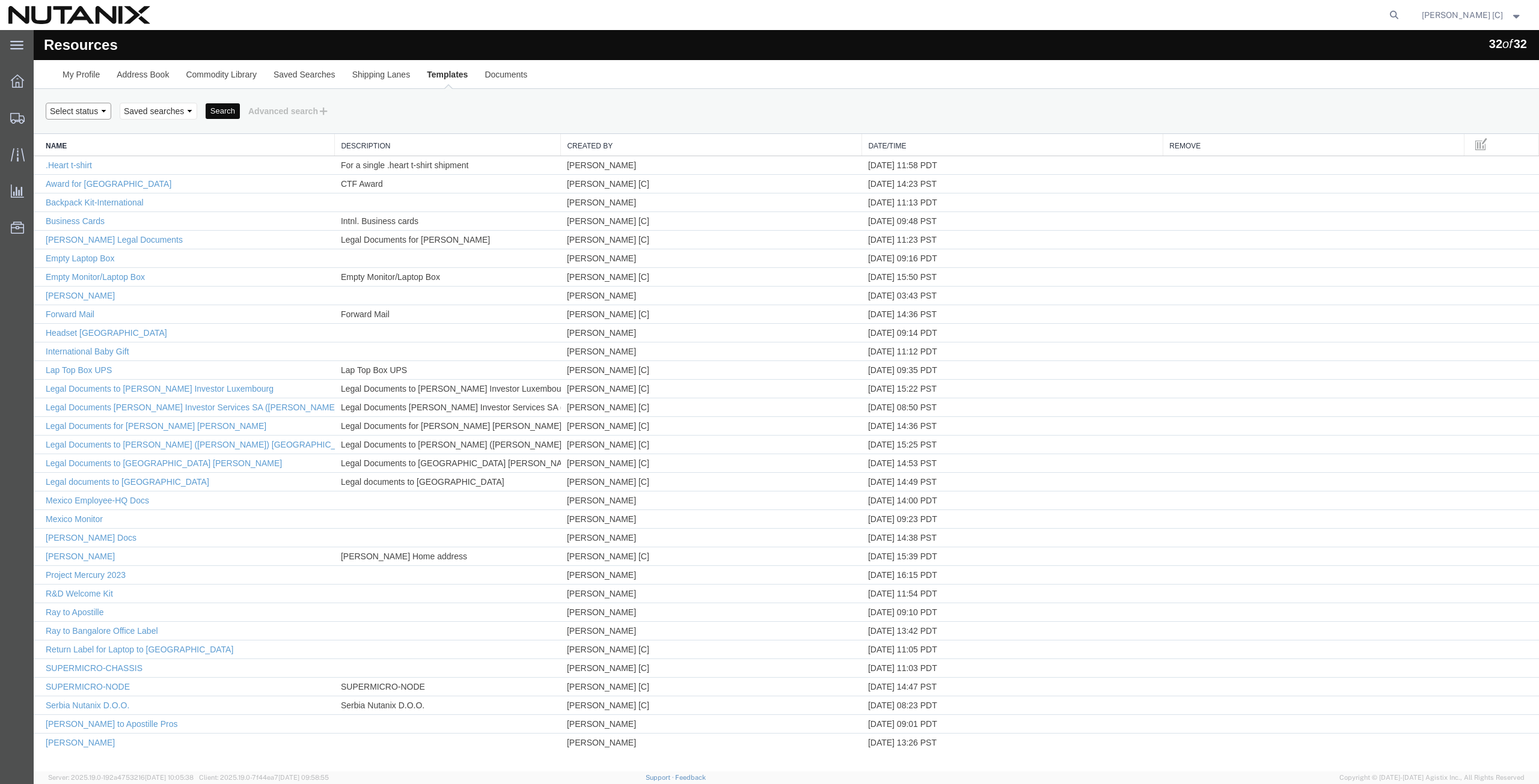
click at [109, 109] on select "Select status" at bounding box center [78, 110] width 66 height 17
click at [149, 93] on div "Search Select status Saved searches Search Advanced search Field Criterion Sele…" at bounding box center [786, 111] width 1505 height 45
click at [12, 49] on icon at bounding box center [16, 44] width 13 height 8
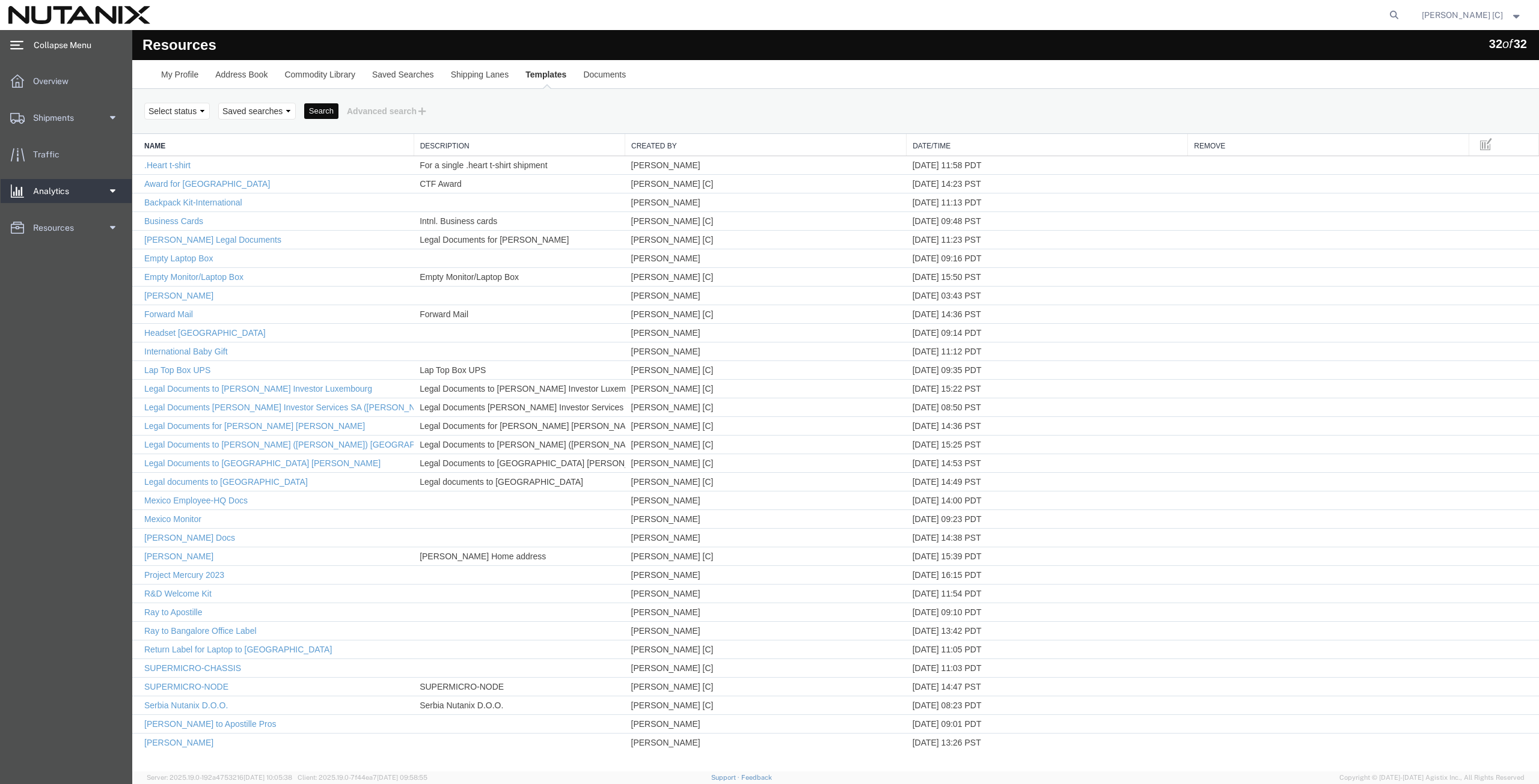
click at [112, 195] on span at bounding box center [111, 190] width 9 height 24
click at [116, 266] on link "Resources" at bounding box center [66, 266] width 131 height 24
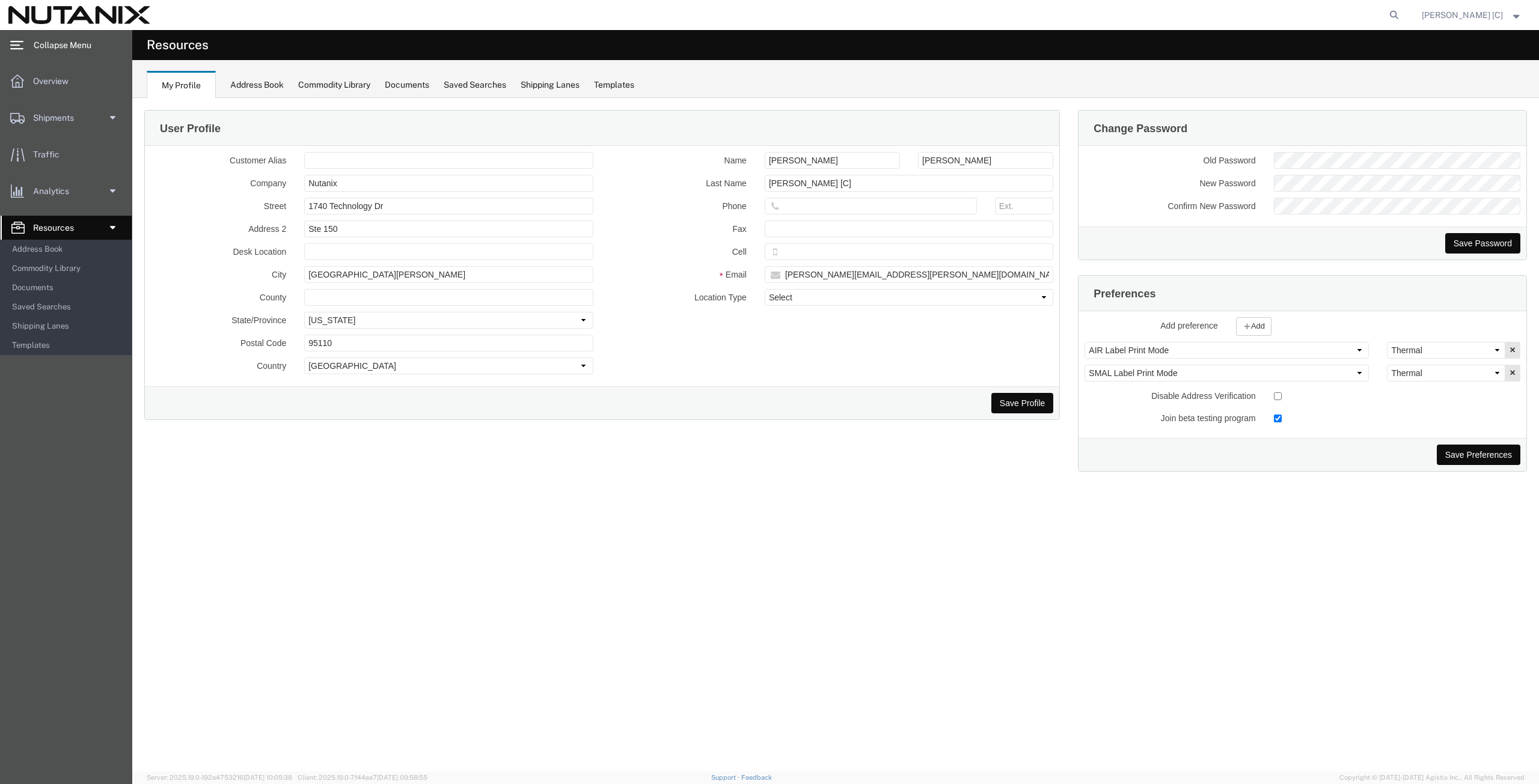
click at [545, 88] on div "Shipping Lanes" at bounding box center [550, 85] width 59 height 12
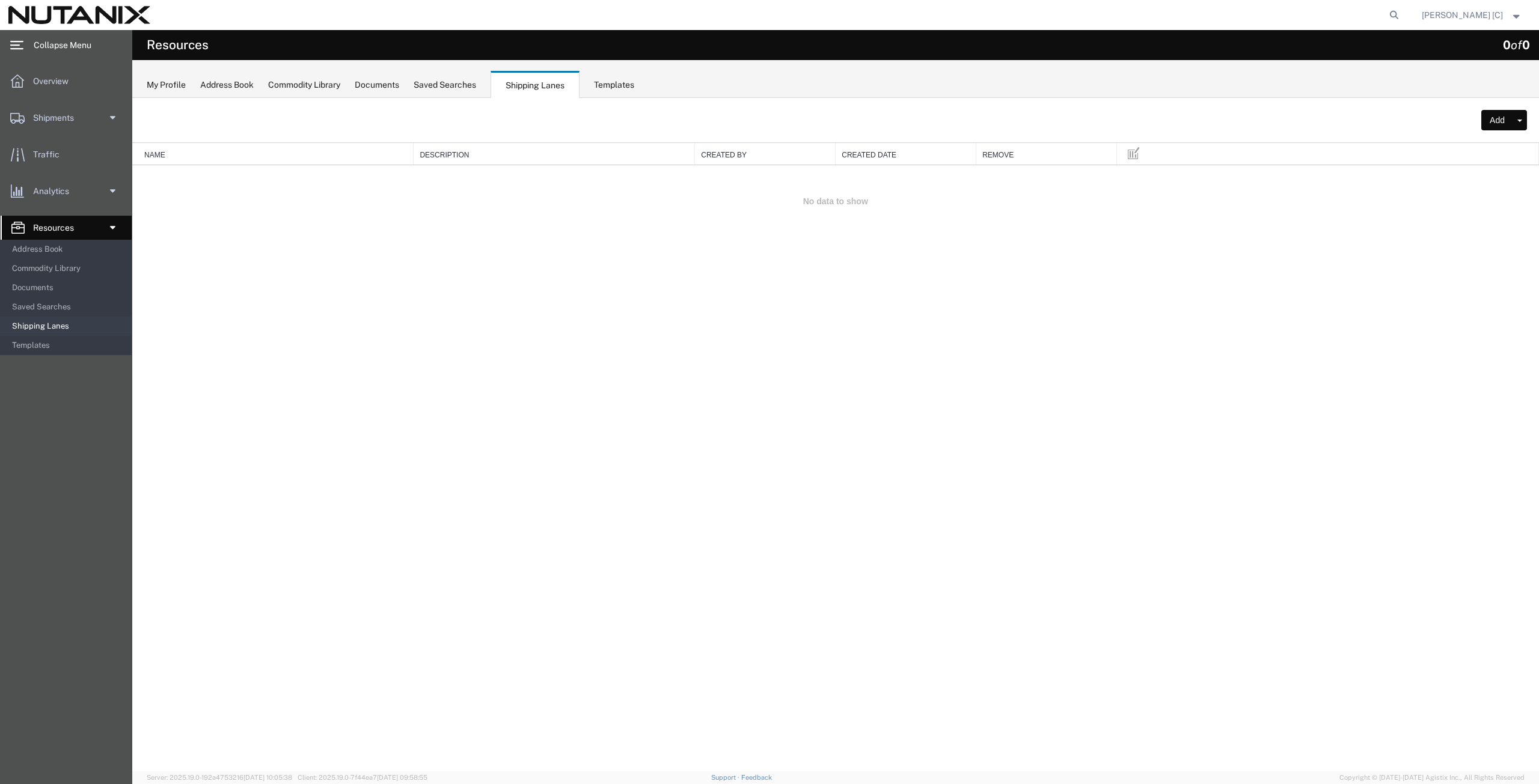
click at [436, 89] on div "Saved Searches" at bounding box center [445, 85] width 62 height 12
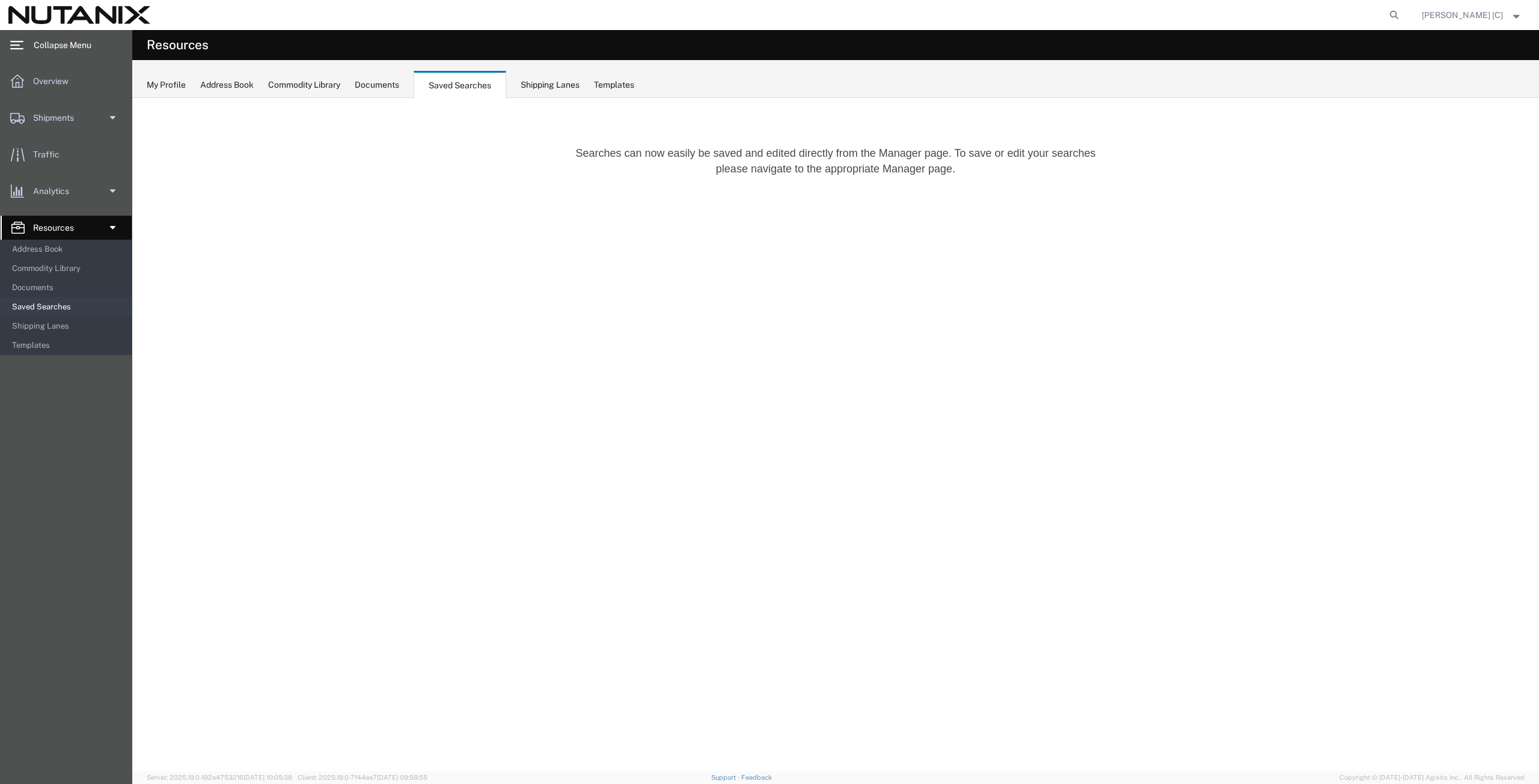
click at [368, 83] on div "Documents" at bounding box center [377, 85] width 45 height 12
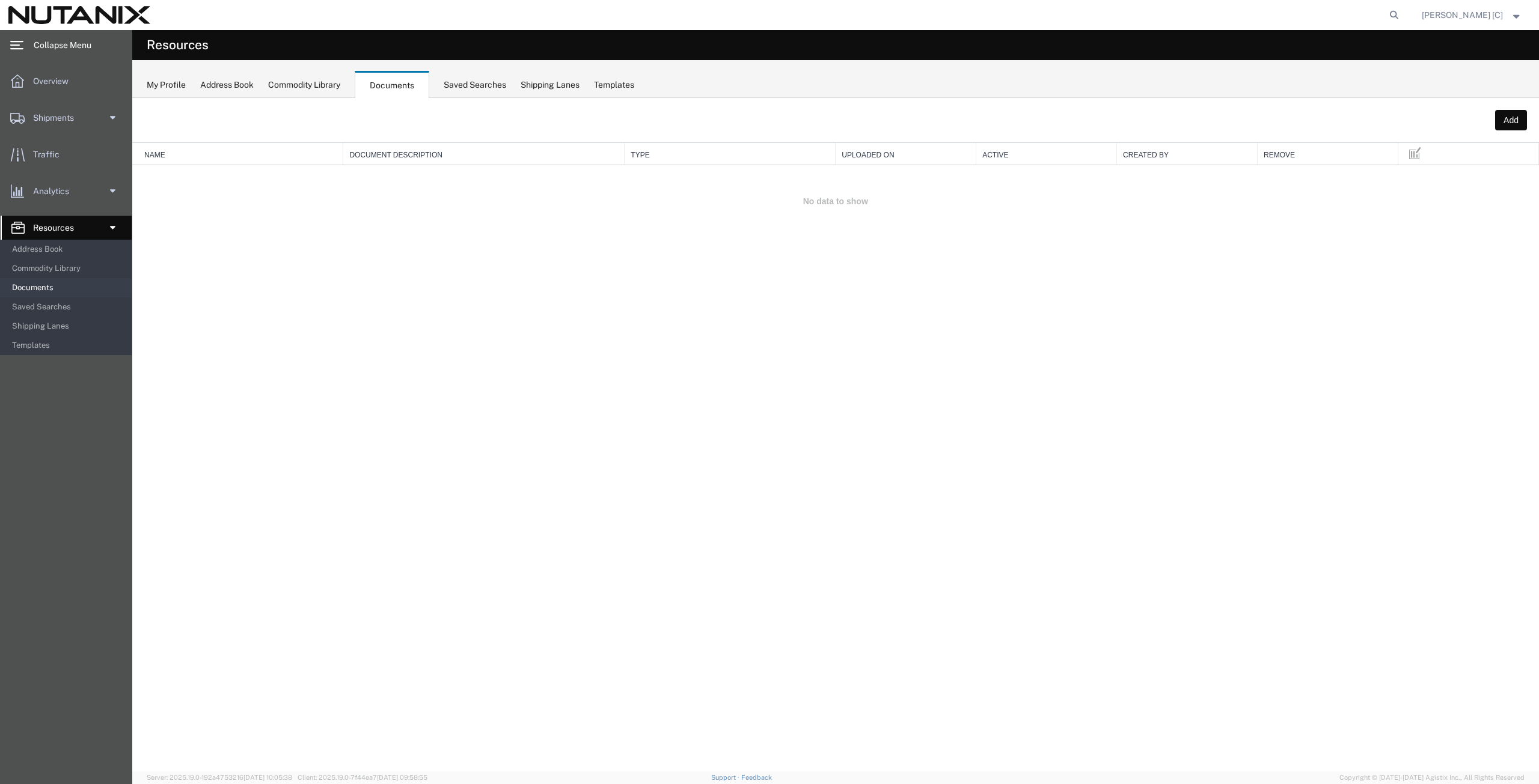
click at [318, 85] on div "Commodity Library" at bounding box center [304, 85] width 72 height 12
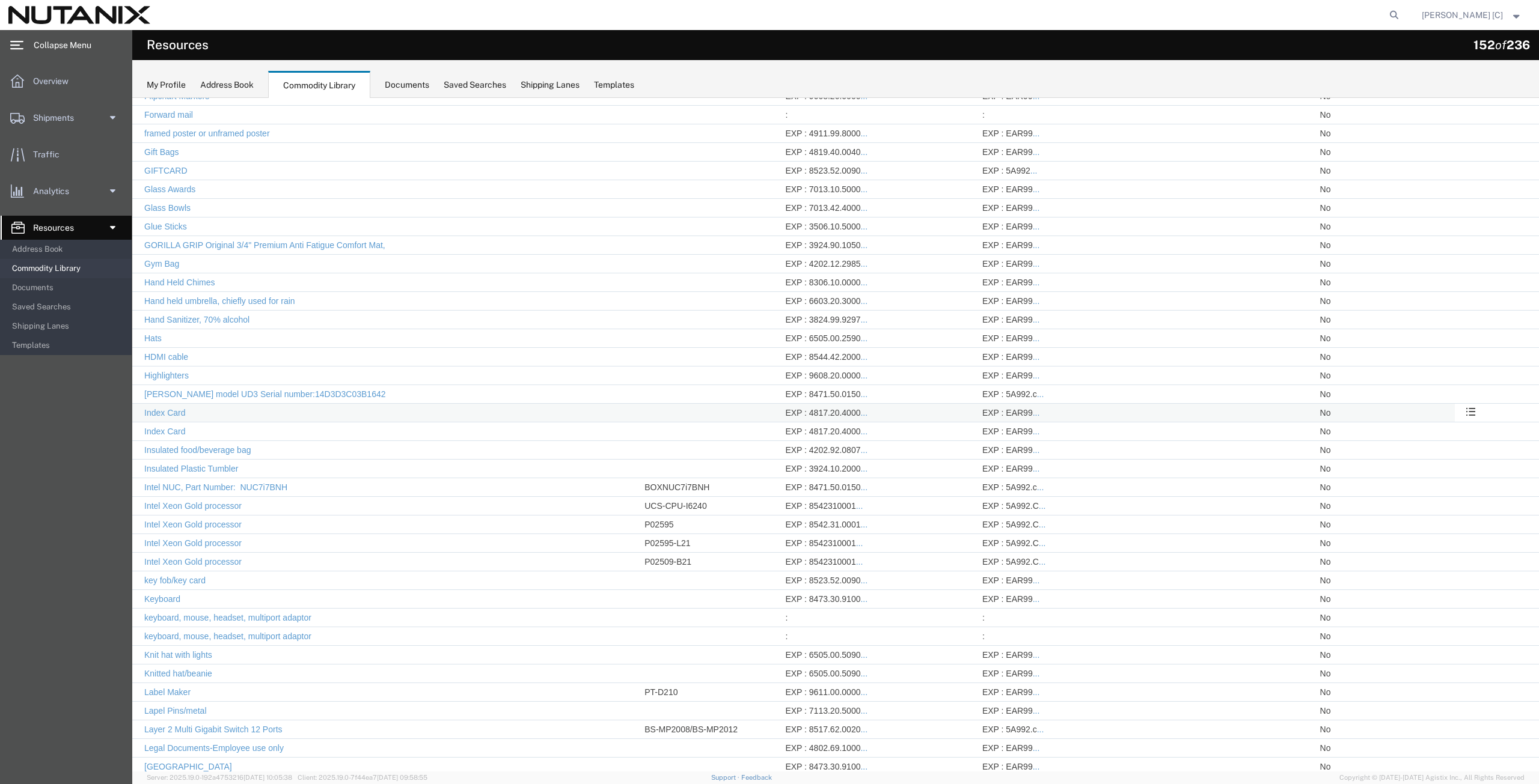
scroll to position [1427, 0]
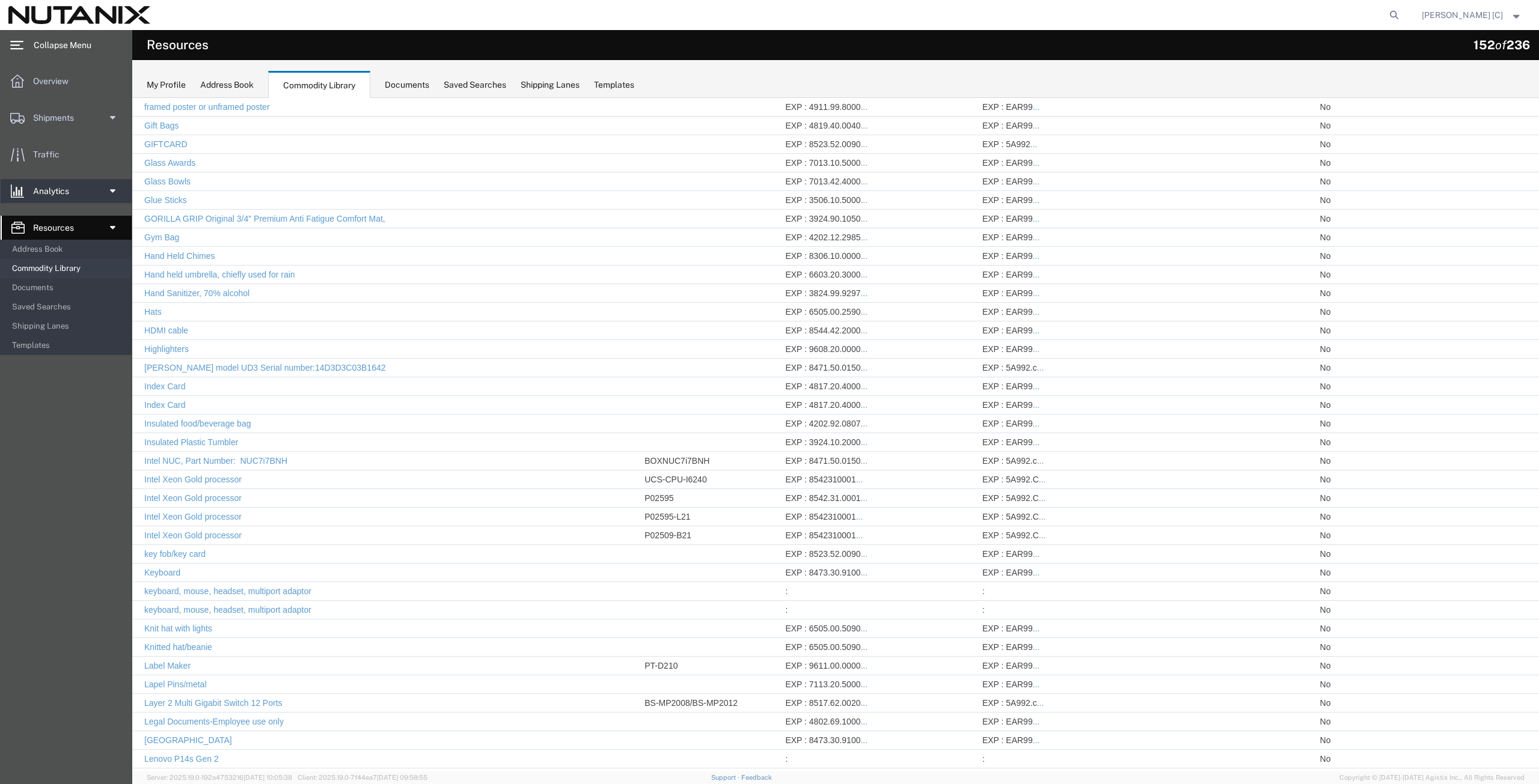
click at [106, 196] on link "Analytics" at bounding box center [66, 190] width 131 height 24
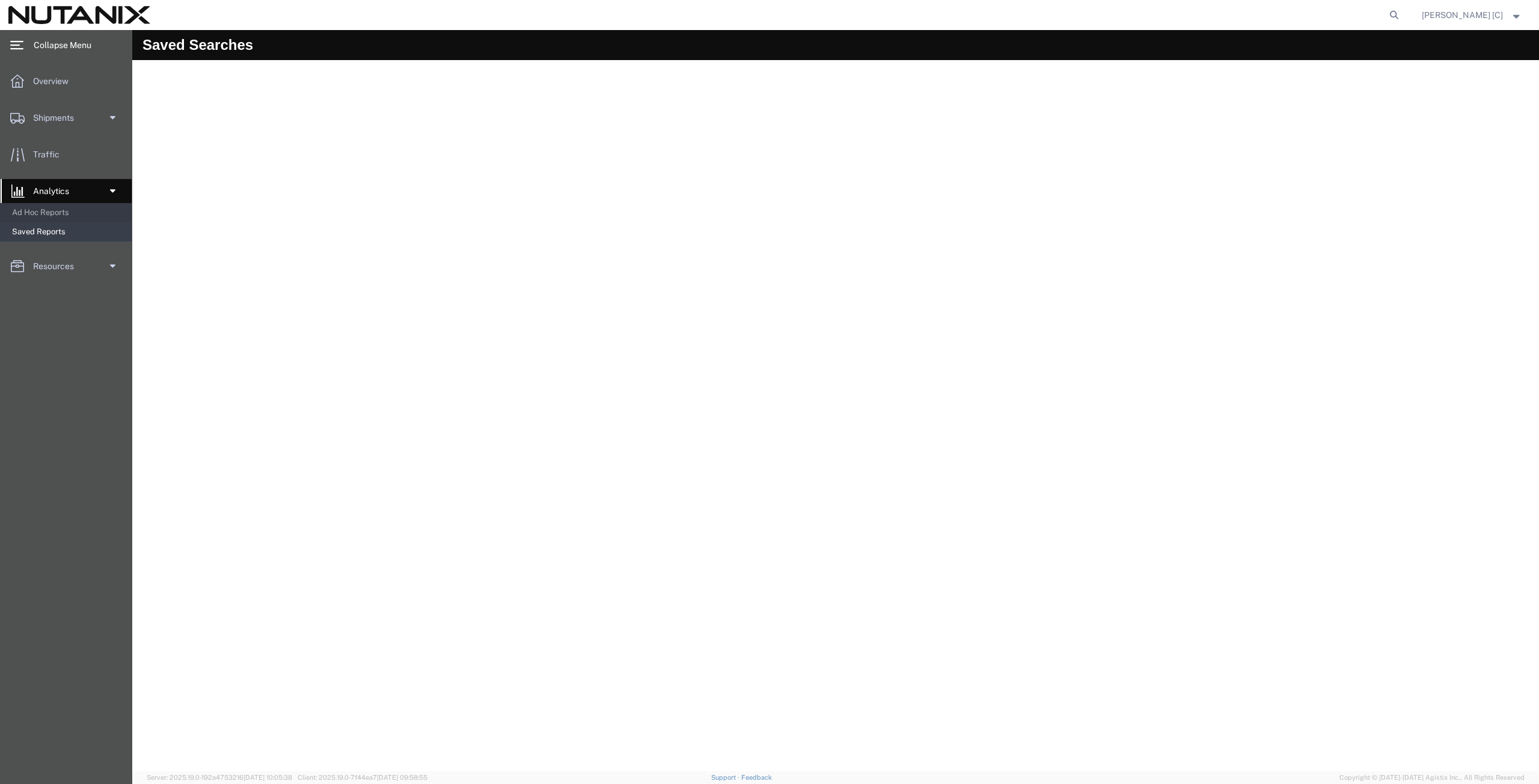
click at [67, 232] on span "Saved Reports" at bounding box center [68, 231] width 111 height 24
click at [107, 189] on span at bounding box center [111, 190] width 9 height 24
click at [92, 83] on link "Overview" at bounding box center [66, 81] width 131 height 24
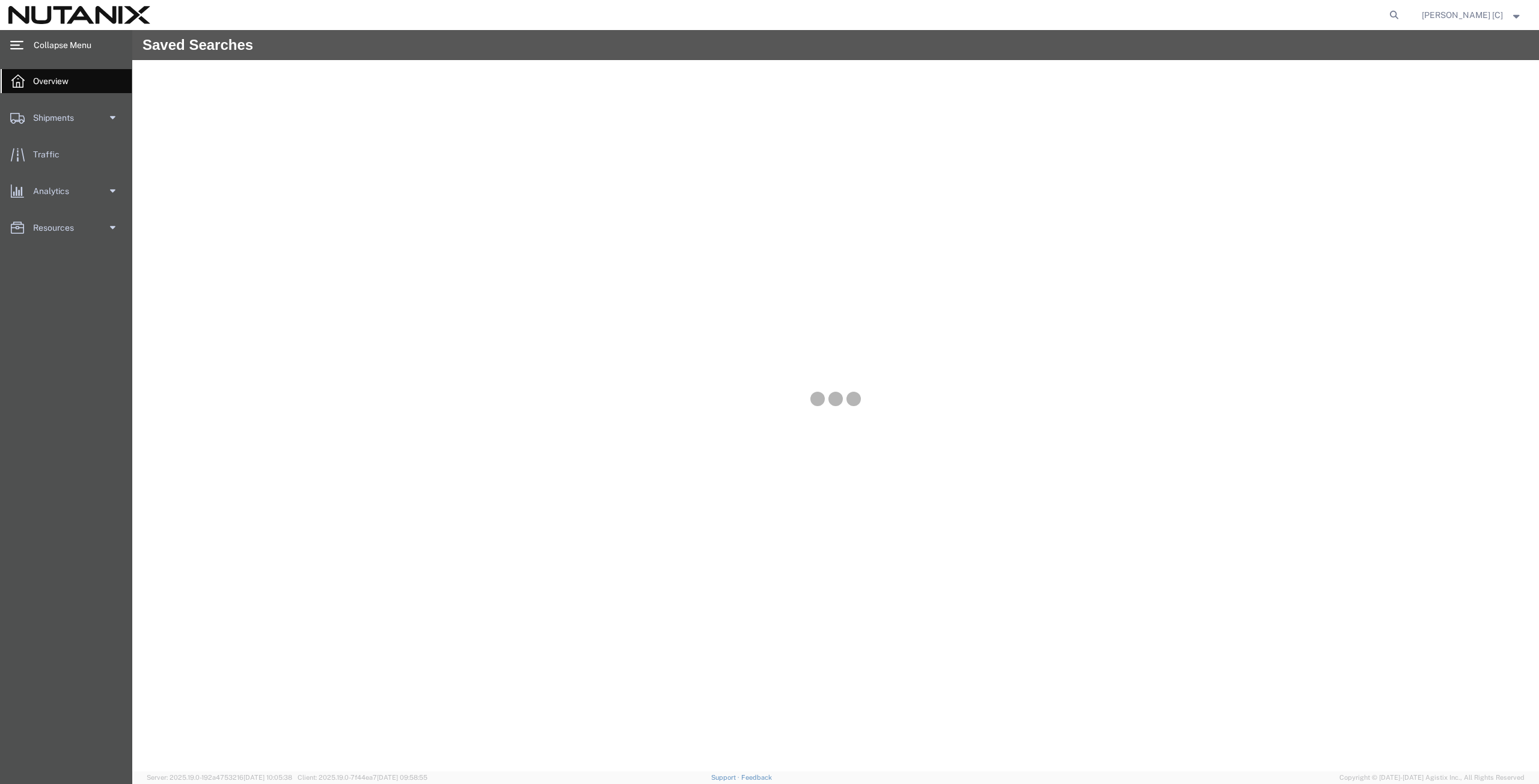
click at [92, 83] on link "Overview" at bounding box center [66, 81] width 131 height 24
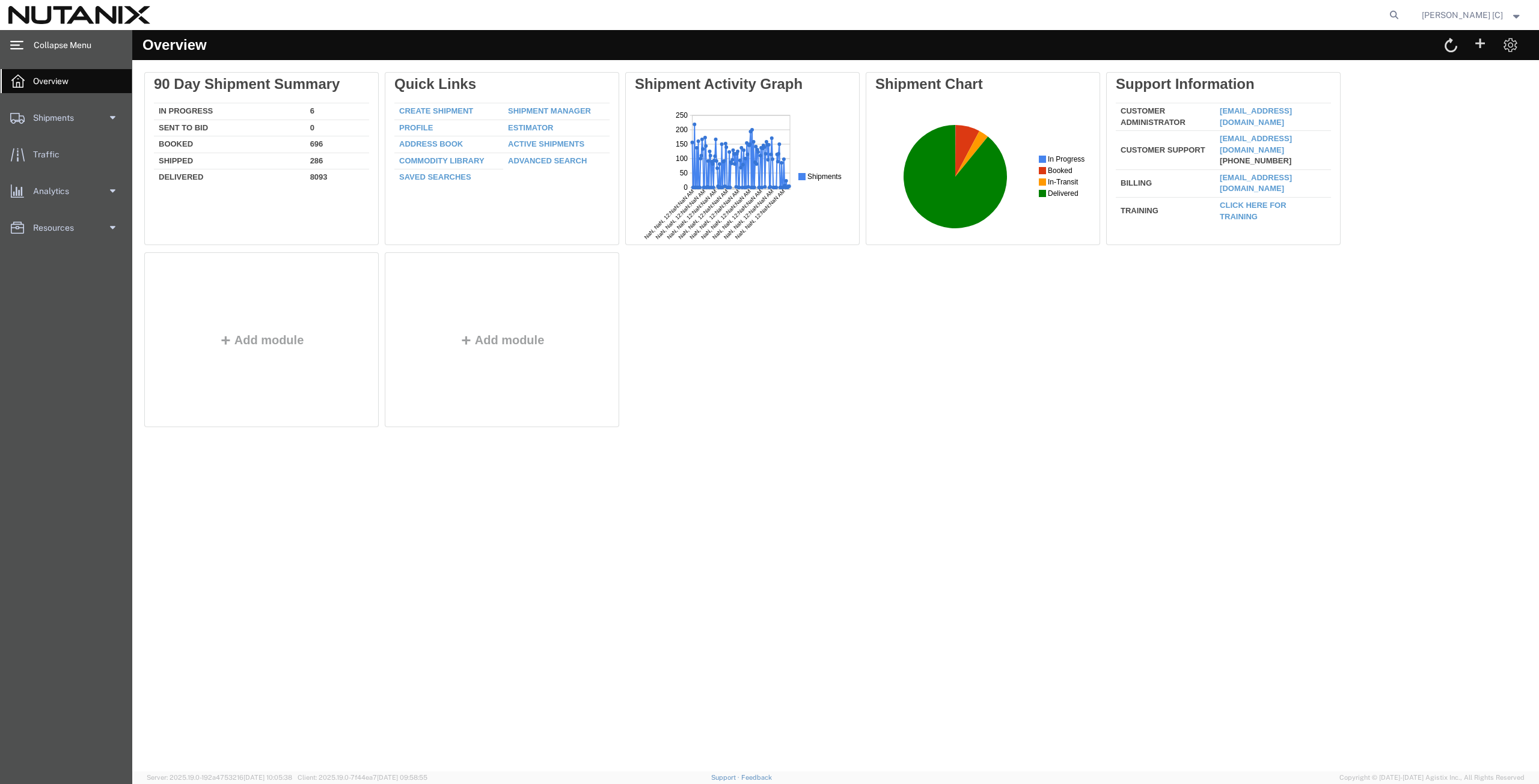
click at [52, 86] on span "Overview" at bounding box center [54, 81] width 44 height 24
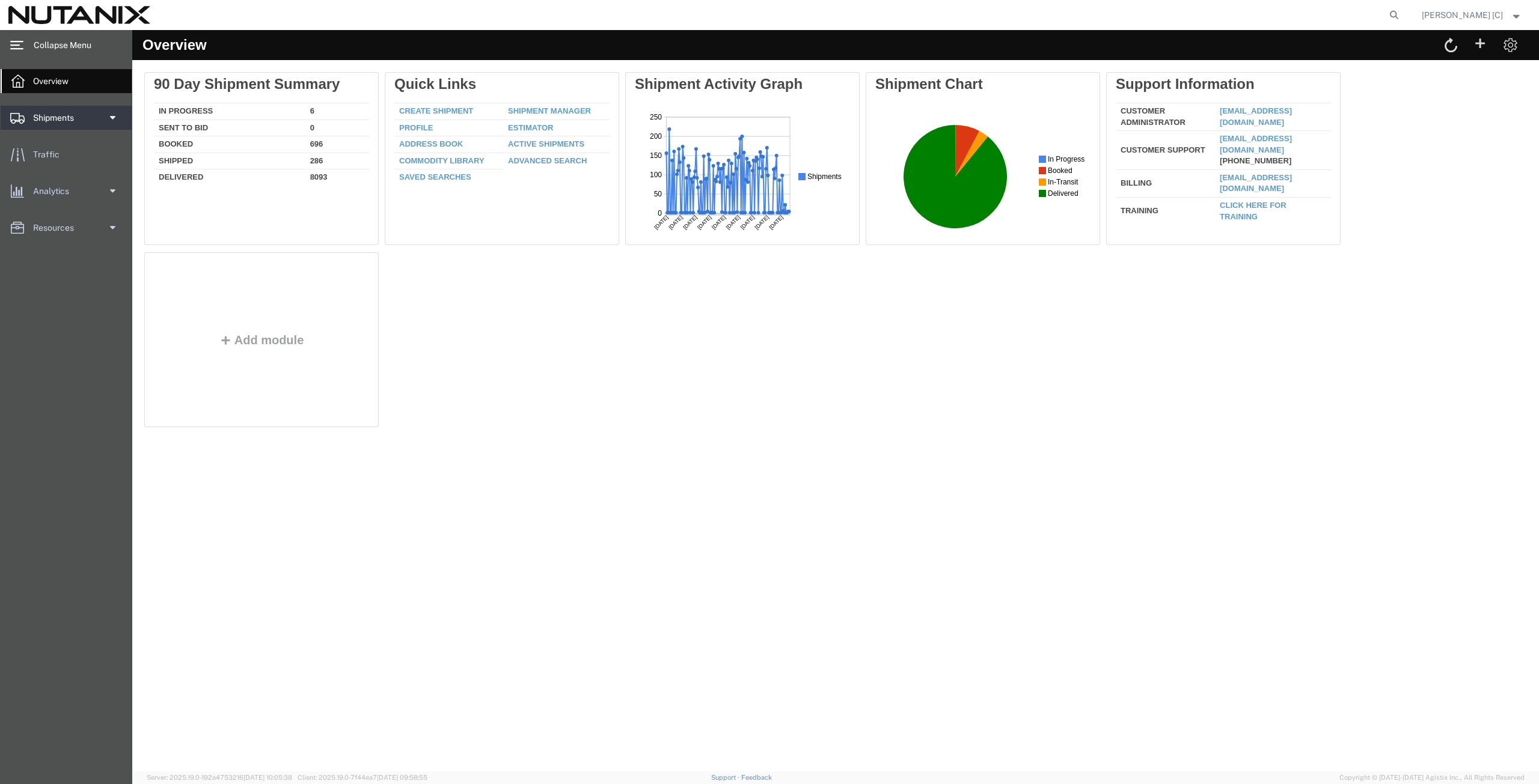
click at [85, 112] on link "Shipments" at bounding box center [66, 117] width 131 height 24
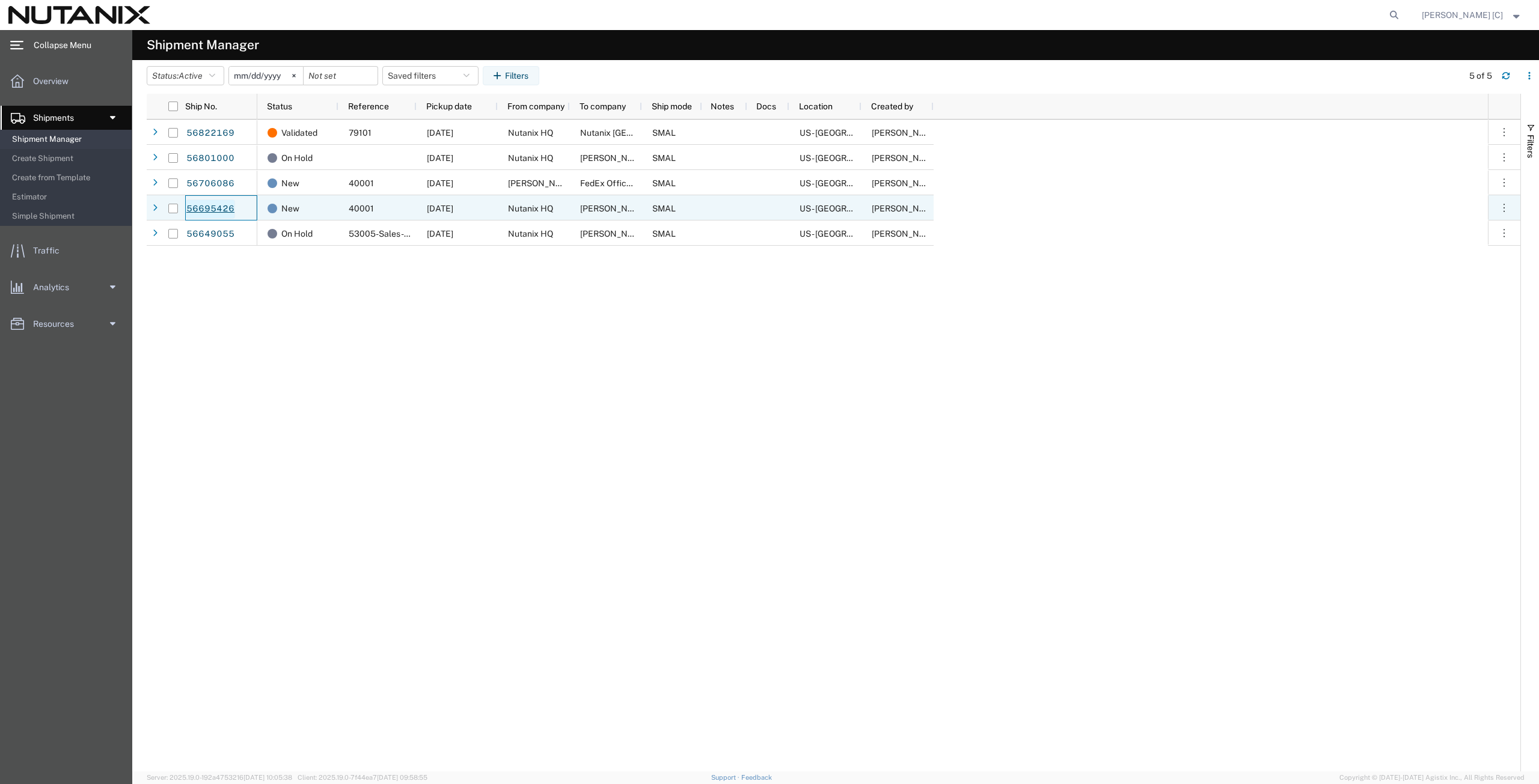
click at [217, 204] on link "56695426" at bounding box center [210, 209] width 49 height 20
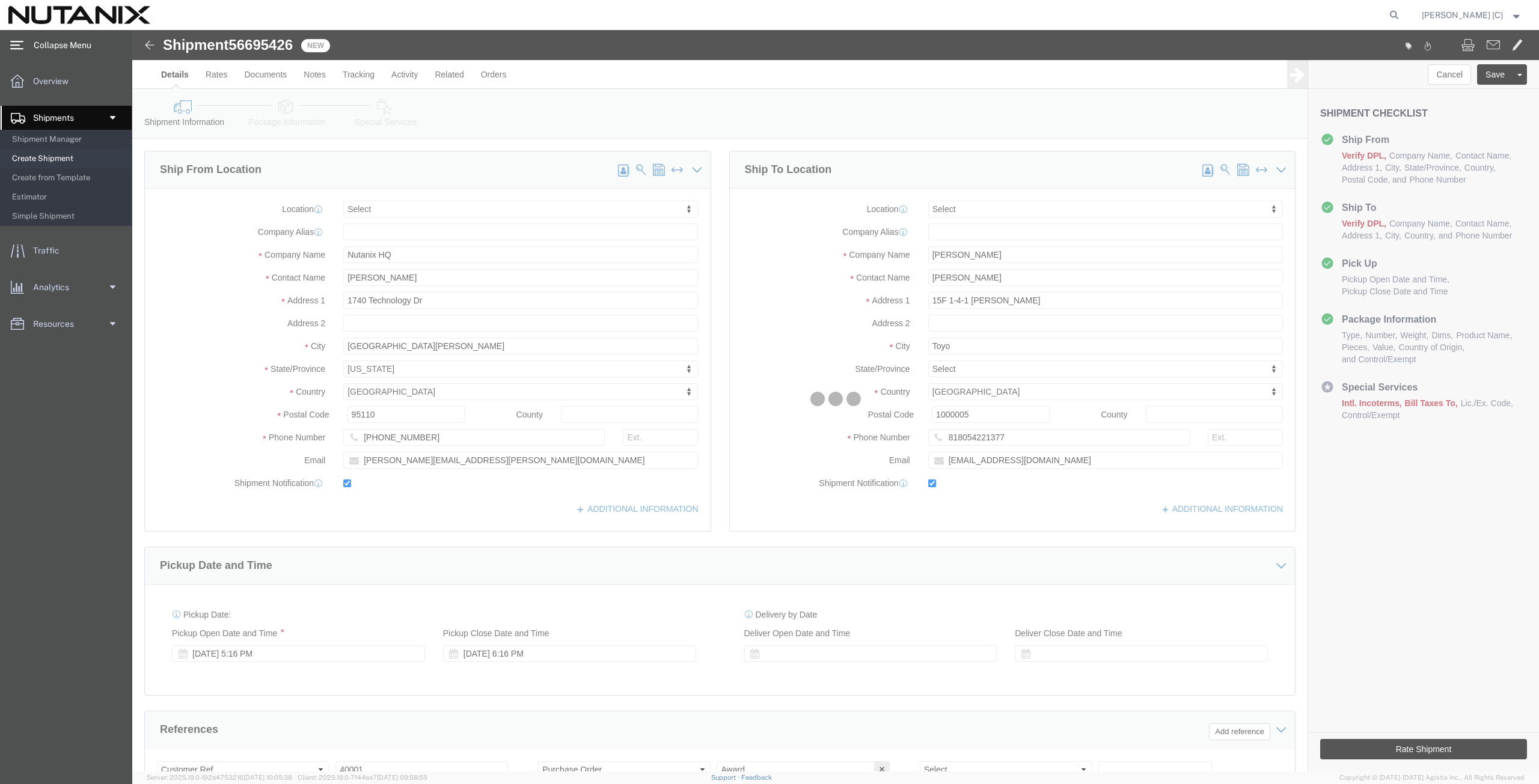
select select
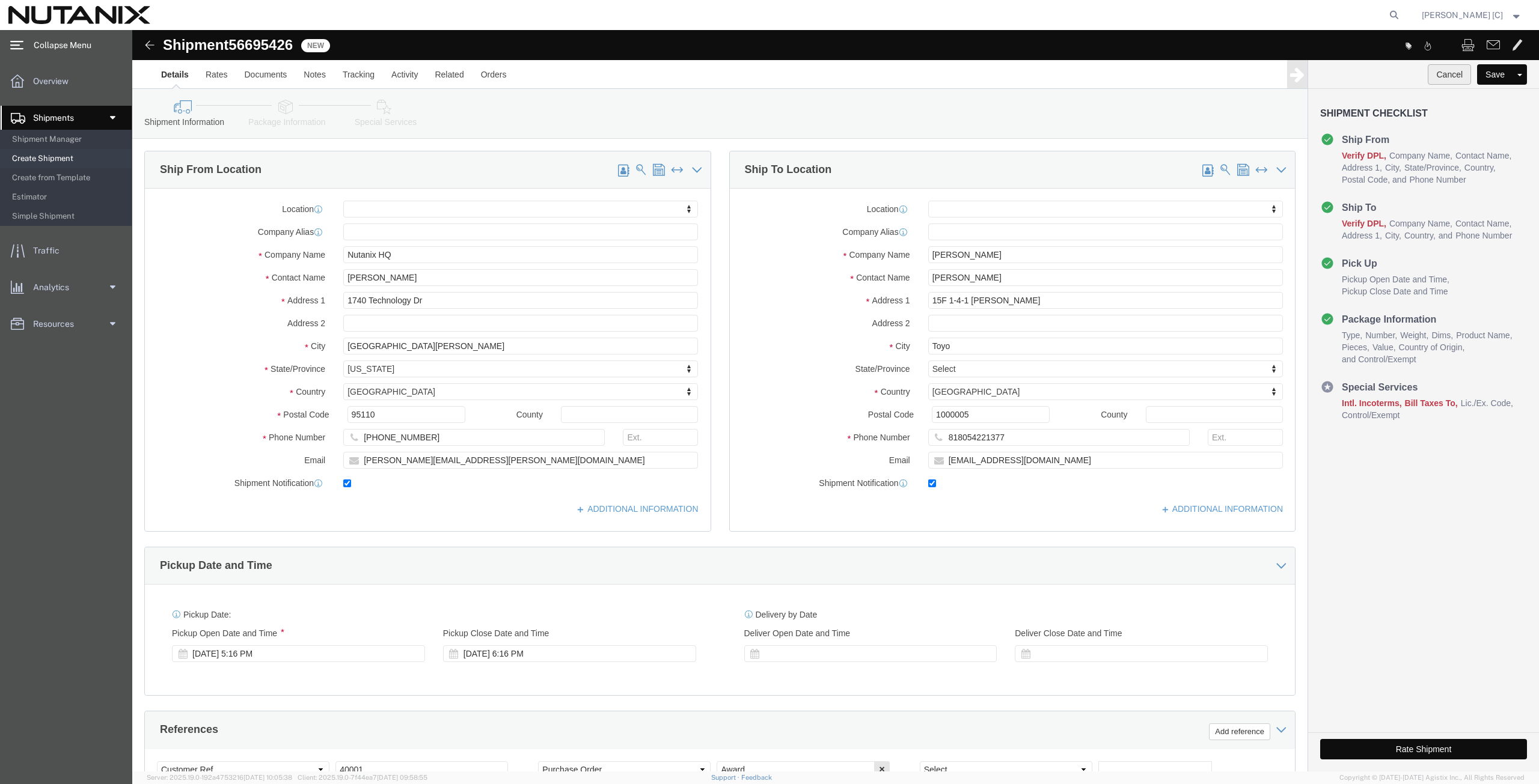
click button "Cancel"
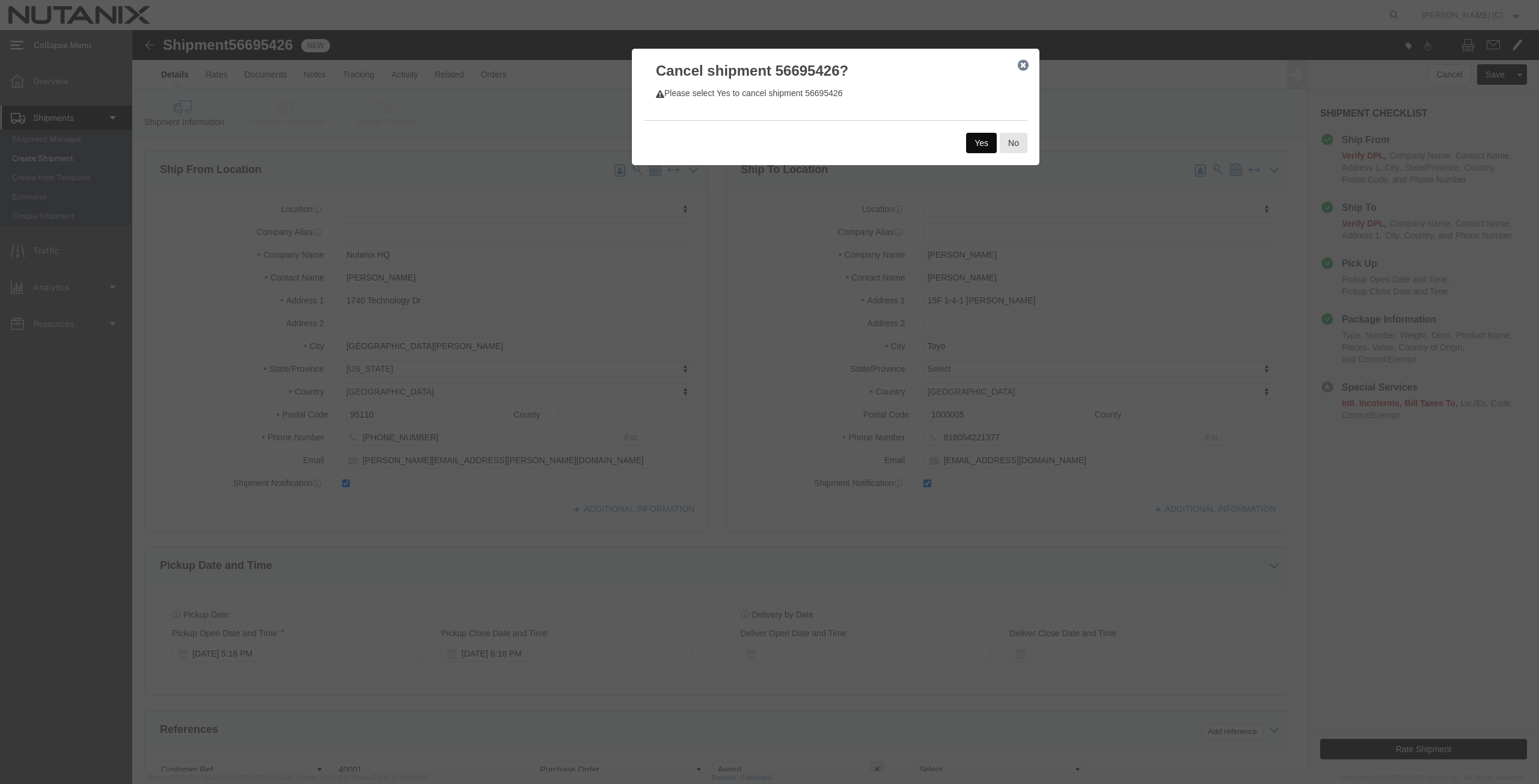
click button "Yes"
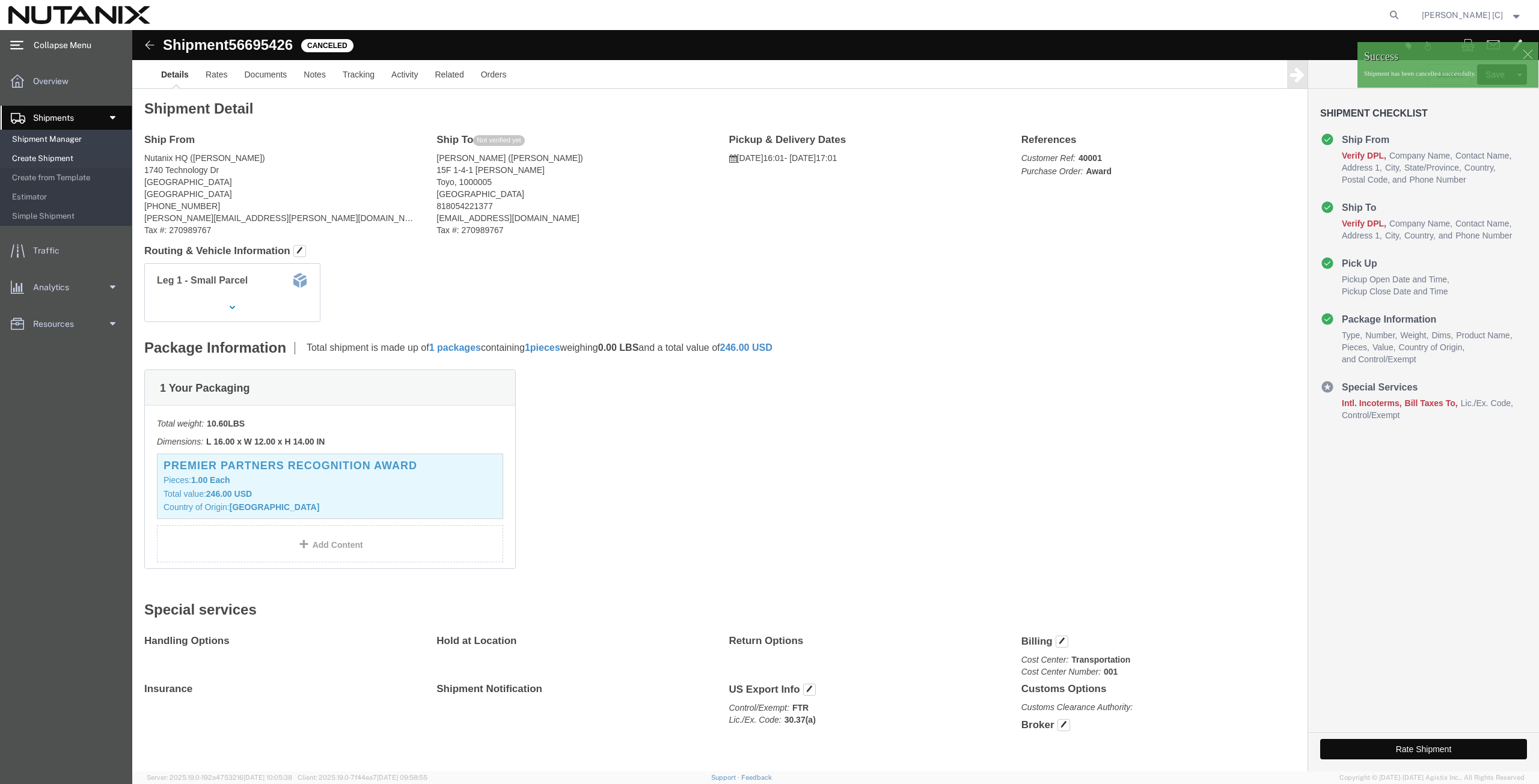
click at [77, 141] on span "Shipment Manager" at bounding box center [68, 139] width 111 height 24
